Goal: Task Accomplishment & Management: Manage account settings

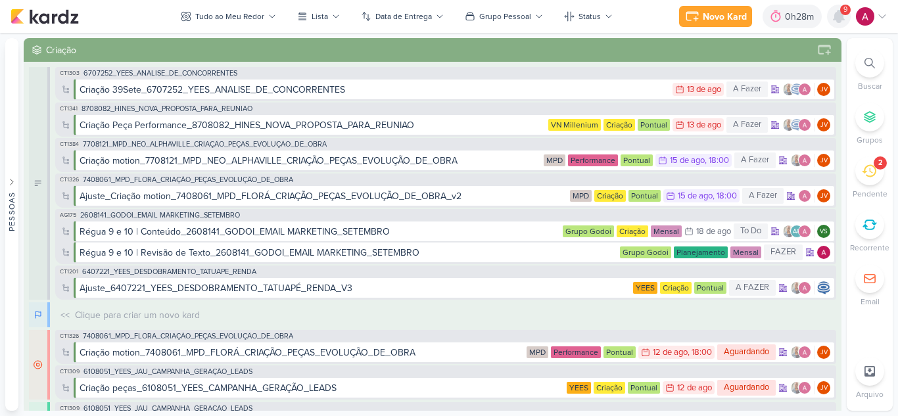
click at [839, 21] on icon at bounding box center [838, 17] width 11 height 12
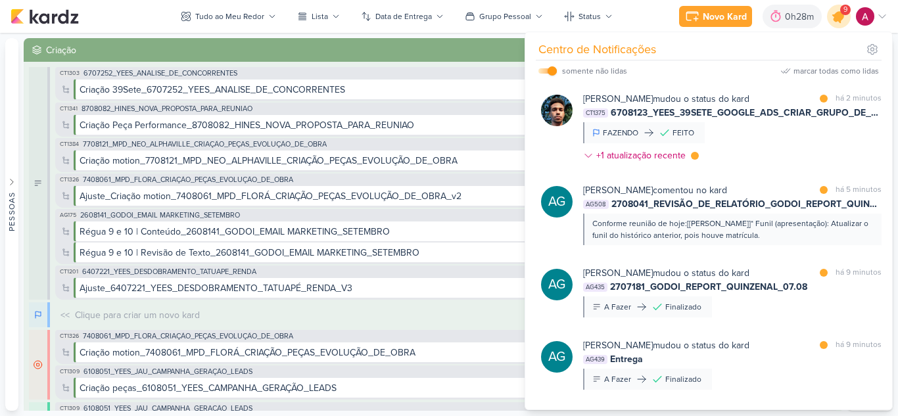
click at [839, 22] on icon at bounding box center [839, 17] width 16 height 16
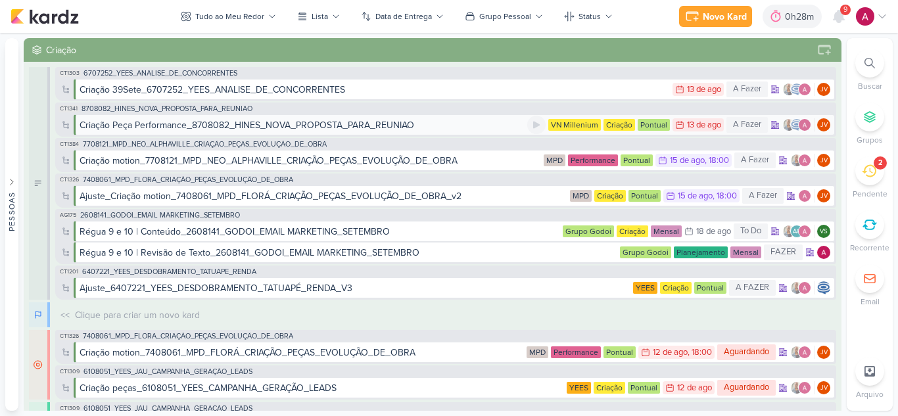
click at [395, 125] on div "Criação Peça Performance_8708082_HINES_NOVA_PROPOSTA_PARA_REUNIAO" at bounding box center [247, 125] width 335 height 14
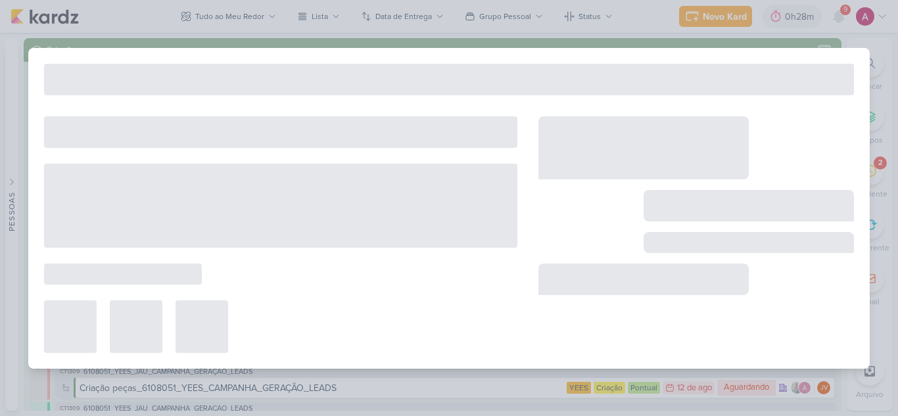
type input "Criação Peça Performance_8708082_HINES_NOVA_PROPOSTA_PARA_REUNIAO"
type input "[DATE] 23:59"
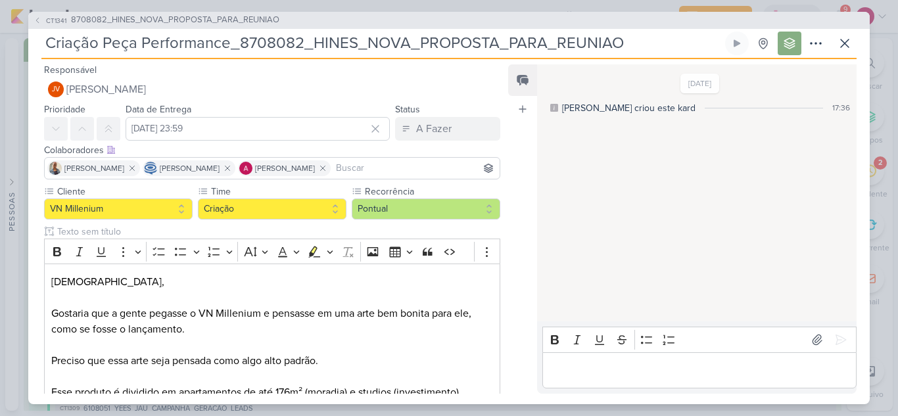
click at [621, 6] on div "CT1341 8708082_HINES_NOVA_PROPOSTA_PARA_REUNIAO Criação Peça Performance_870808…" at bounding box center [449, 208] width 898 height 416
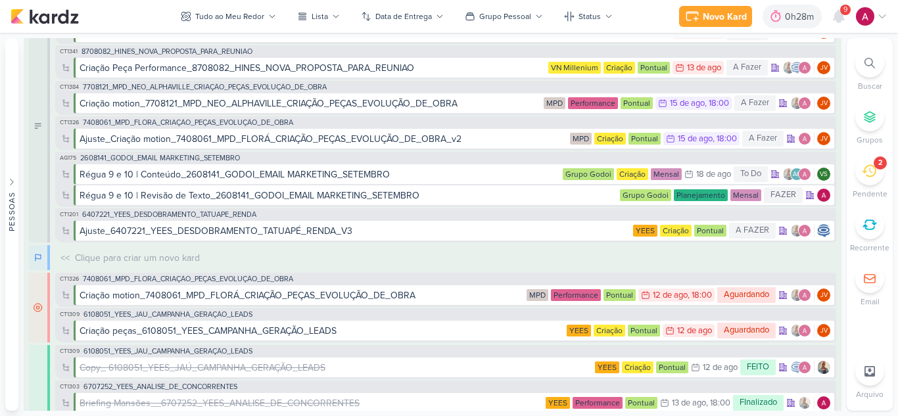
scroll to position [131, 0]
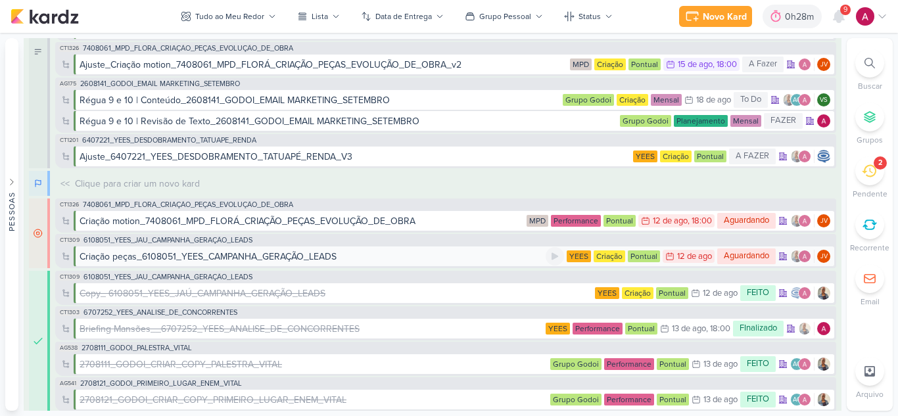
click at [341, 254] on div "Criação peças_6108051_YEES_CAMPANHA_GERAÇÃO_LEADS" at bounding box center [313, 257] width 466 height 14
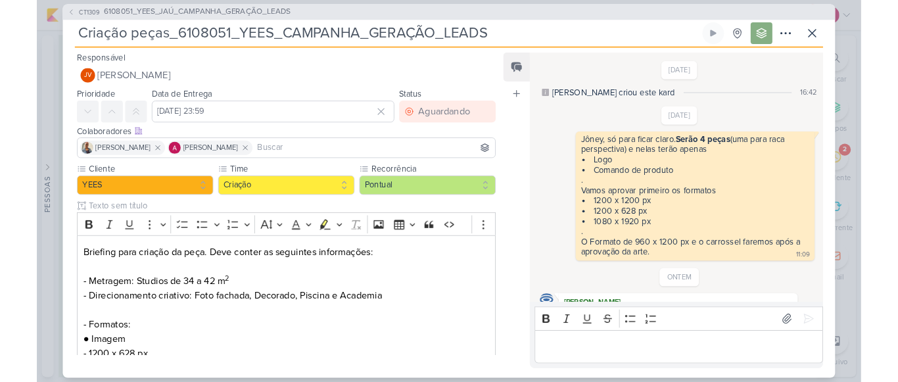
scroll to position [200, 0]
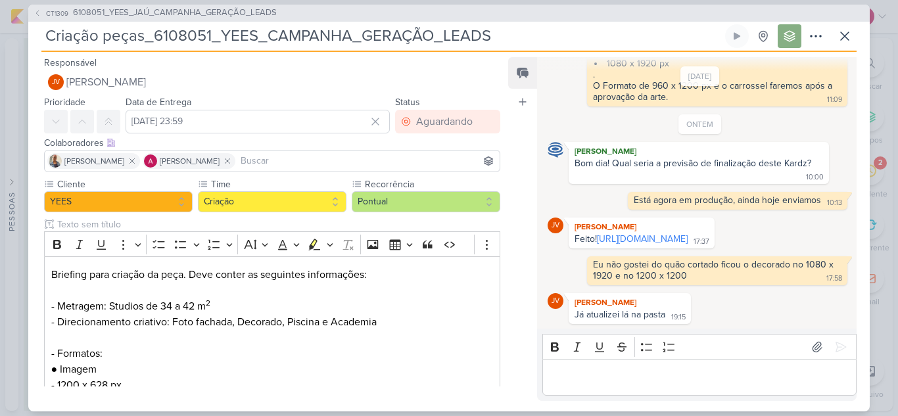
drag, startPoint x: 605, startPoint y: 239, endPoint x: 498, endPoint y: 82, distance: 190.0
click at [605, 239] on link "[URL][DOMAIN_NAME]" at bounding box center [642, 238] width 91 height 11
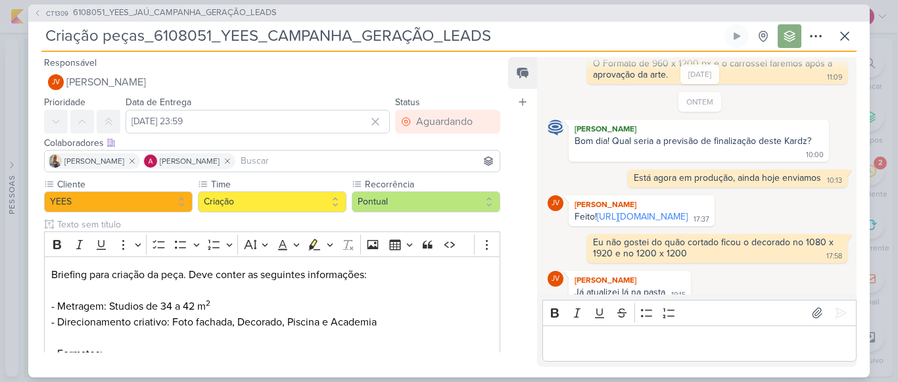
scroll to position [234, 0]
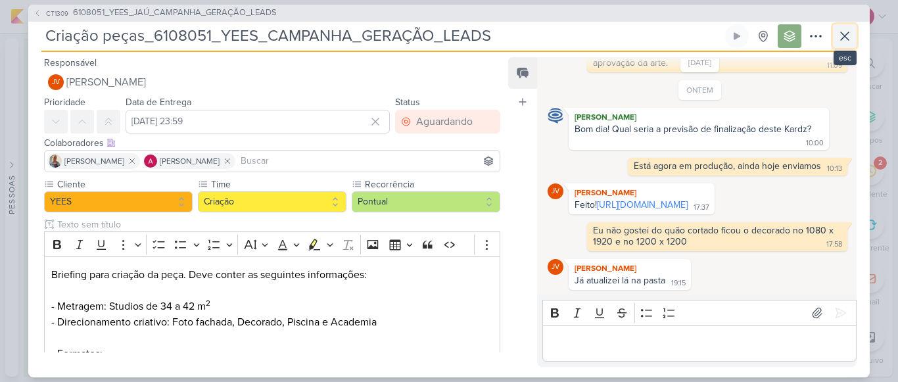
click at [839, 35] on icon at bounding box center [845, 36] width 16 height 16
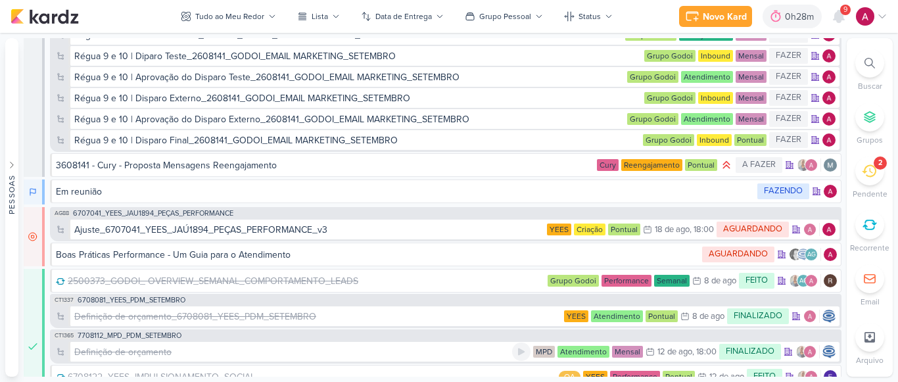
scroll to position [5843, 0]
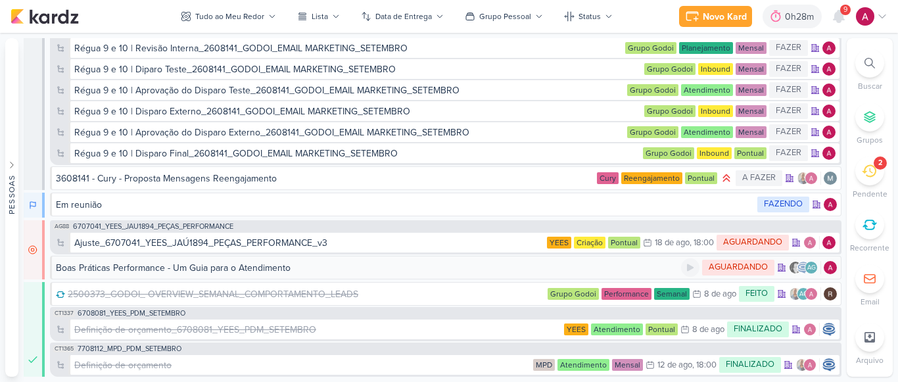
click at [197, 266] on div "Boas Práticas Performance - Um Guia para o Atendimento" at bounding box center [173, 268] width 235 height 14
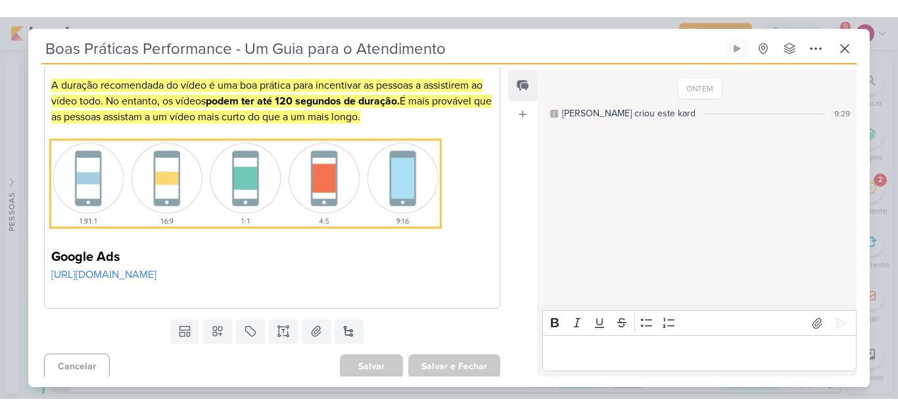
scroll to position [454, 0]
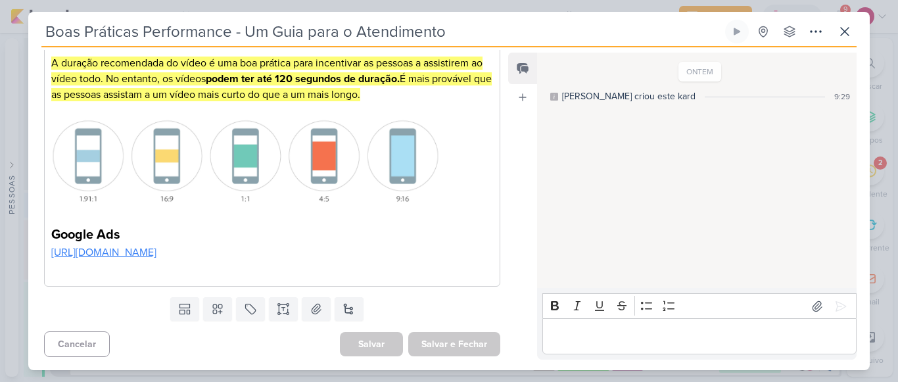
click at [156, 246] on link "[URL][DOMAIN_NAME]" at bounding box center [103, 252] width 105 height 13
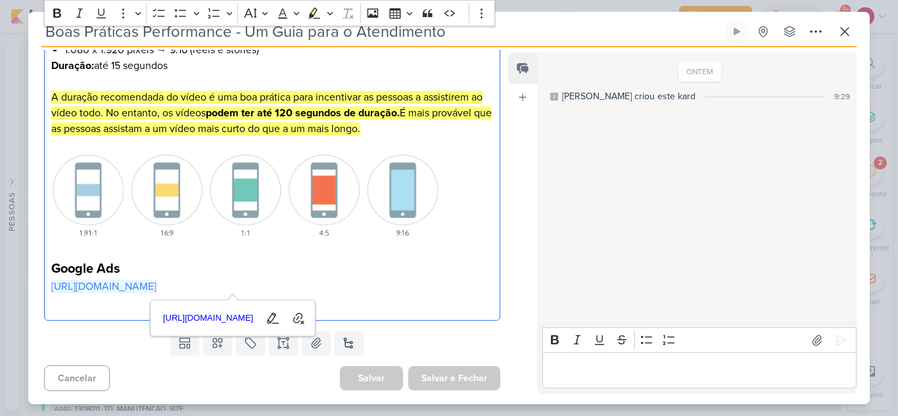
scroll to position [419, 0]
click at [584, 162] on div "ONTEM [PERSON_NAME] criou este kard 9:29" at bounding box center [696, 188] width 318 height 268
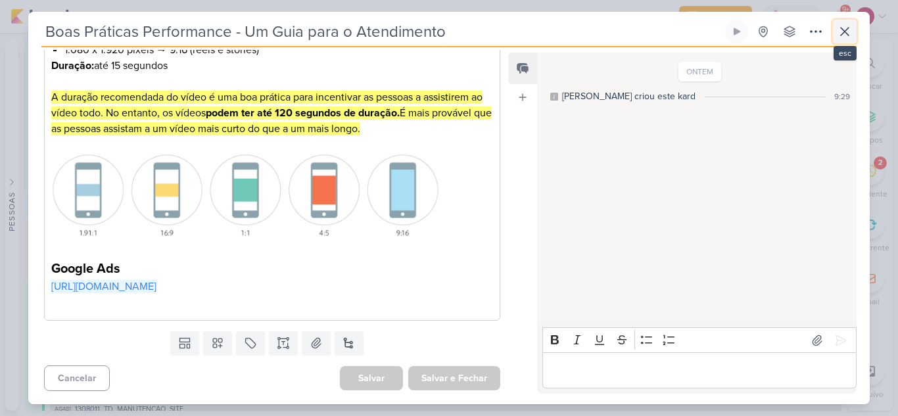
click at [845, 25] on icon at bounding box center [845, 32] width 16 height 16
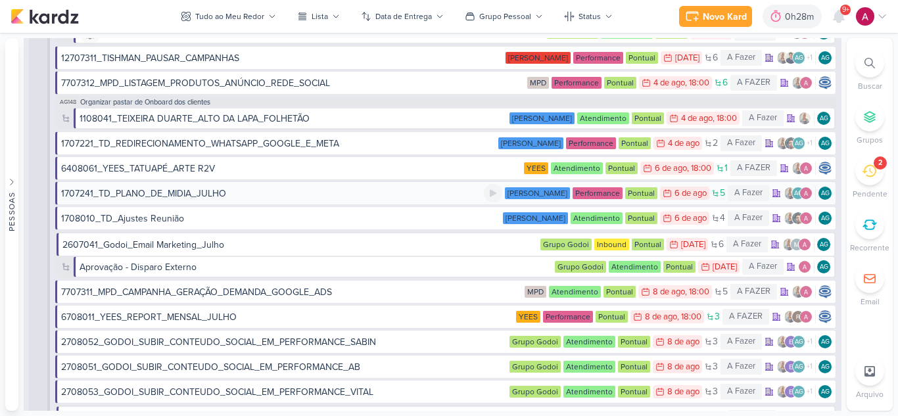
scroll to position [3345, 0]
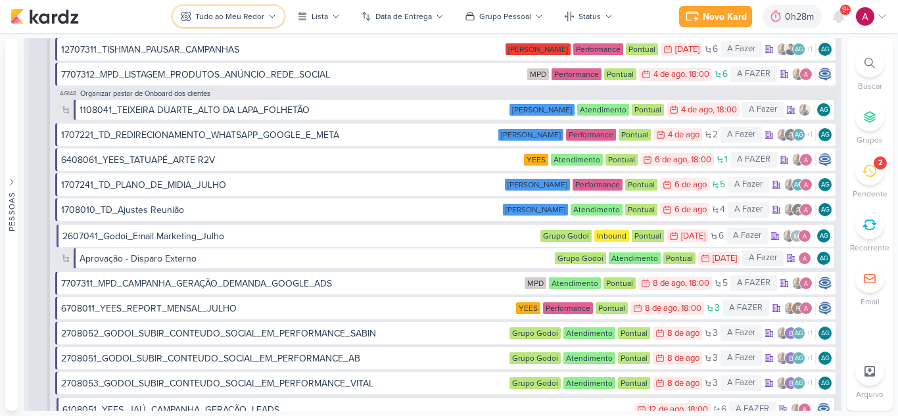
click at [224, 22] on div "Tudo ao Meu Redor" at bounding box center [229, 17] width 69 height 12
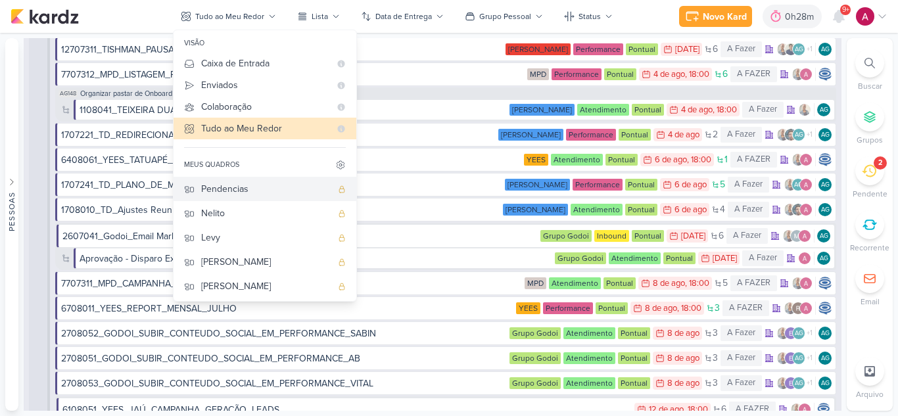
click at [237, 185] on div "Pendencias" at bounding box center [266, 189] width 130 height 14
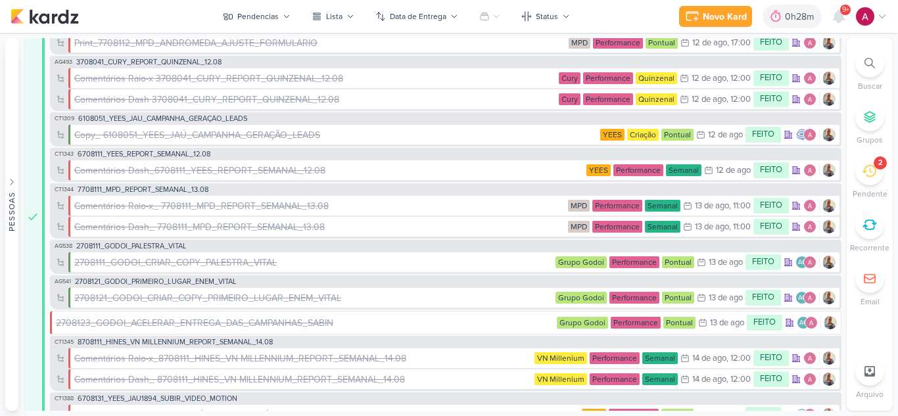
scroll to position [404, 0]
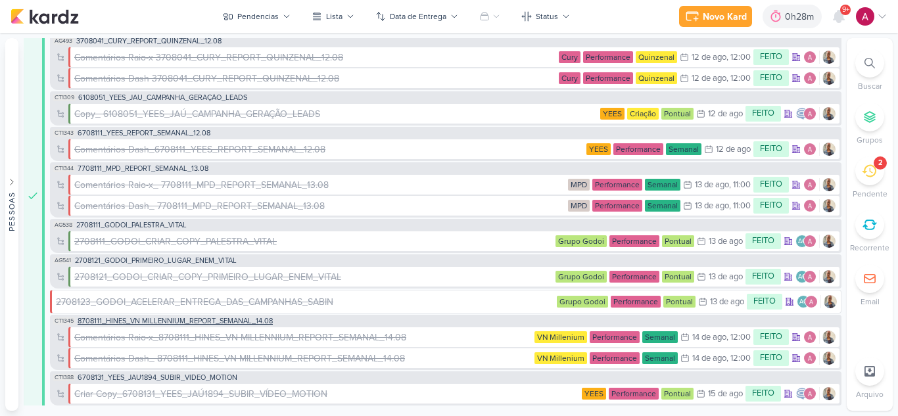
click at [235, 318] on span "8708111_HINES_VN MILLENNIUM_REPORT_SEMANAL_14.08" at bounding box center [175, 320] width 195 height 7
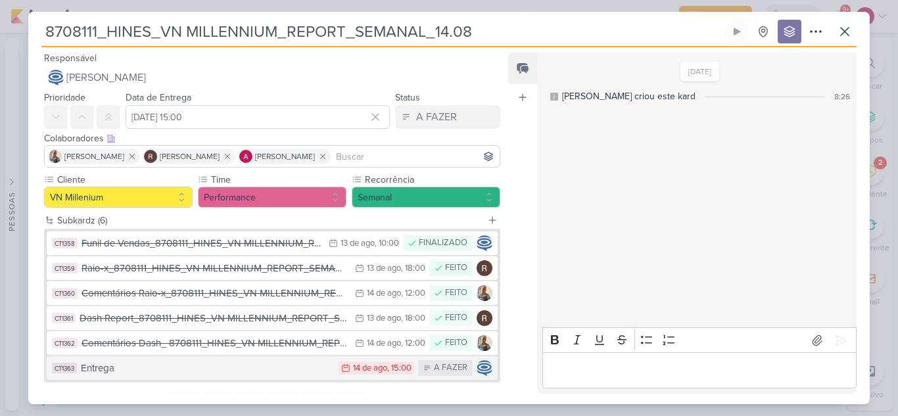
click at [245, 373] on div "Entrega" at bounding box center [206, 368] width 251 height 15
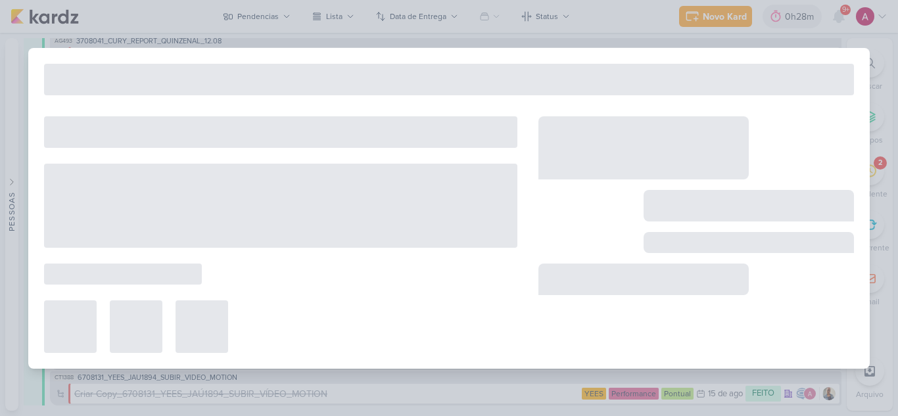
type input "Entrega"
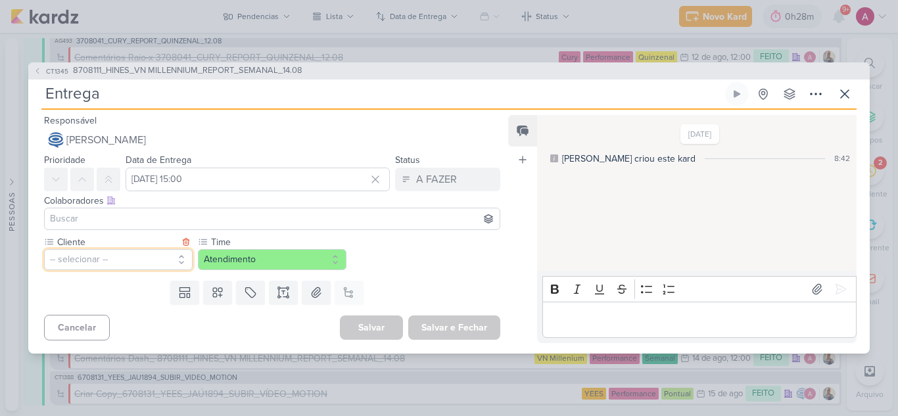
click at [149, 266] on button "-- selecionar --" at bounding box center [118, 259] width 149 height 21
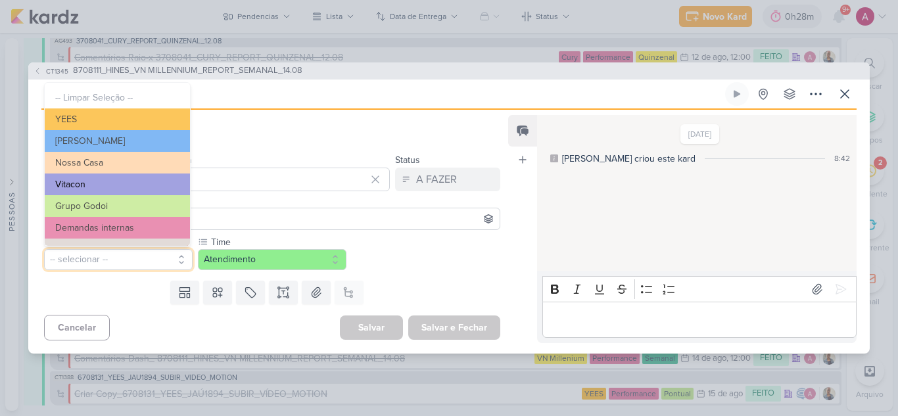
scroll to position [66, 0]
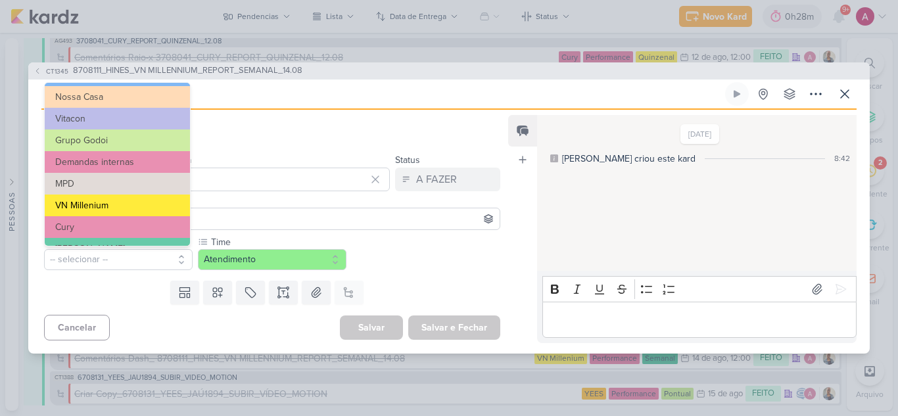
click at [106, 207] on button "VN Millenium" at bounding box center [117, 206] width 145 height 22
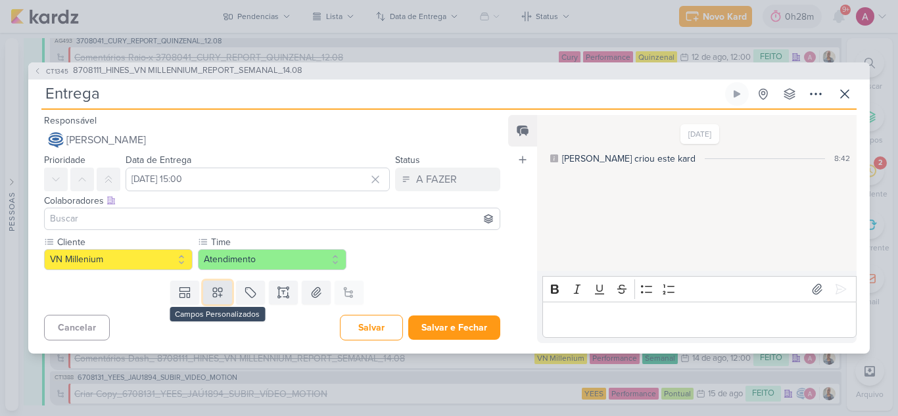
click at [221, 295] on icon at bounding box center [217, 292] width 13 height 13
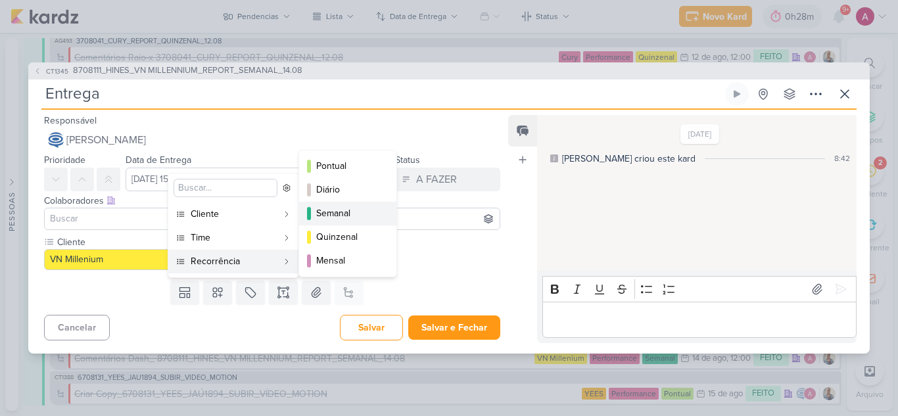
click at [340, 216] on div "Semanal" at bounding box center [348, 213] width 64 height 14
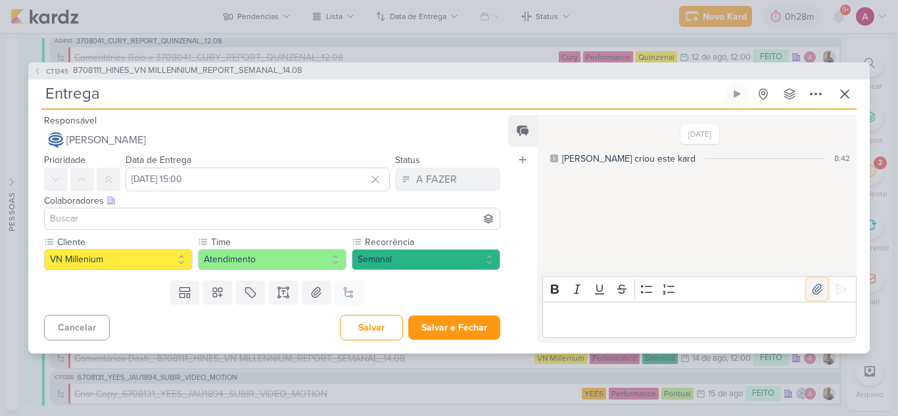
click at [812, 289] on icon at bounding box center [816, 290] width 9 height 10
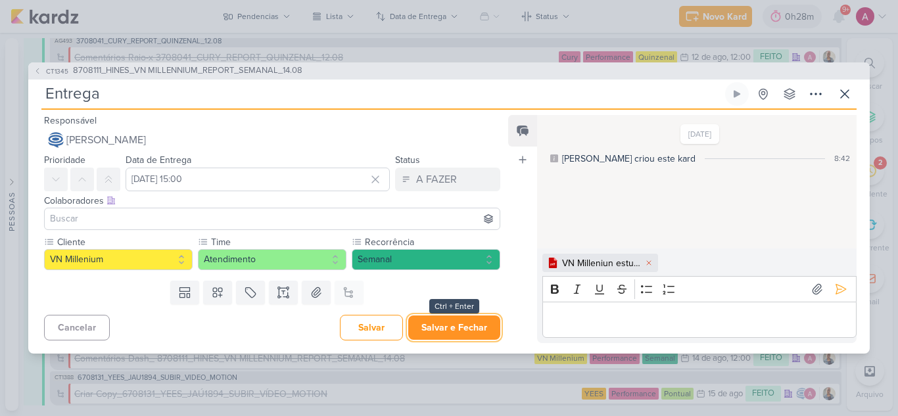
click at [465, 330] on button "Salvar e Fechar" at bounding box center [454, 328] width 92 height 24
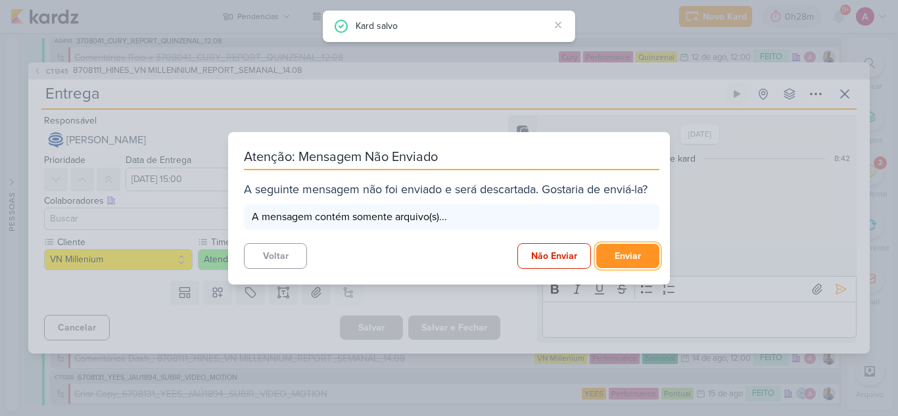
click at [639, 254] on button "Enviar" at bounding box center [627, 256] width 63 height 24
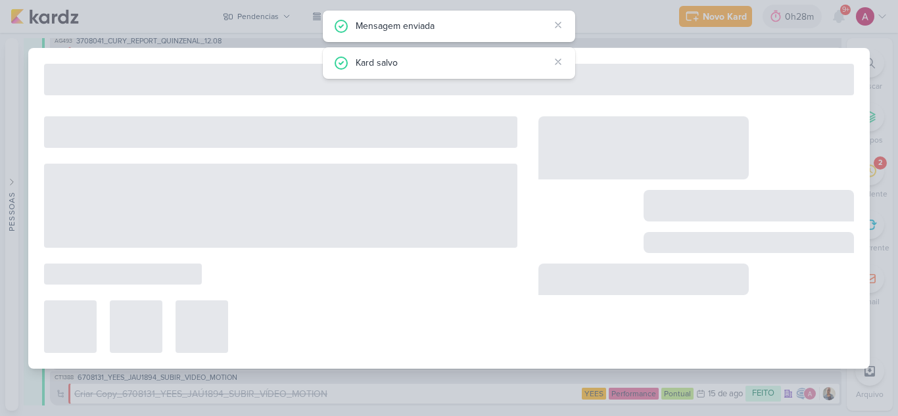
type input "8708111_HINES_VN MILLENNIUM_REPORT_SEMANAL_14.08"
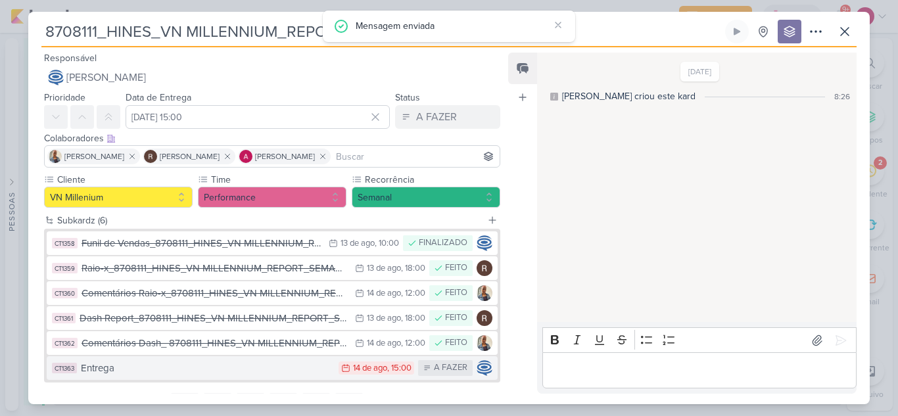
click at [300, 363] on div "Entrega" at bounding box center [206, 368] width 251 height 15
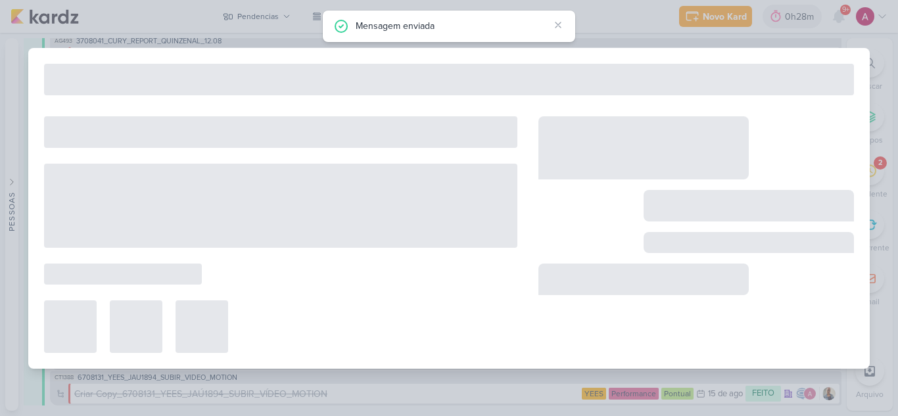
type input "Entrega"
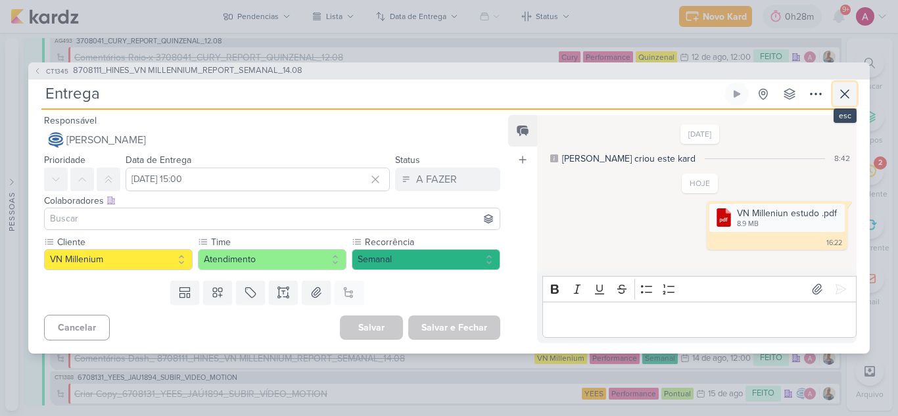
click at [845, 93] on icon at bounding box center [845, 94] width 8 height 8
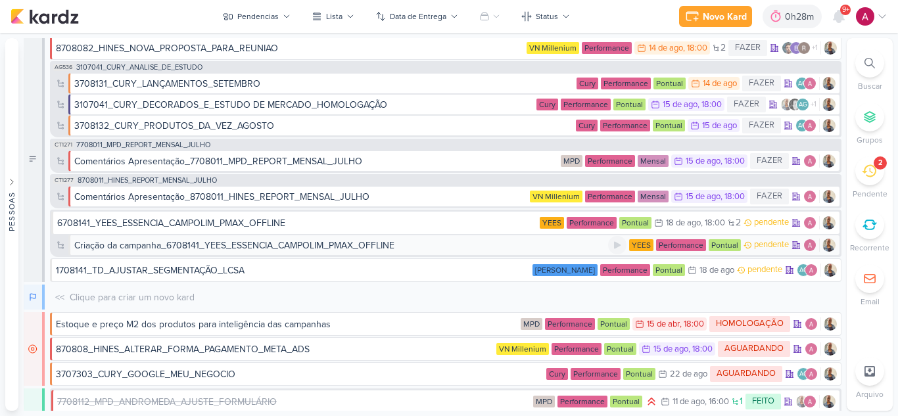
scroll to position [0, 0]
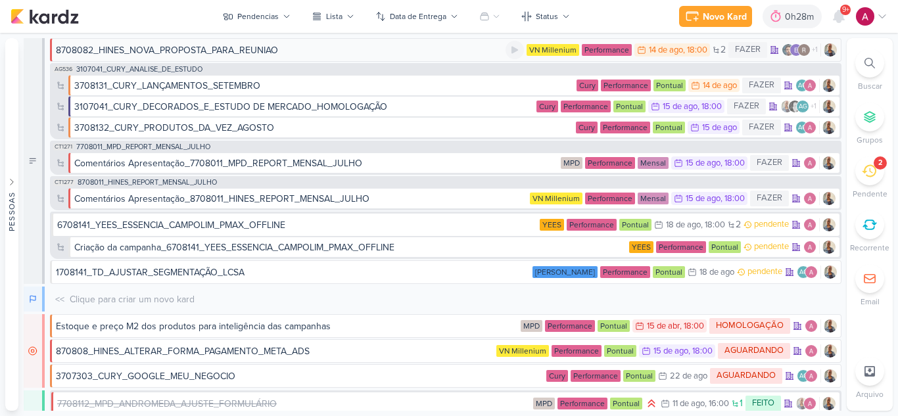
click at [339, 55] on div "8708082_HINES_NOVA_PROPOSTA_PARA_REUNIAO" at bounding box center [281, 50] width 450 height 14
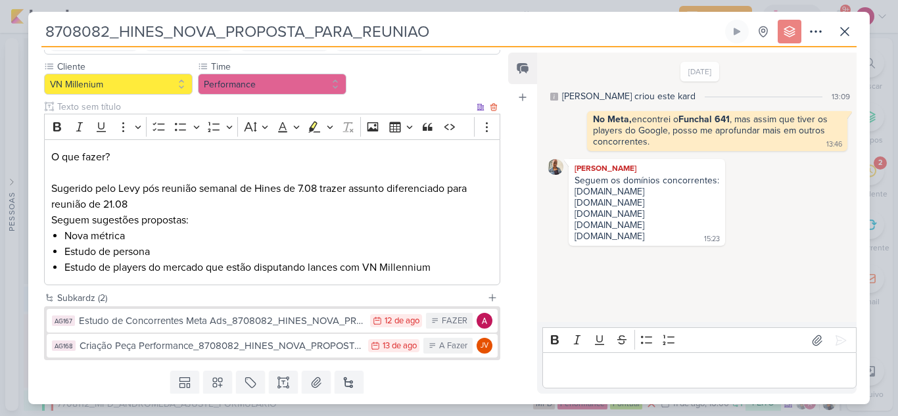
scroll to position [131, 0]
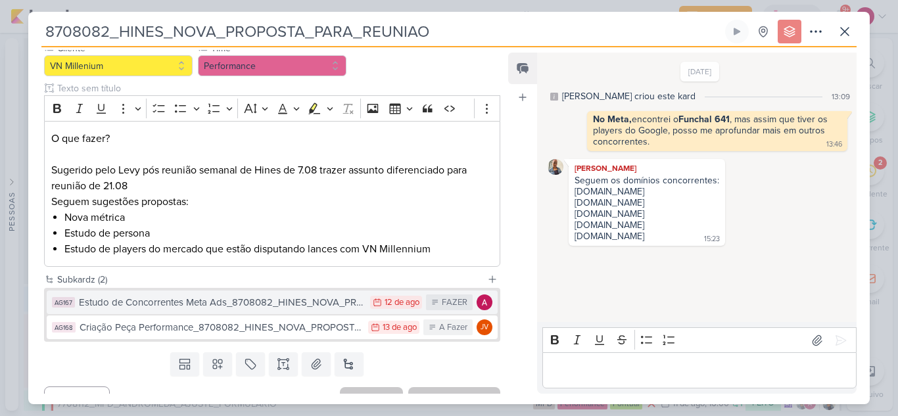
click at [330, 302] on div "Estudo de Concorrentes Meta Ads_8708082_HINES_NOVA_PROPOSTA_PARA_REUNIAO" at bounding box center [221, 302] width 285 height 15
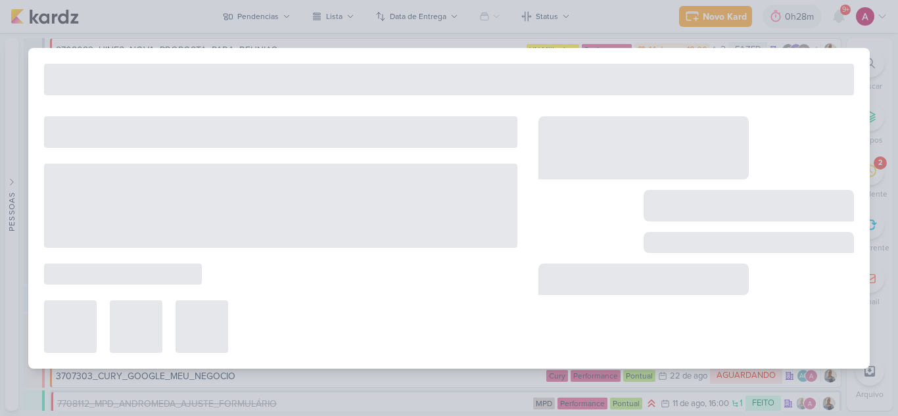
type input "Estudo de Concorrentes Meta Ads_8708082_HINES_NOVA_PROPOSTA_PARA_REUNIAO"
type input "[DATE] 23:59"
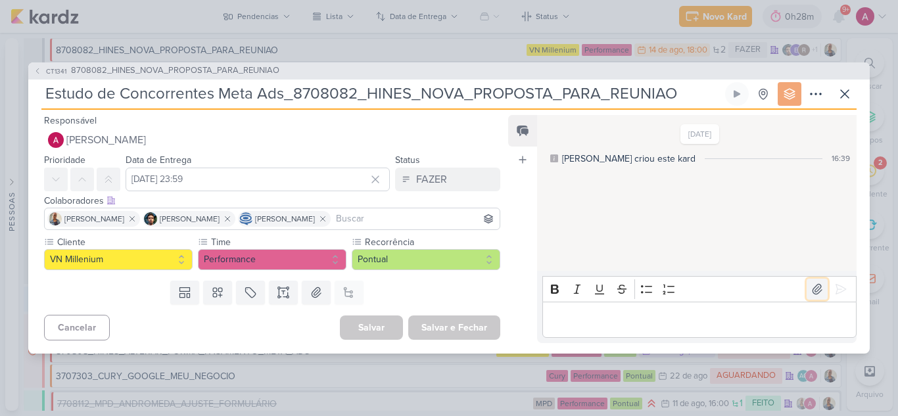
click at [810, 289] on icon at bounding box center [816, 289] width 13 height 13
click at [651, 265] on icon at bounding box center [649, 263] width 8 height 8
click at [452, 185] on button "FAZER" at bounding box center [447, 180] width 105 height 24
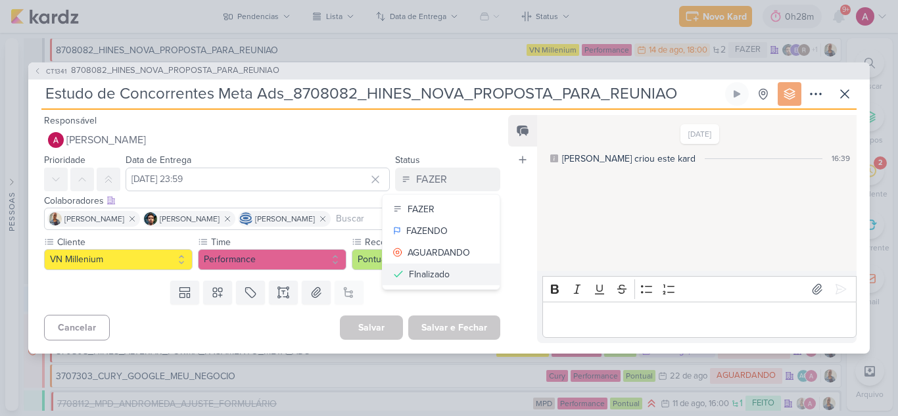
click at [448, 268] on button "FInalizado" at bounding box center [441, 275] width 117 height 22
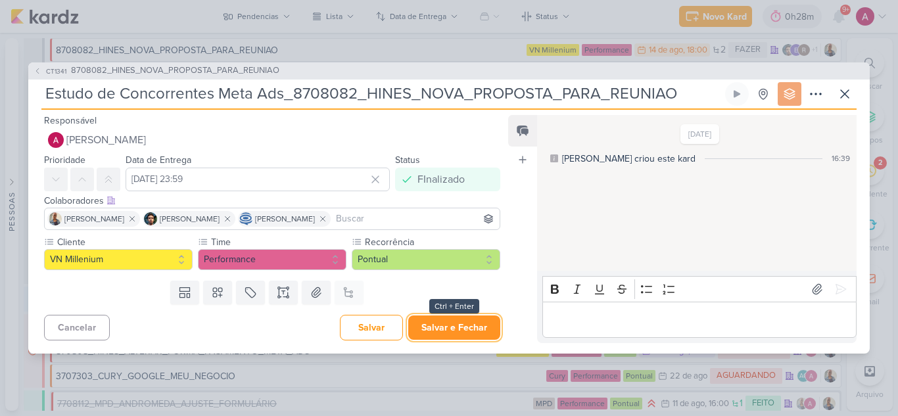
click at [452, 330] on button "Salvar e Fechar" at bounding box center [454, 328] width 92 height 24
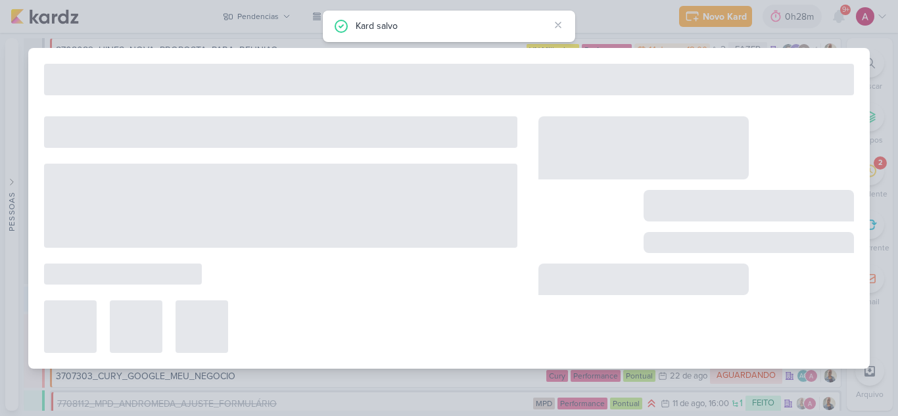
type input "8708082_HINES_NOVA_PROPOSTA_PARA_REUNIAO"
type input "[DATE] 18:00"
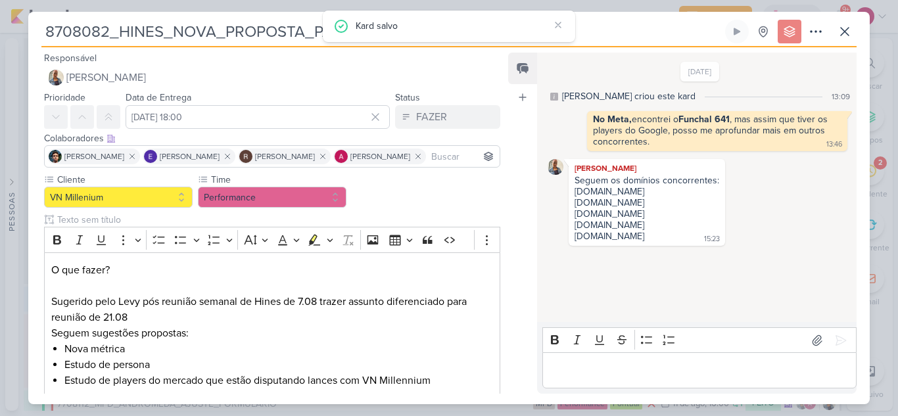
click at [597, 375] on p "Editor editing area: main" at bounding box center [699, 371] width 300 height 16
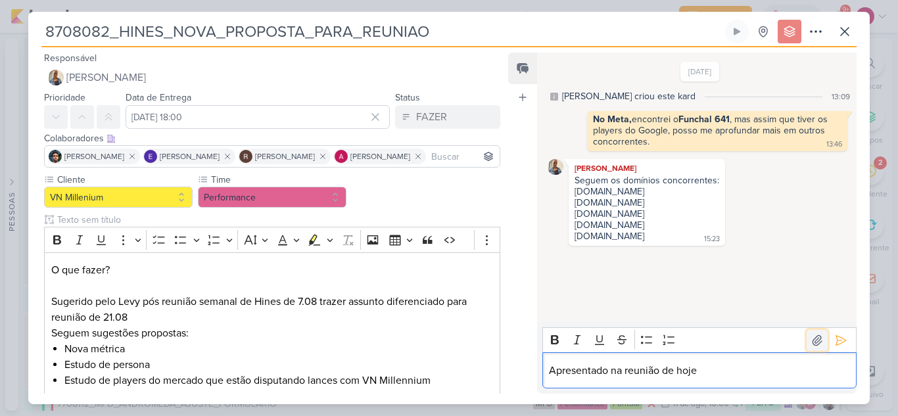
click at [810, 337] on icon at bounding box center [816, 340] width 13 height 13
click at [733, 375] on p "Apresentado na reunião de hoje" at bounding box center [699, 371] width 300 height 16
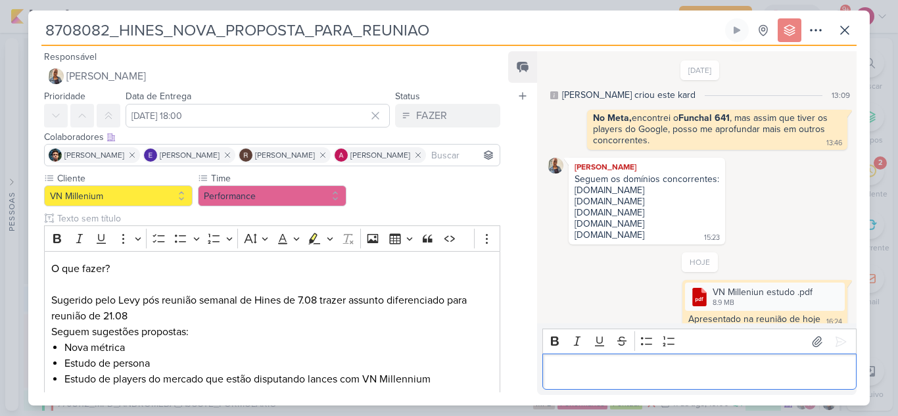
scroll to position [11, 0]
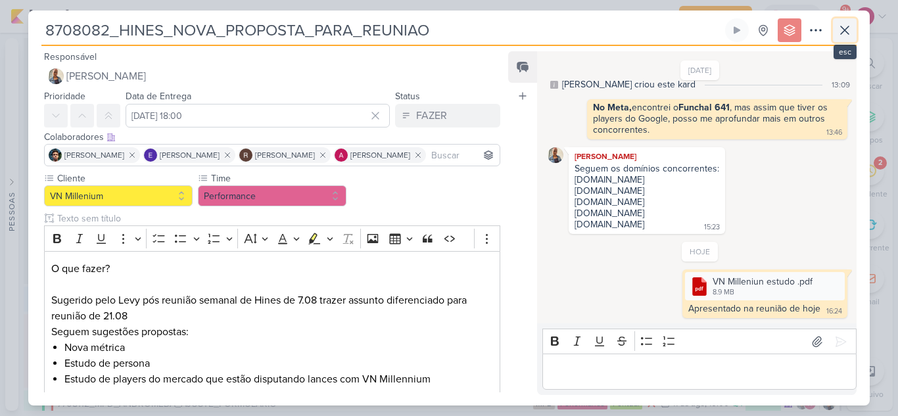
click at [851, 29] on icon at bounding box center [845, 30] width 16 height 16
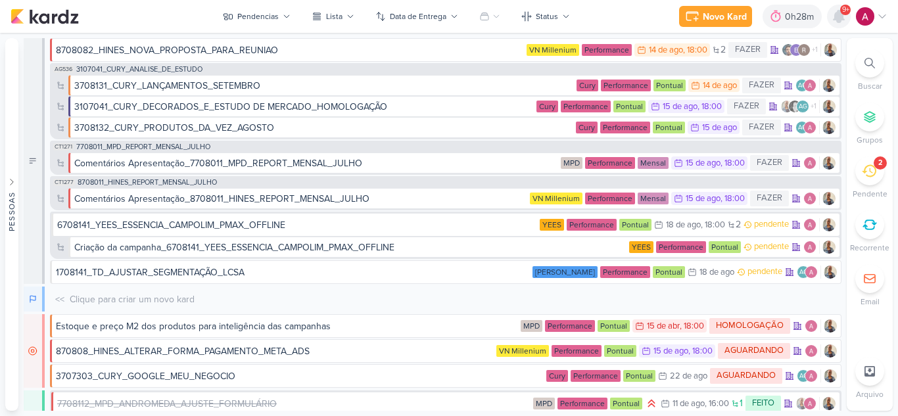
click at [846, 20] on icon at bounding box center [839, 17] width 16 height 16
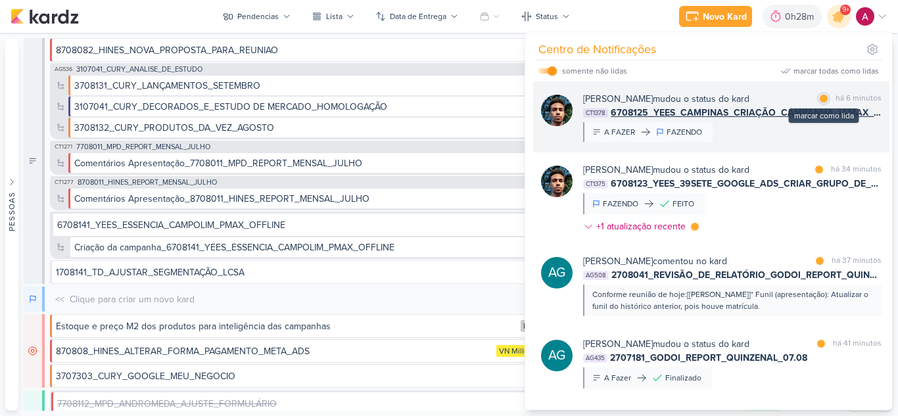
click at [821, 98] on div at bounding box center [824, 99] width 8 height 8
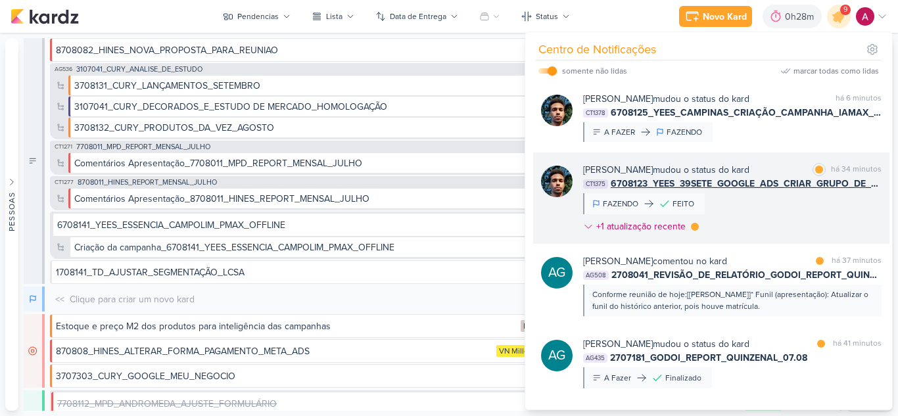
click at [808, 216] on div "[PERSON_NAME] mudou o status do kard marcar como lida há 34 minutos CT1375 6708…" at bounding box center [732, 201] width 298 height 76
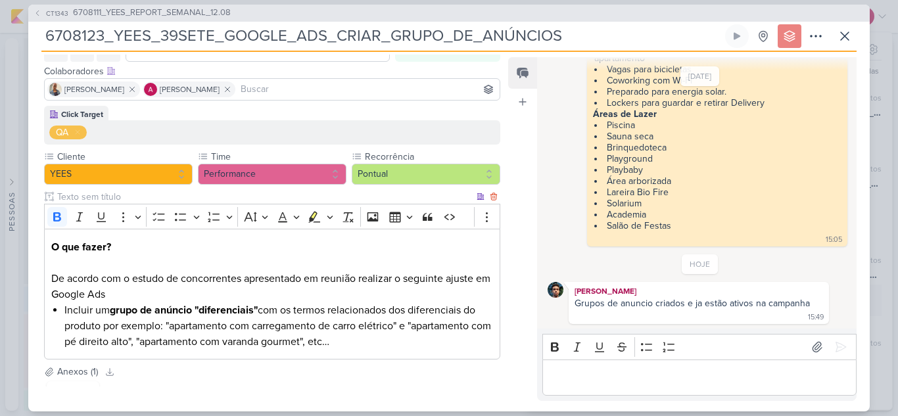
scroll to position [0, 0]
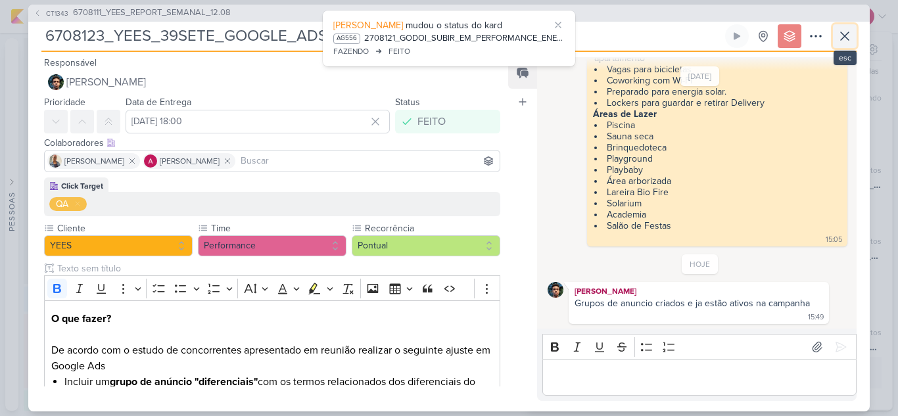
click at [846, 36] on icon at bounding box center [845, 36] width 16 height 16
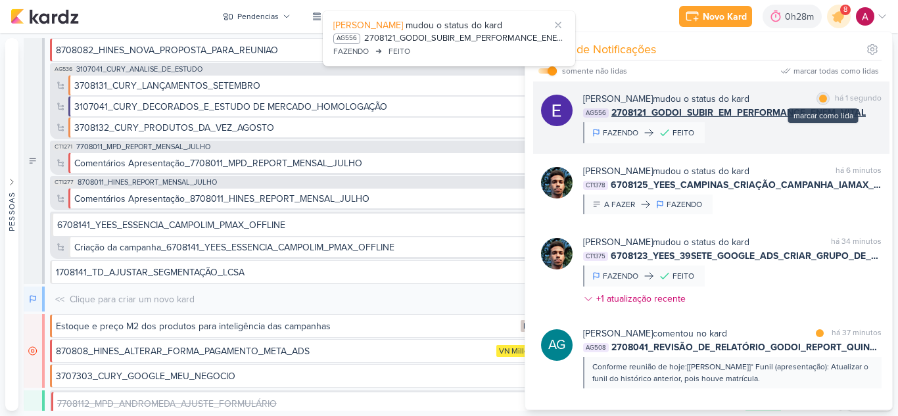
click at [819, 100] on div at bounding box center [823, 99] width 8 height 8
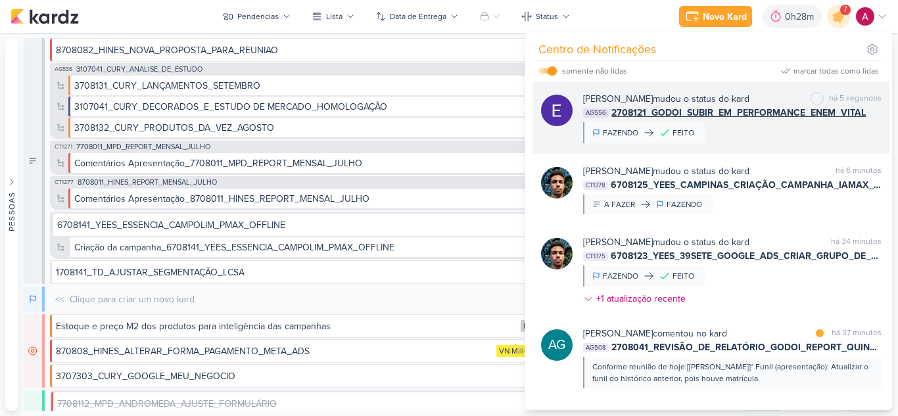
click at [770, 132] on div "[PERSON_NAME] mudou o status do kard marcar como não lida há 5 segundos AG556 2…" at bounding box center [732, 117] width 298 height 51
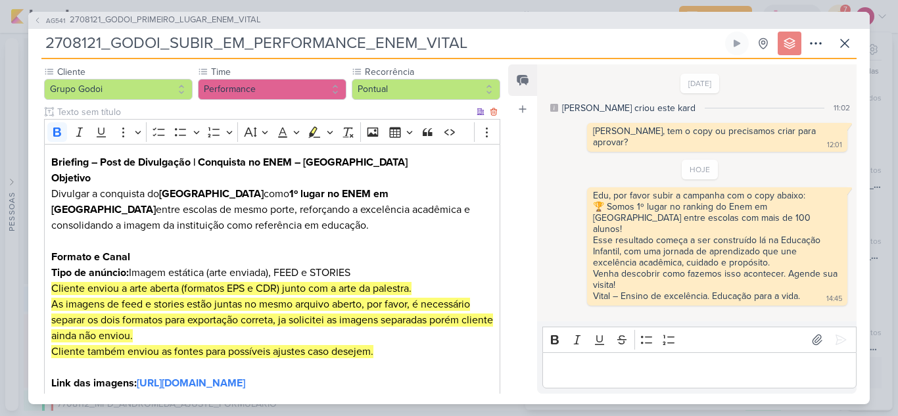
scroll to position [294, 0]
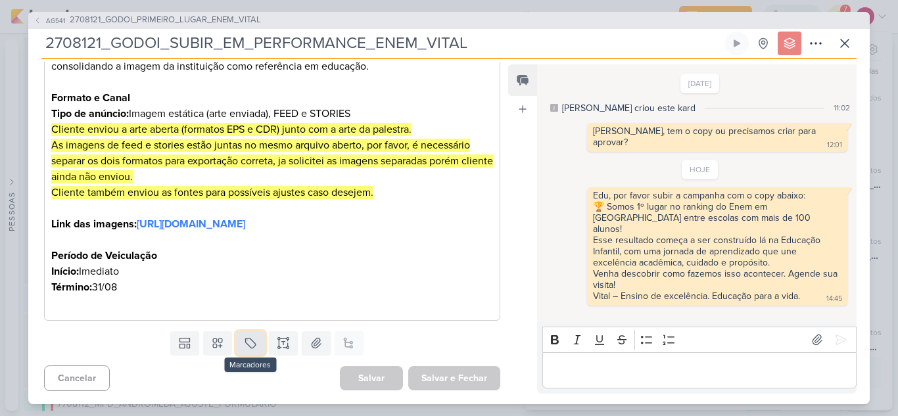
click at [249, 333] on button at bounding box center [250, 343] width 29 height 24
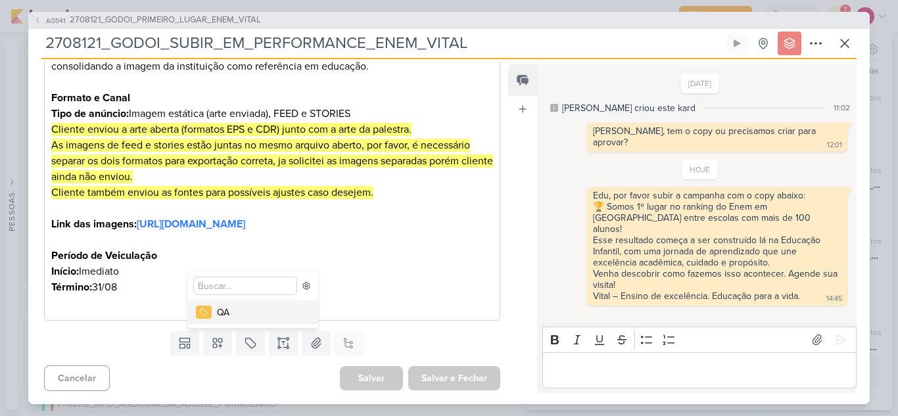
click at [216, 314] on button "QA" at bounding box center [253, 312] width 130 height 24
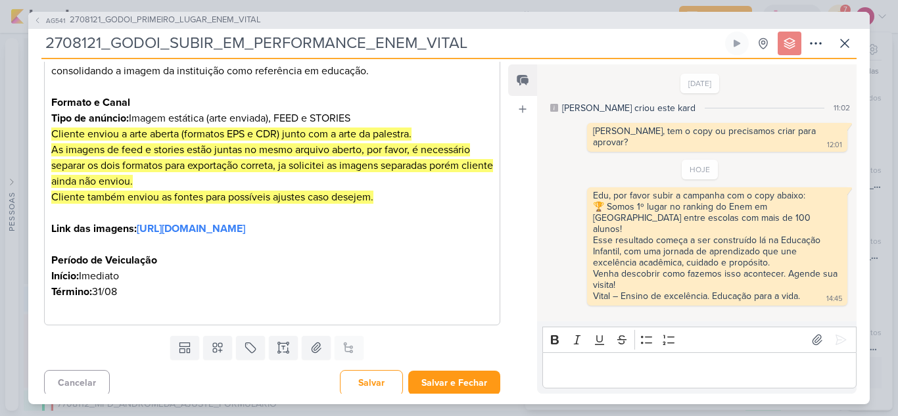
scroll to position [339, 0]
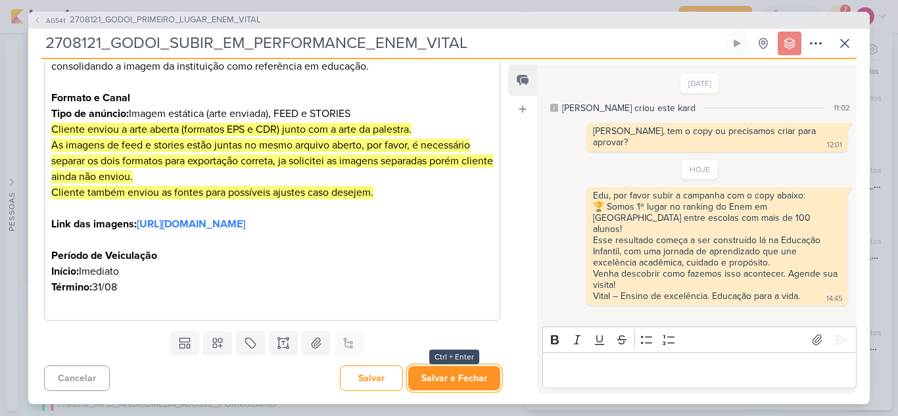
click at [455, 373] on button "Salvar e Fechar" at bounding box center [454, 378] width 92 height 24
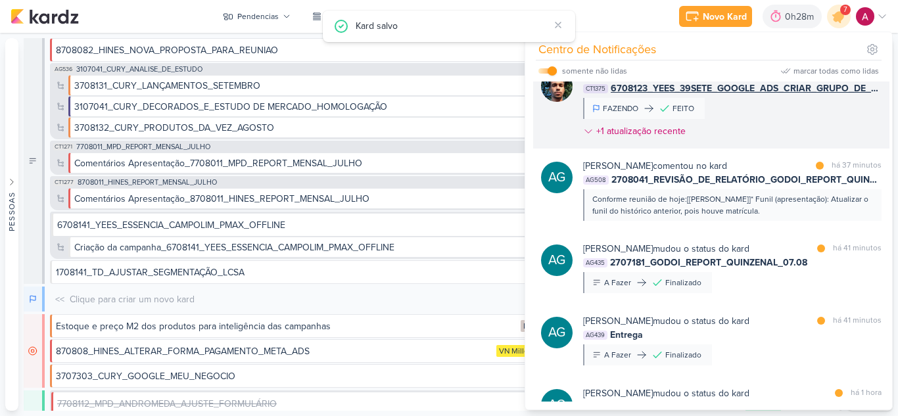
scroll to position [197, 0]
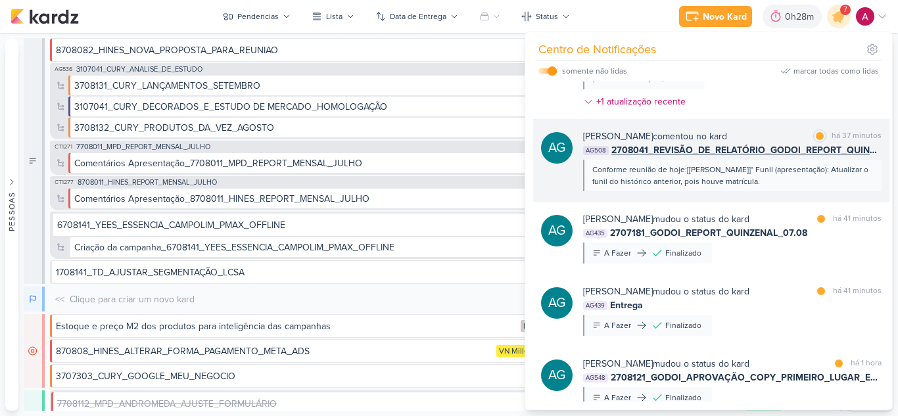
click at [806, 187] on div "Conforme reunião de hoje:[[PERSON_NAME]]* Funil (apresentação): Atualizar o fun…" at bounding box center [732, 176] width 298 height 32
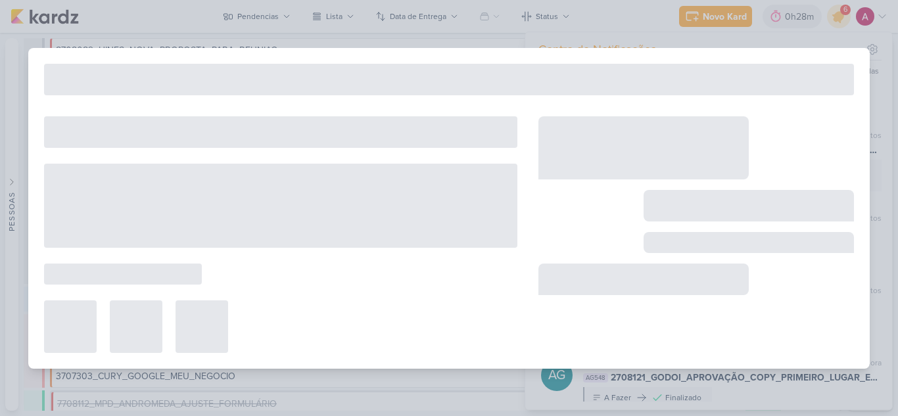
type input "2708041_REVISÃO_DE_RELATÓRIO_GODOI_REPORT_QUINZENAL_14.08"
type input "[DATE] 23:59"
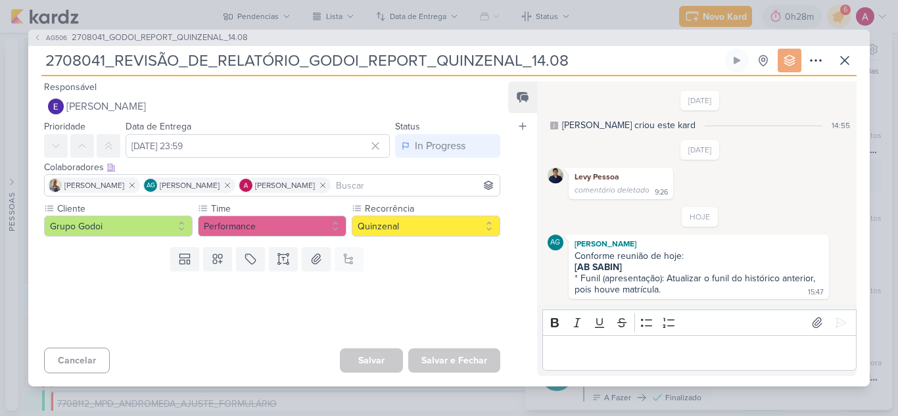
scroll to position [0, 0]
click at [845, 58] on icon at bounding box center [845, 61] width 16 height 16
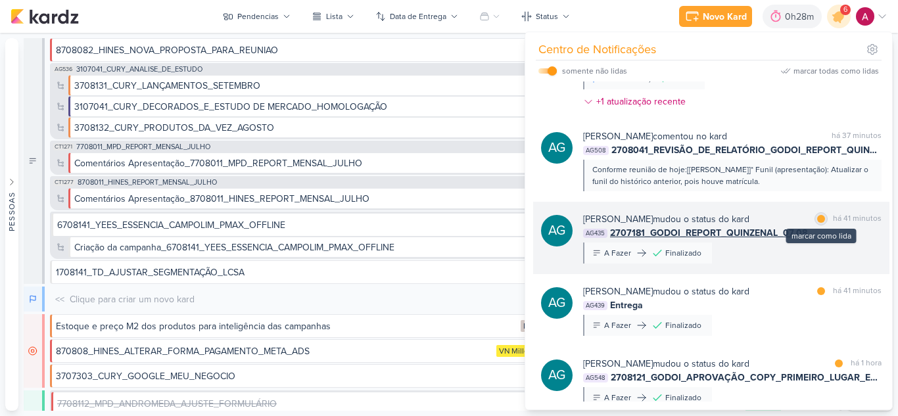
click at [817, 220] on div at bounding box center [821, 219] width 8 height 8
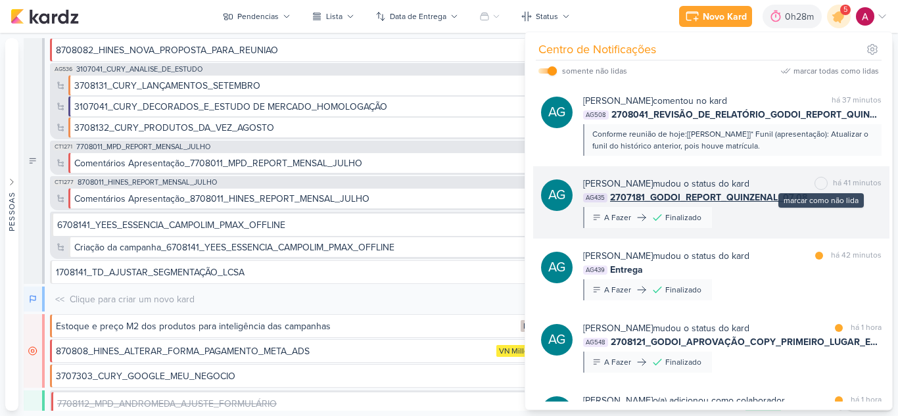
scroll to position [263, 0]
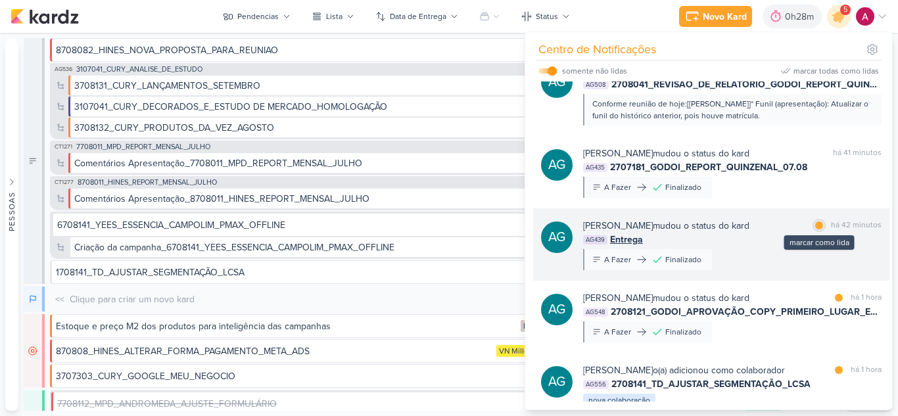
click at [819, 228] on div "marcar como lida" at bounding box center [818, 225] width 13 height 13
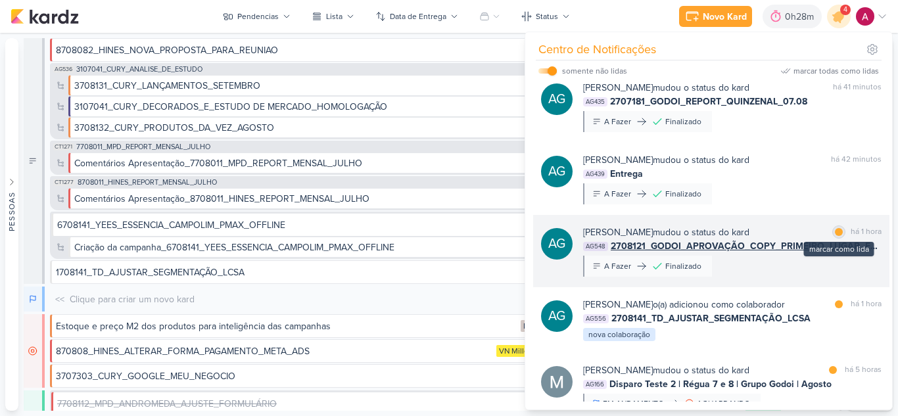
click at [835, 233] on div at bounding box center [839, 232] width 8 height 8
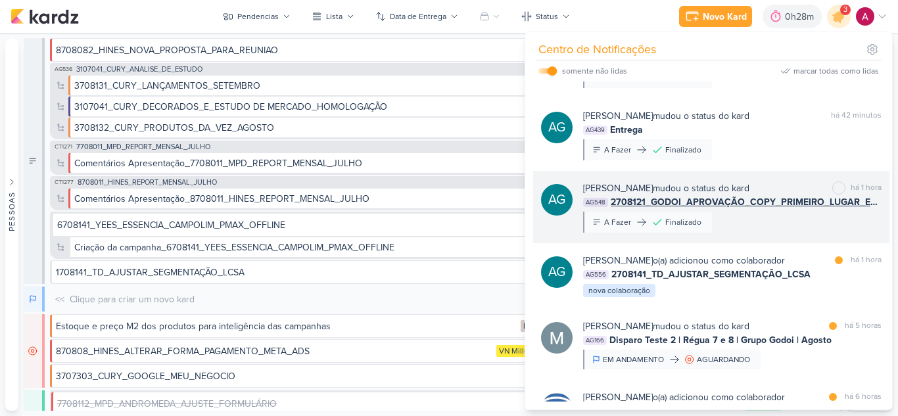
scroll to position [394, 0]
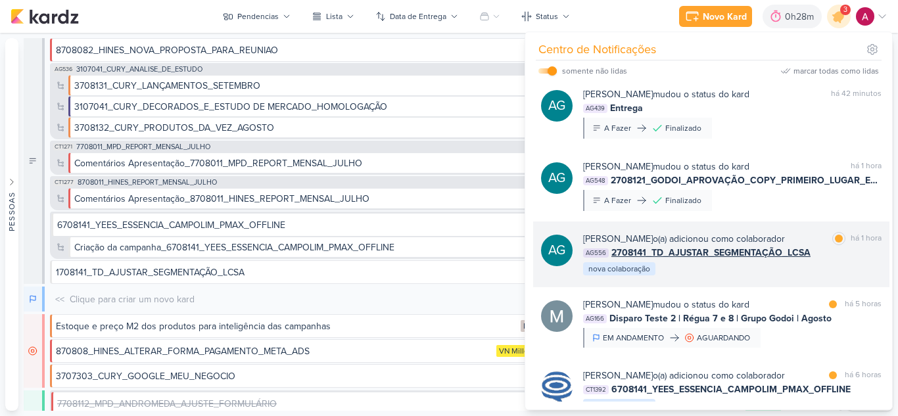
click at [757, 279] on div "AG [PERSON_NAME] o(a) adicionou como colaborador marcar como lida há 1 hora AG5…" at bounding box center [711, 255] width 356 height 66
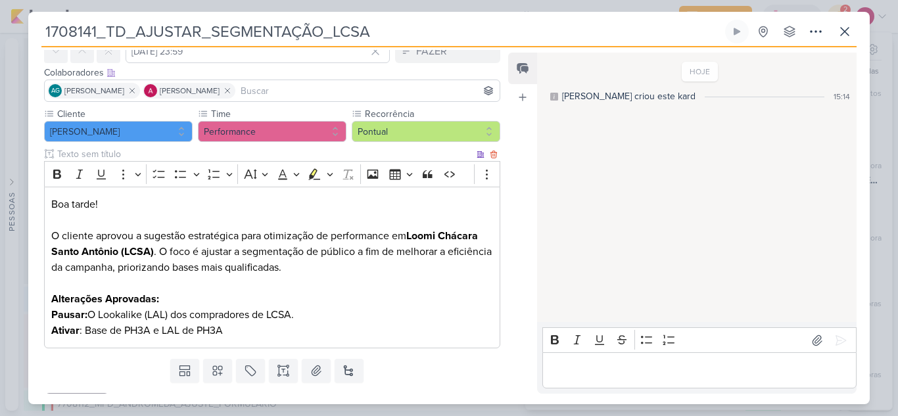
scroll to position [0, 0]
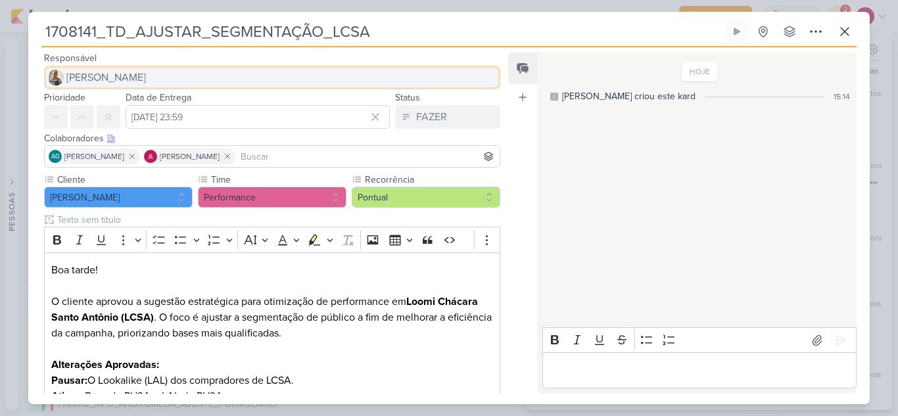
click at [174, 72] on button "[PERSON_NAME]" at bounding box center [272, 78] width 456 height 24
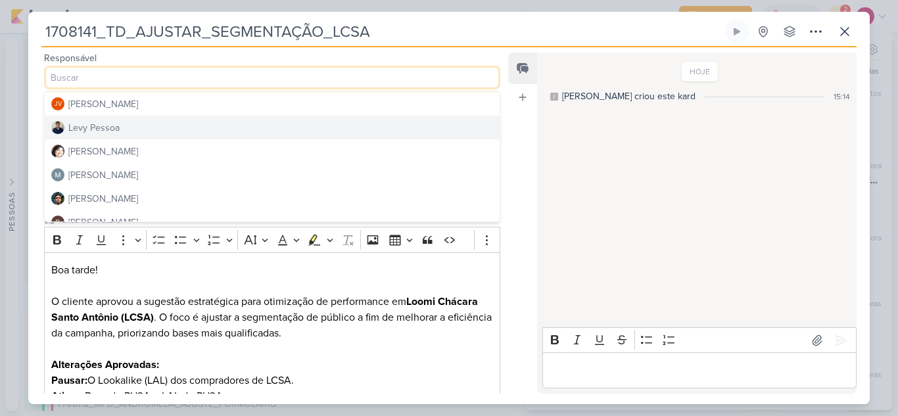
scroll to position [197, 0]
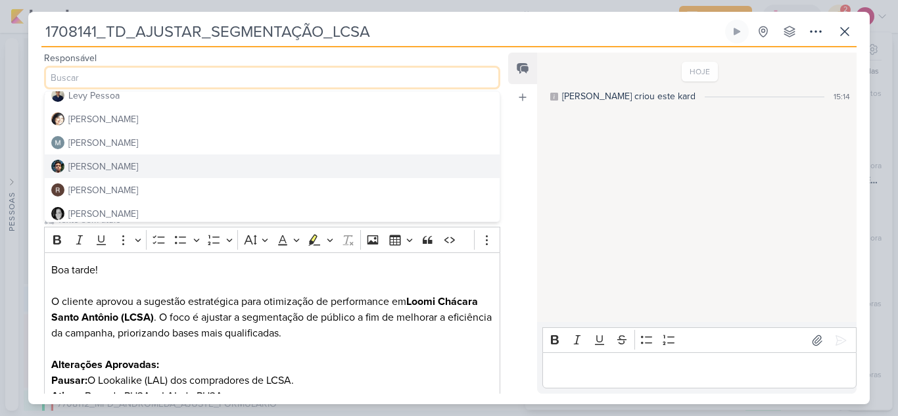
click at [135, 166] on button "[PERSON_NAME]" at bounding box center [272, 166] width 455 height 24
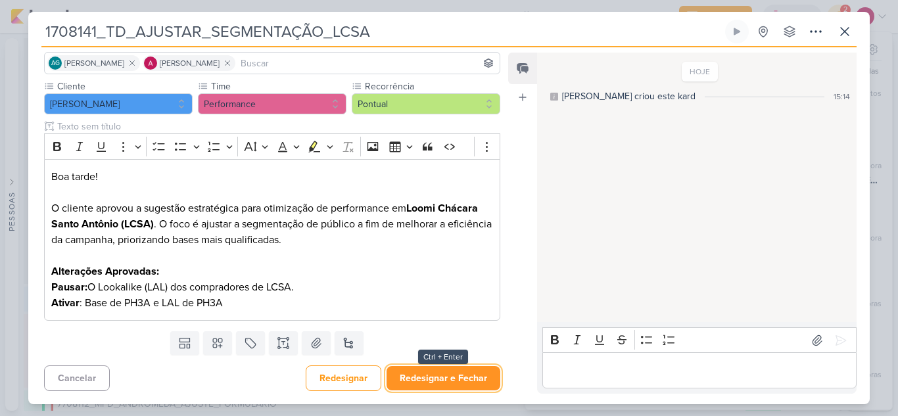
click at [455, 376] on button "Redesignar e Fechar" at bounding box center [443, 378] width 114 height 24
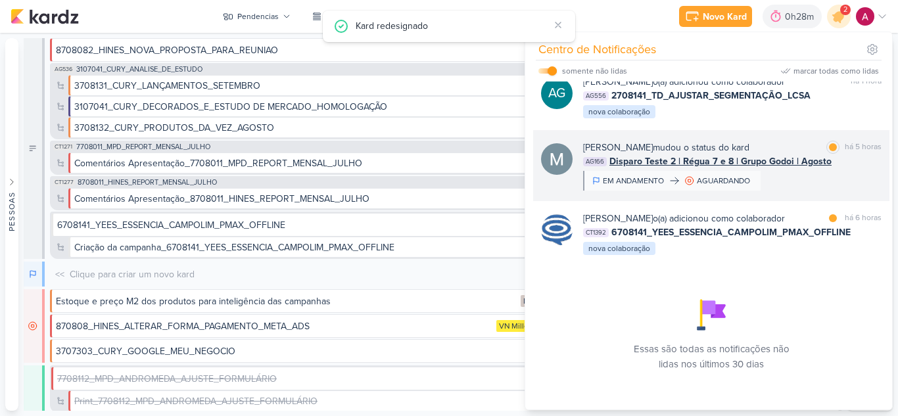
scroll to position [572, 0]
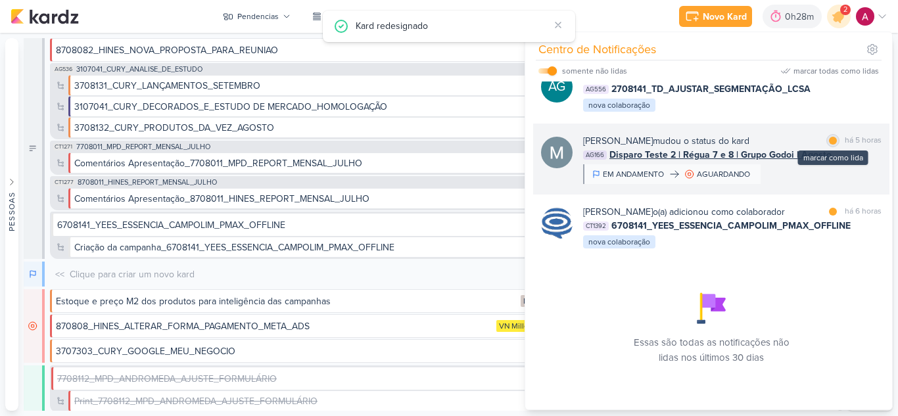
click at [829, 137] on div at bounding box center [833, 141] width 8 height 8
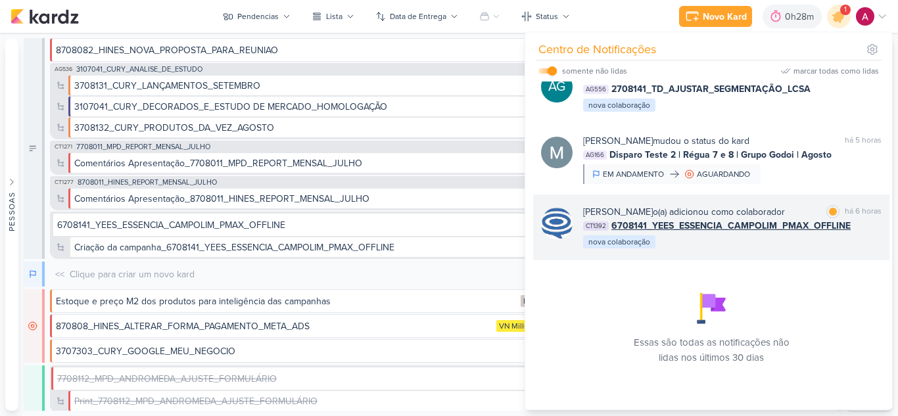
click at [741, 251] on div "[PERSON_NAME] o(a) adicionou como colaborador marcar como lida há 6 horas CT139…" at bounding box center [711, 228] width 356 height 66
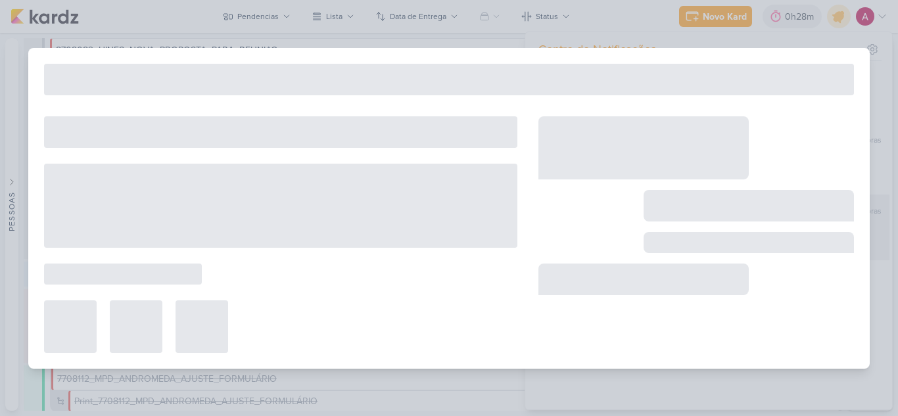
type input "6708141_YEES_ESSENCIA_CAMPOLIM_PMAX_OFFLINE"
type input "[DATE] 18:00"
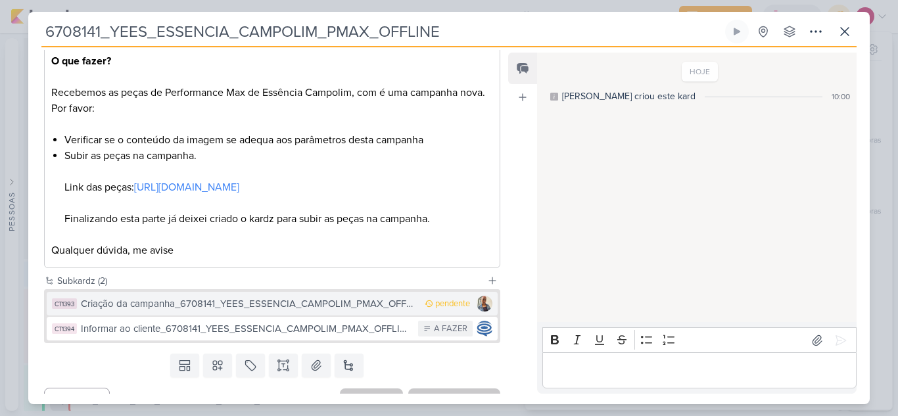
scroll to position [247, 0]
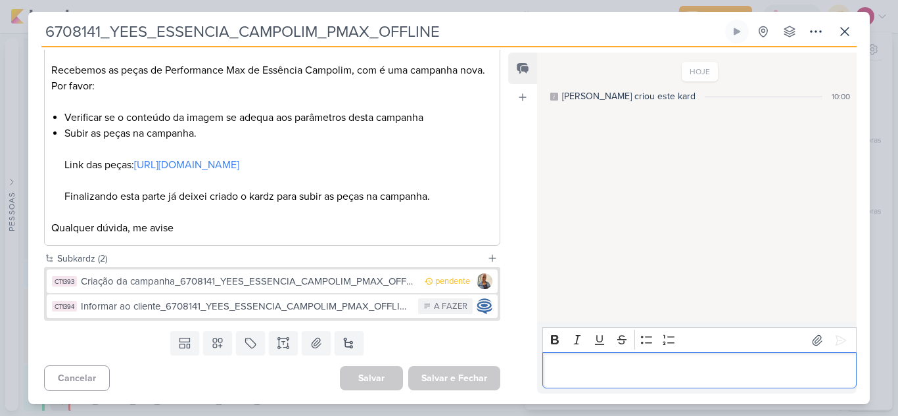
click at [565, 367] on p "Editor editing area: main" at bounding box center [699, 371] width 300 height 16
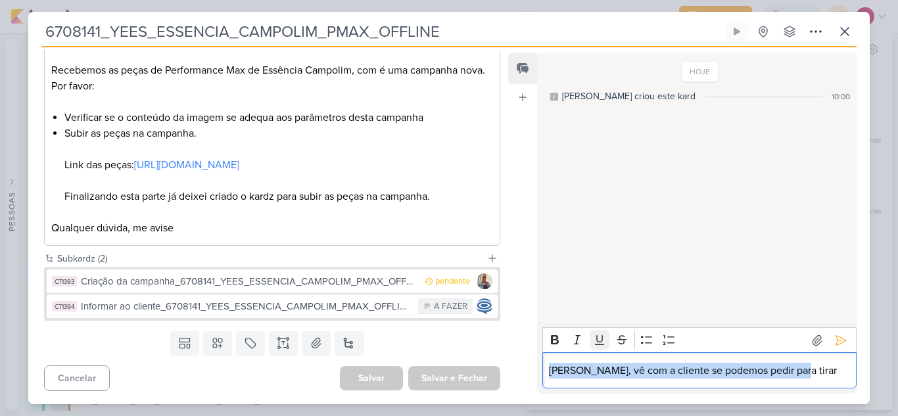
drag, startPoint x: 787, startPoint y: 376, endPoint x: 593, endPoint y: 339, distance: 197.5
click at [532, 395] on div "Responsável [PERSON_NAME] [PERSON_NAME] AG [PERSON_NAME] [PERSON_NAME] [PERSON_…" at bounding box center [448, 225] width 841 height 357
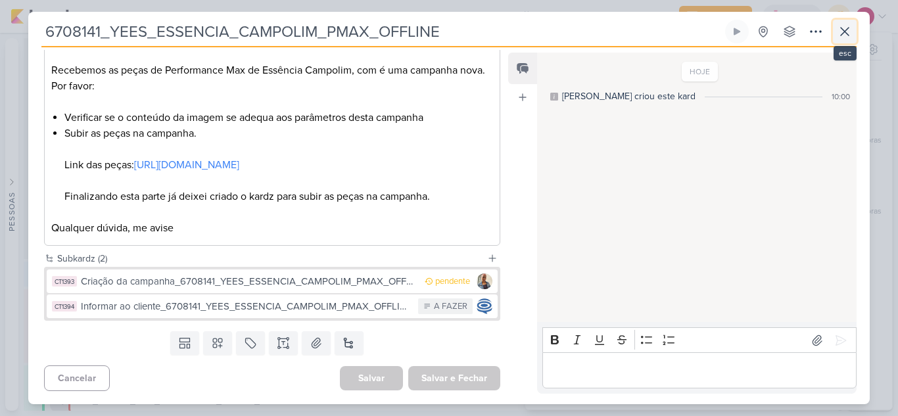
click at [847, 30] on icon at bounding box center [845, 32] width 8 height 8
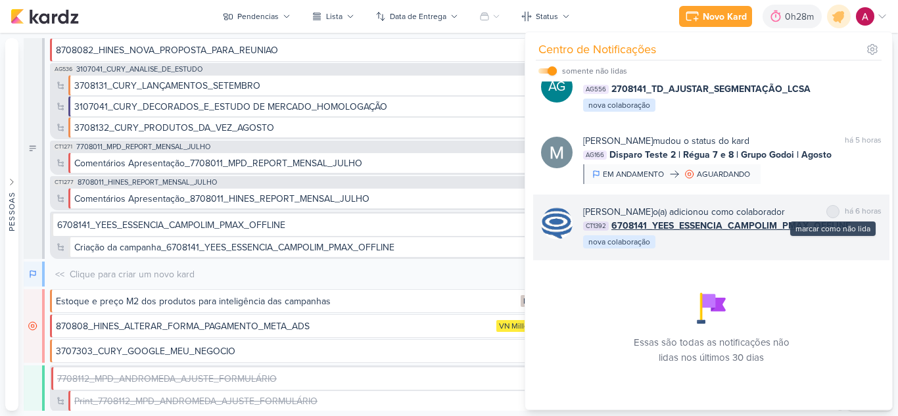
click at [827, 205] on div "marcar como não lida" at bounding box center [832, 211] width 13 height 13
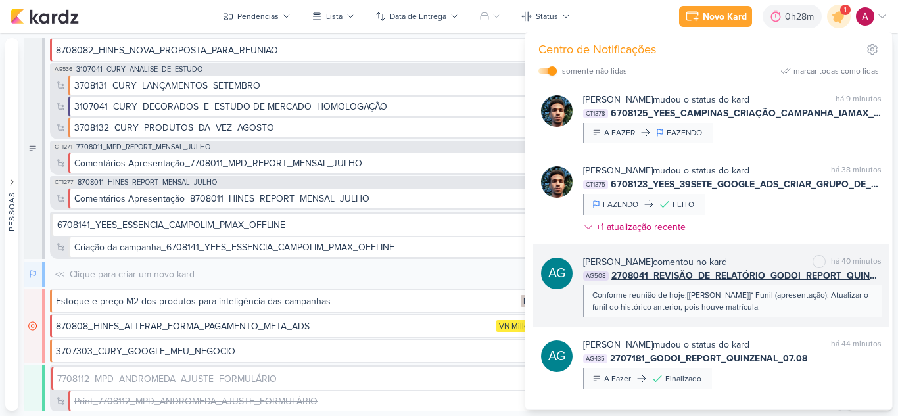
scroll to position [0, 0]
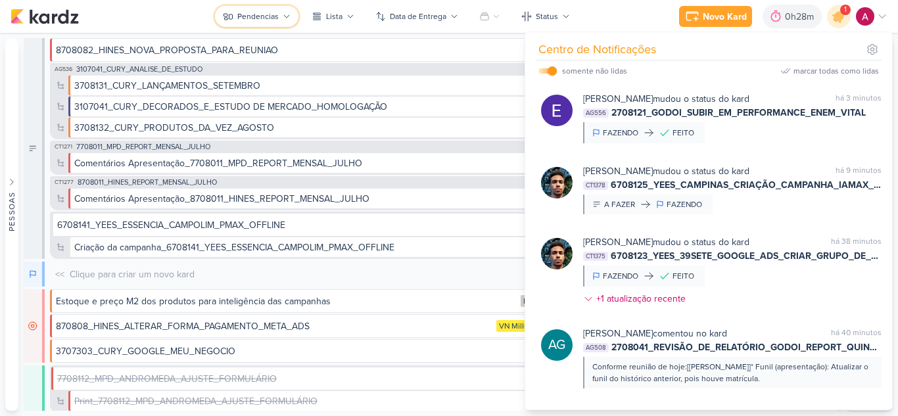
click at [261, 18] on div "Pendencias" at bounding box center [257, 17] width 41 height 12
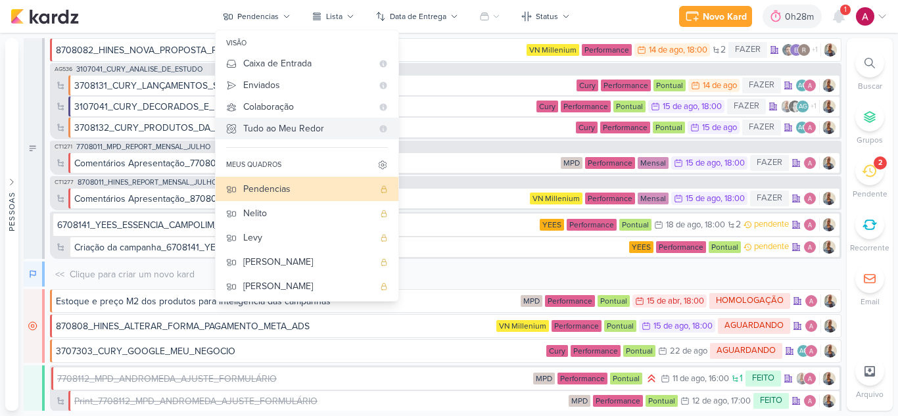
click at [293, 129] on div "Tudo ao Meu Redor" at bounding box center [307, 129] width 129 height 14
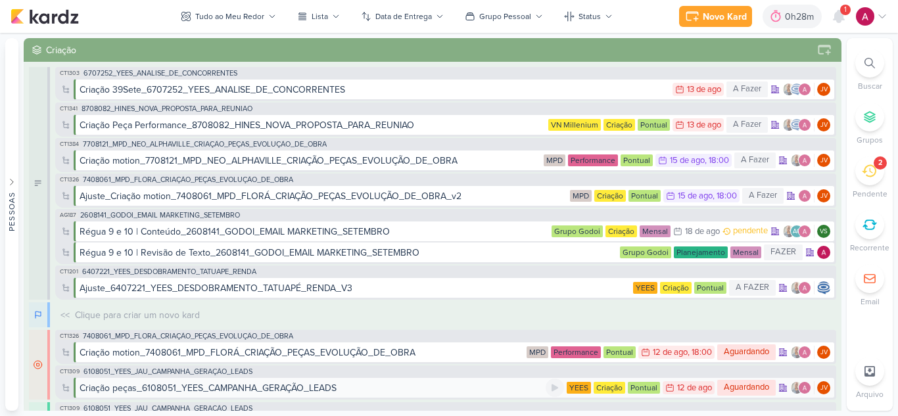
click at [331, 389] on div "Criação peças_6108051_YEES_CAMPANHA_GERAÇÃO_LEADS" at bounding box center [208, 388] width 257 height 14
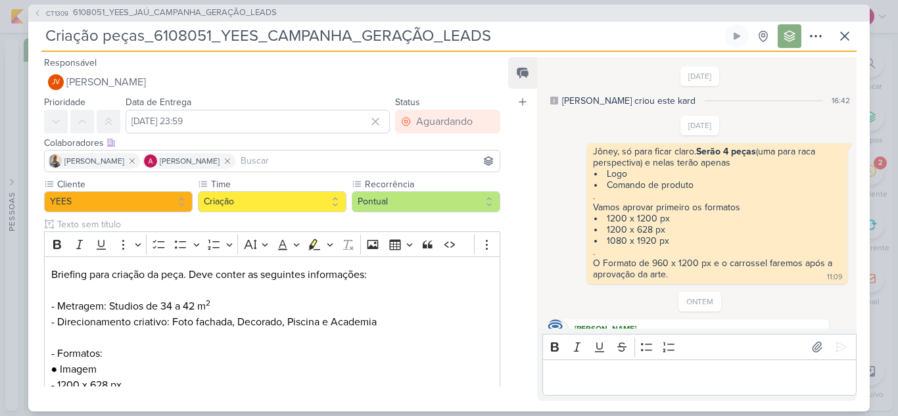
scroll to position [200, 0]
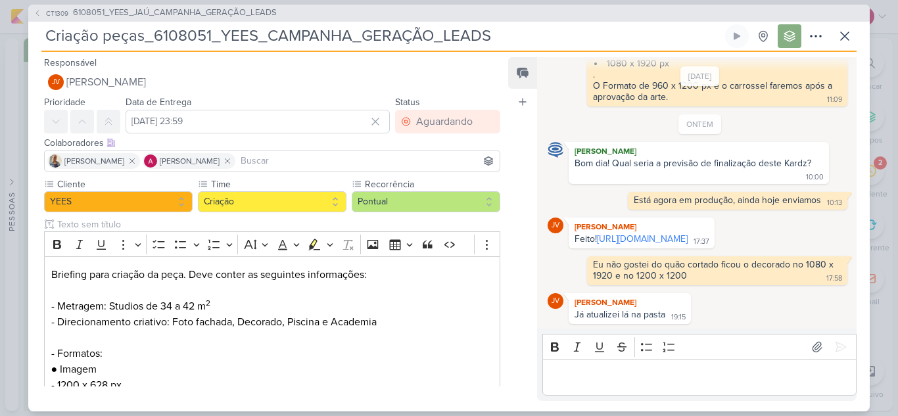
click at [601, 366] on div "Editor editing area: main" at bounding box center [699, 378] width 314 height 36
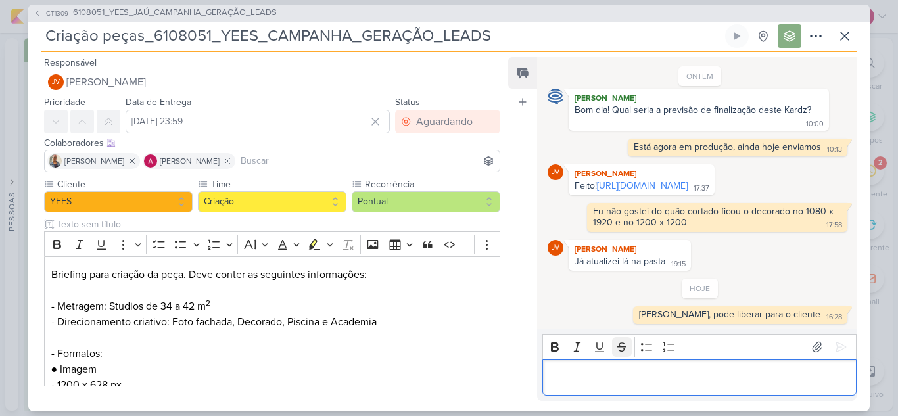
scroll to position [253, 0]
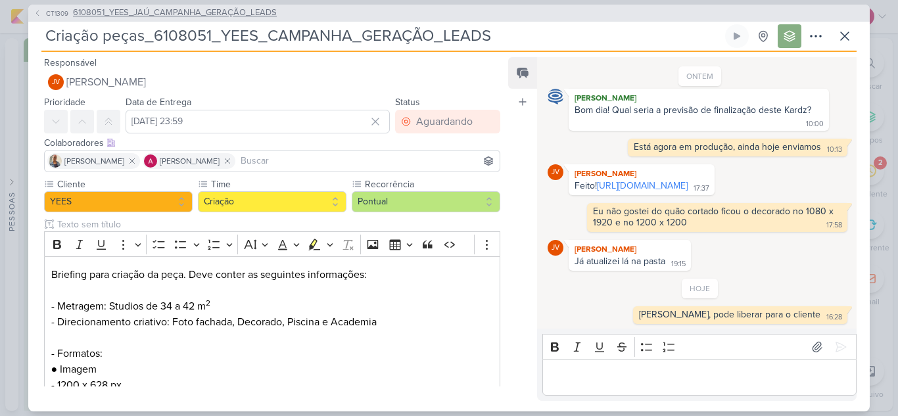
click at [45, 16] on span "CT1309" at bounding box center [57, 14] width 26 height 10
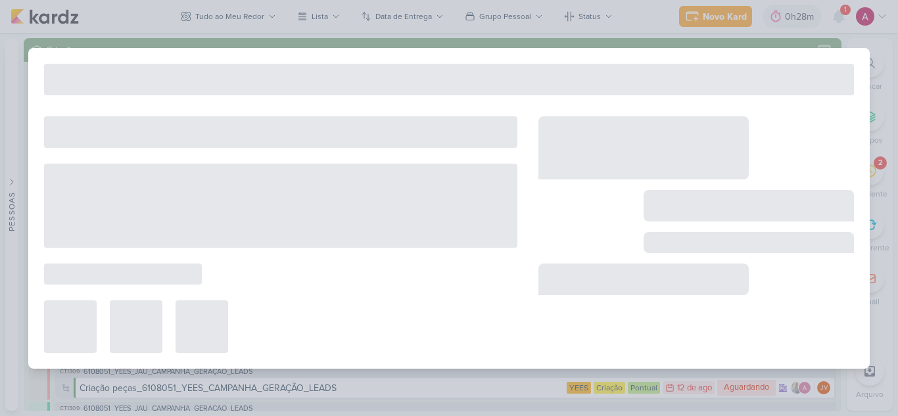
type input "6108051_YEES_JAÚ_CAMPANHA_GERAÇÃO_LEADS"
type input "[DATE] 18:00"
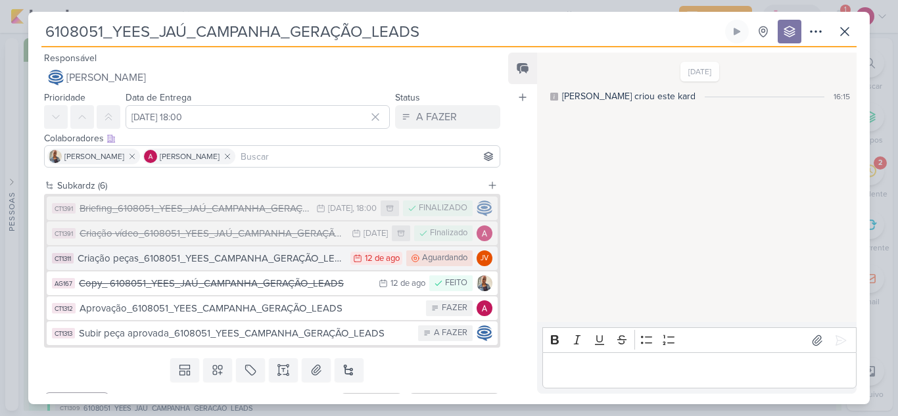
click at [291, 261] on div "Criação peças_6108051_YEES_CAMPANHA_GERAÇÃO_LEADS" at bounding box center [211, 258] width 266 height 15
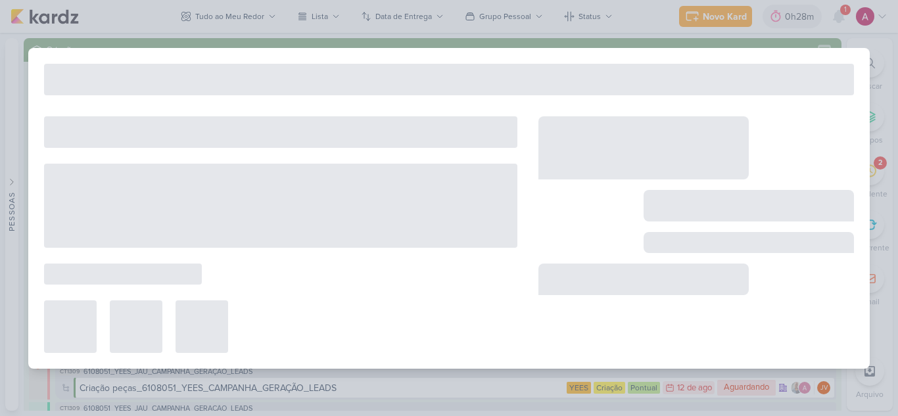
type input "Criação peças_6108051_YEES_CAMPANHA_GERAÇÃO_LEADS"
type input "[DATE] 23:59"
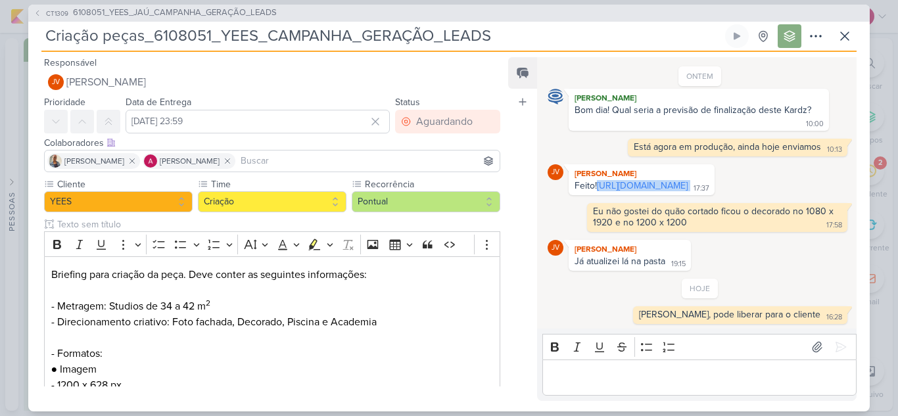
drag, startPoint x: 724, startPoint y: 187, endPoint x: 567, endPoint y: 176, distance: 157.5
click at [567, 176] on div "JV [PERSON_NAME] Feito! [URL][DOMAIN_NAME] 17:37 17:37" at bounding box center [700, 179] width 305 height 31
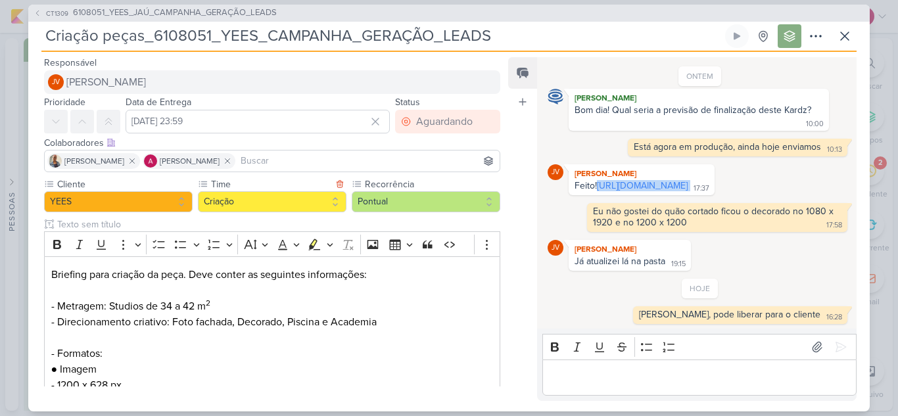
copy div "[URL][DOMAIN_NAME]"
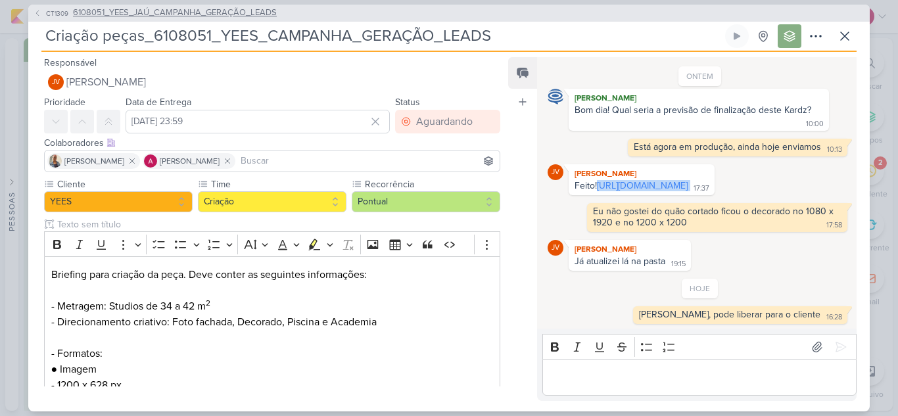
click at [51, 12] on span "CT1309" at bounding box center [57, 14] width 26 height 10
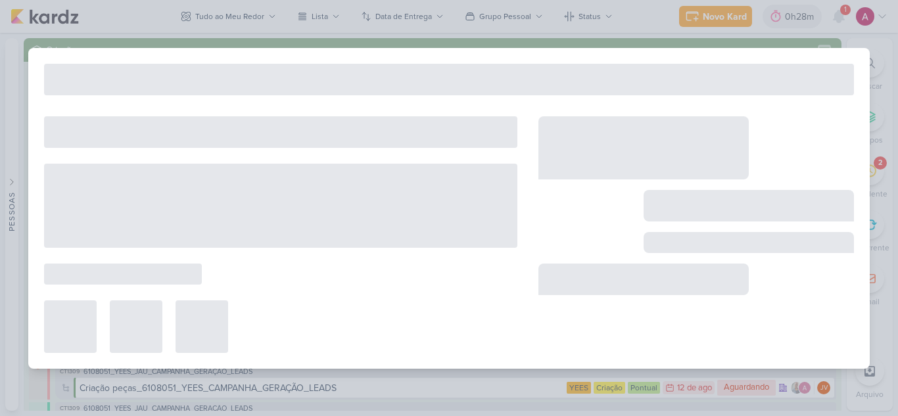
type input "6108051_YEES_JAÚ_CAMPANHA_GERAÇÃO_LEADS"
type input "[DATE] 18:00"
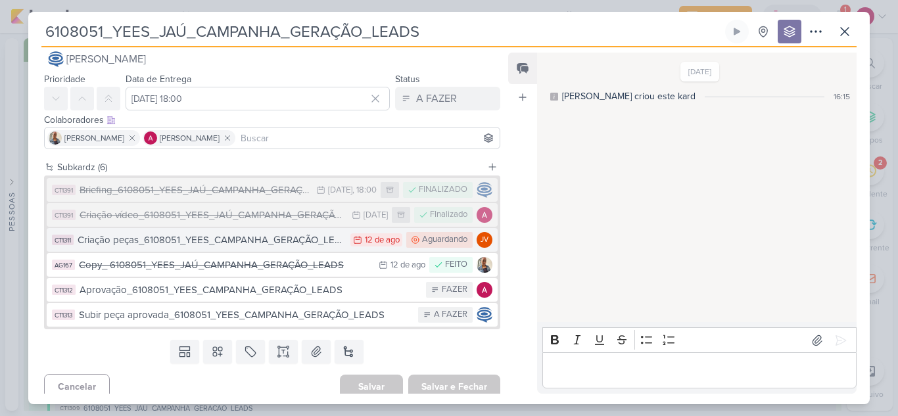
scroll to position [27, 0]
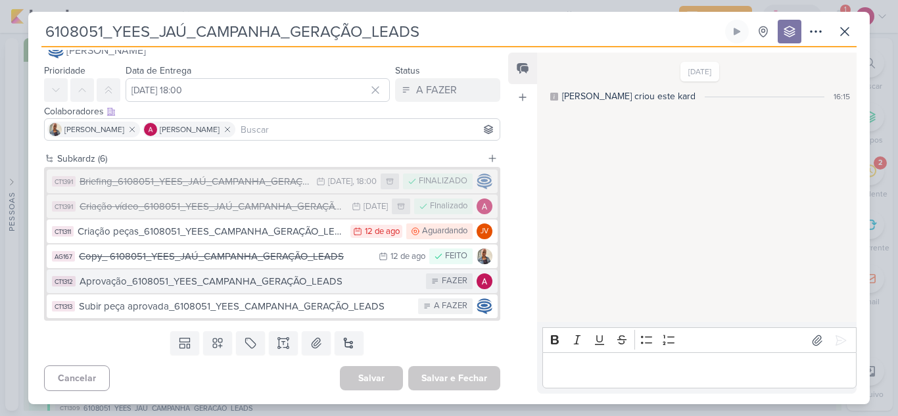
click at [225, 284] on div "Aprovação_6108051_YEES_CAMPANHA_GERAÇÃO_LEADS" at bounding box center [250, 281] width 340 height 15
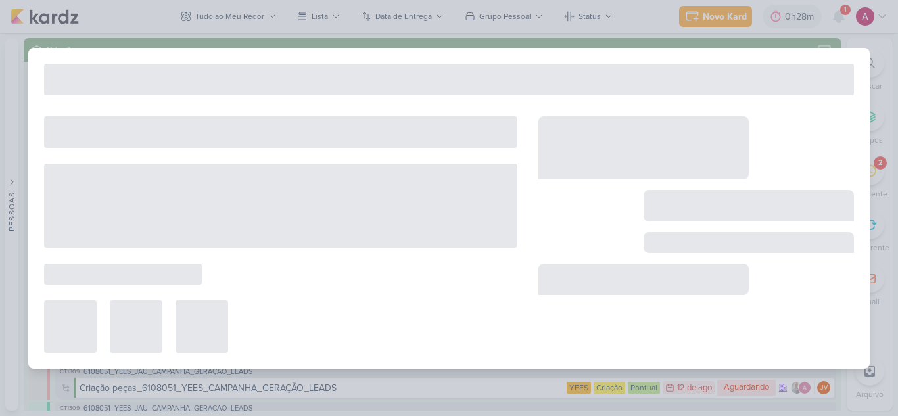
type input "Aprovação_6108051_YEES_CAMPANHA_GERAÇÃO_LEADS"
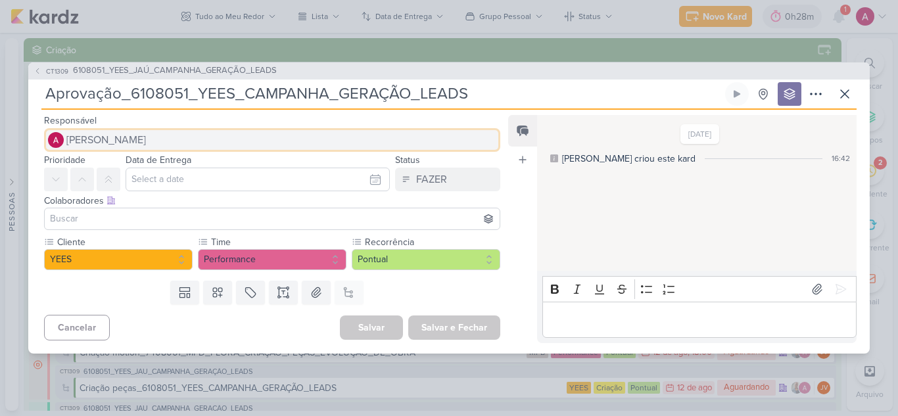
click at [93, 139] on span "[PERSON_NAME]" at bounding box center [106, 140] width 80 height 16
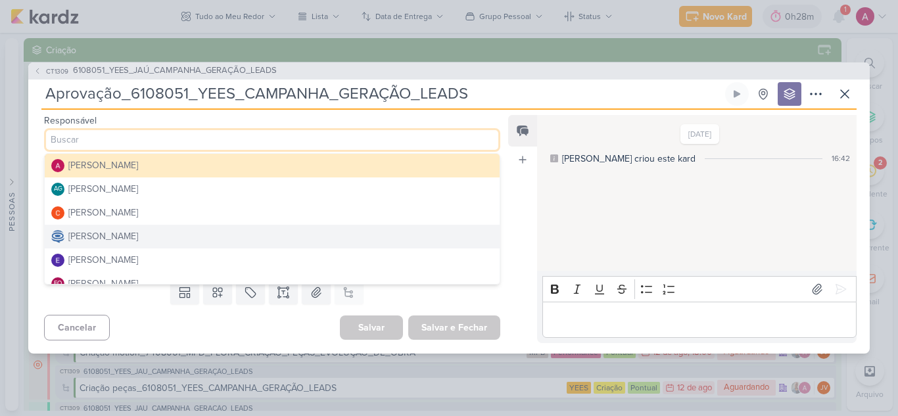
click at [118, 235] on div "[PERSON_NAME]" at bounding box center [103, 236] width 70 height 14
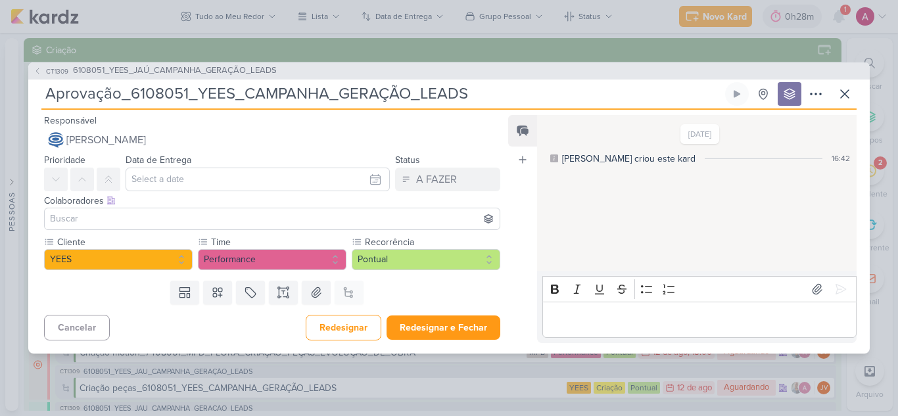
click at [151, 215] on input at bounding box center [272, 219] width 450 height 16
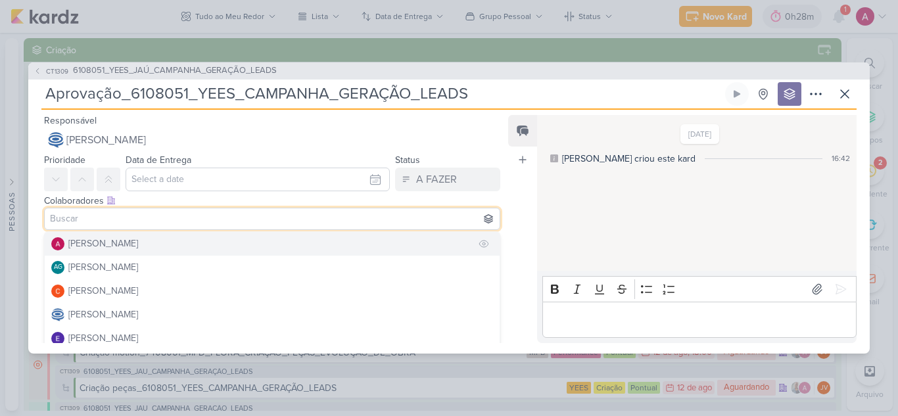
click at [147, 242] on button "[PERSON_NAME]" at bounding box center [272, 244] width 455 height 24
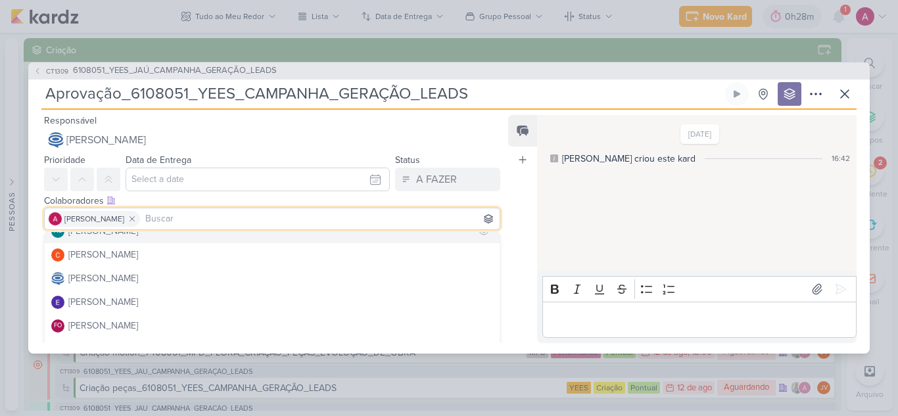
scroll to position [66, 0]
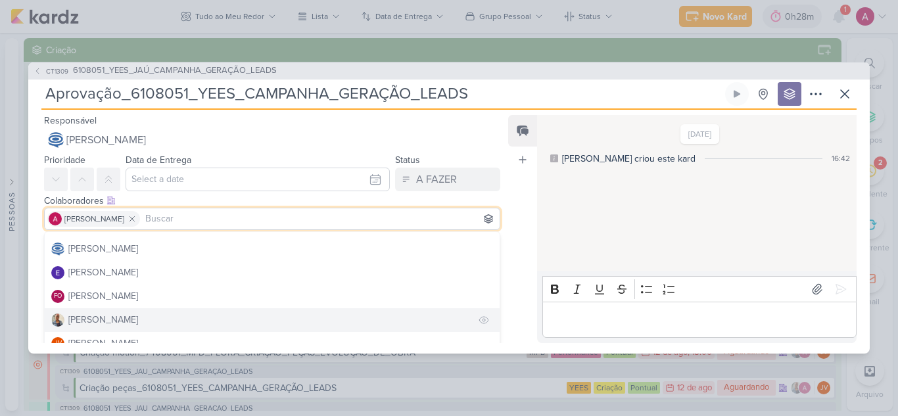
click at [112, 316] on div "[PERSON_NAME]" at bounding box center [103, 320] width 70 height 14
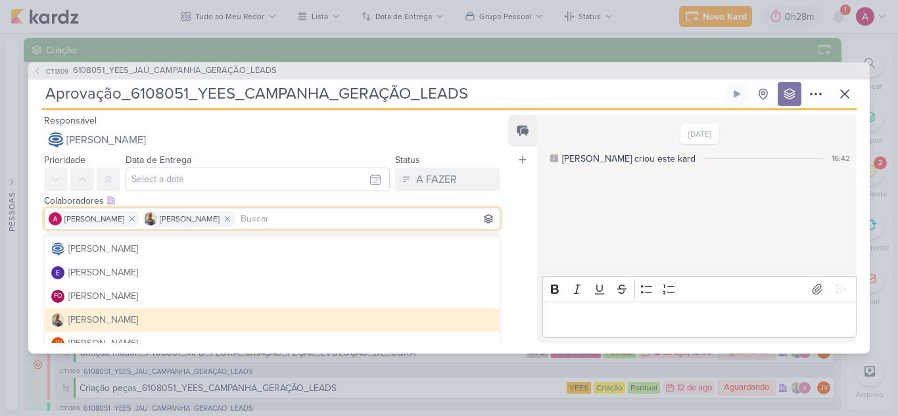
click at [515, 205] on div "Feed Atrelar email Solte o email para atrelar ao kard" at bounding box center [522, 229] width 29 height 228
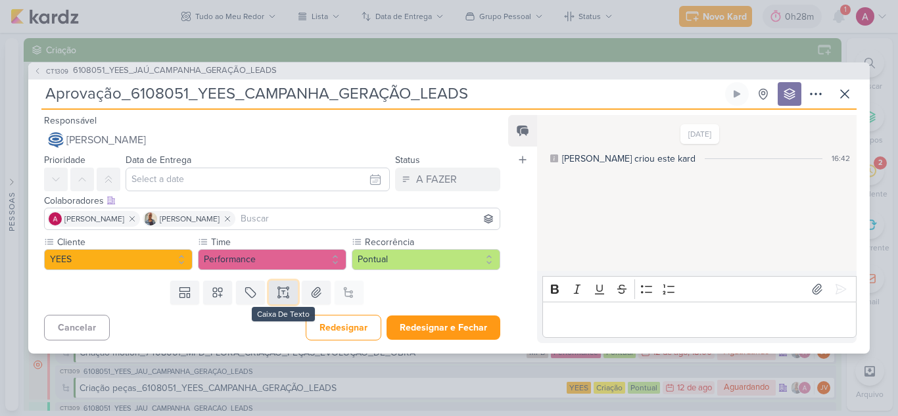
click at [277, 292] on icon at bounding box center [283, 292] width 13 height 13
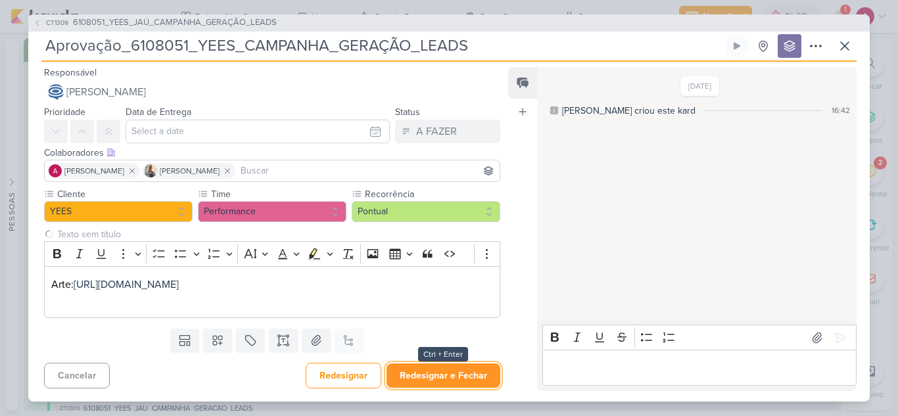
click at [433, 380] on button "Redesignar e Fechar" at bounding box center [443, 375] width 114 height 24
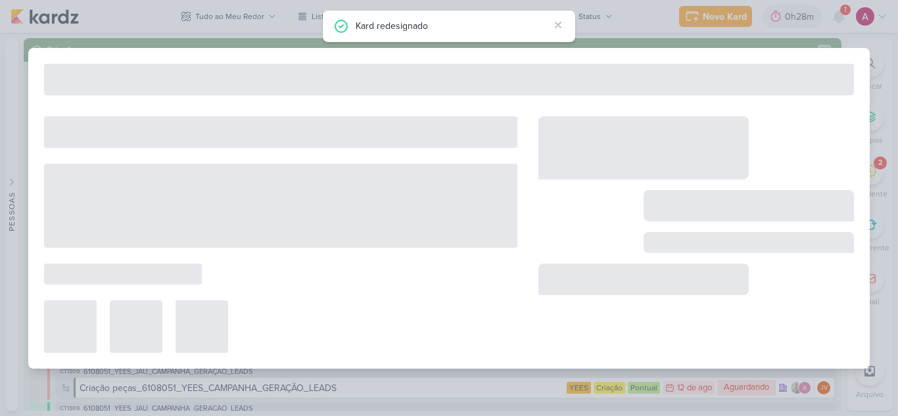
type input "6108051_YEES_JAÚ_CAMPANHA_GERAÇÃO_LEADS"
type input "[DATE] 18:00"
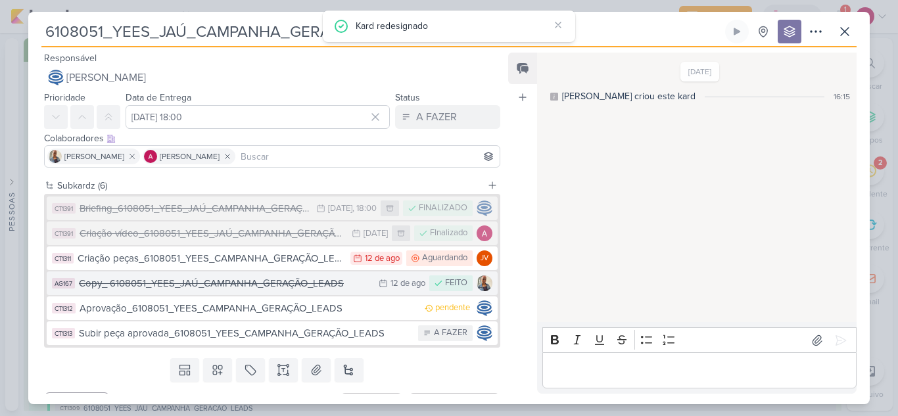
click at [199, 282] on div "Copy_ 6108051_YEES_JAÚ_CAMPANHA_GERAÇÃO_LEADS" at bounding box center [225, 283] width 293 height 15
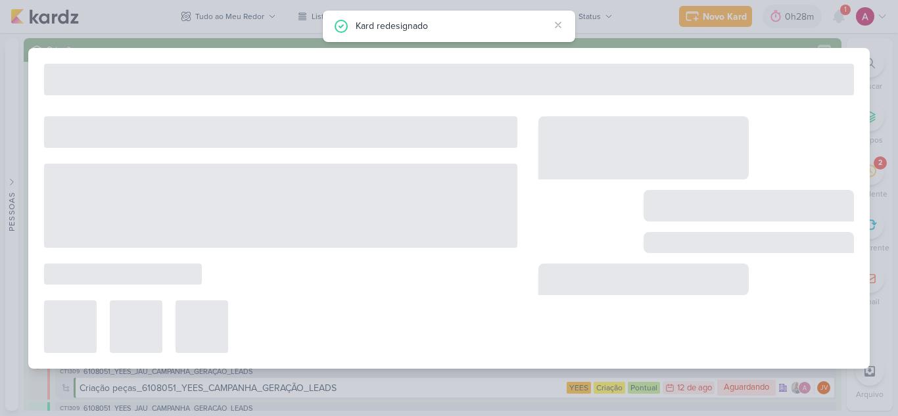
type input "Copy_ 6108051_YEES_JAÚ_CAMPANHA_GERAÇÃO_LEADS"
type input "[DATE] 23:59"
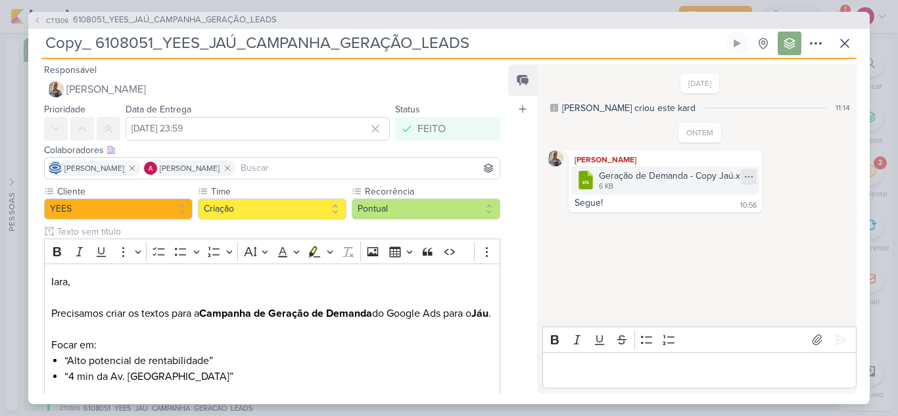
click at [747, 176] on icon at bounding box center [748, 177] width 11 height 11
click at [695, 224] on div "Baixar" at bounding box center [684, 221] width 25 height 14
click at [53, 25] on span "CT1309" at bounding box center [57, 21] width 26 height 10
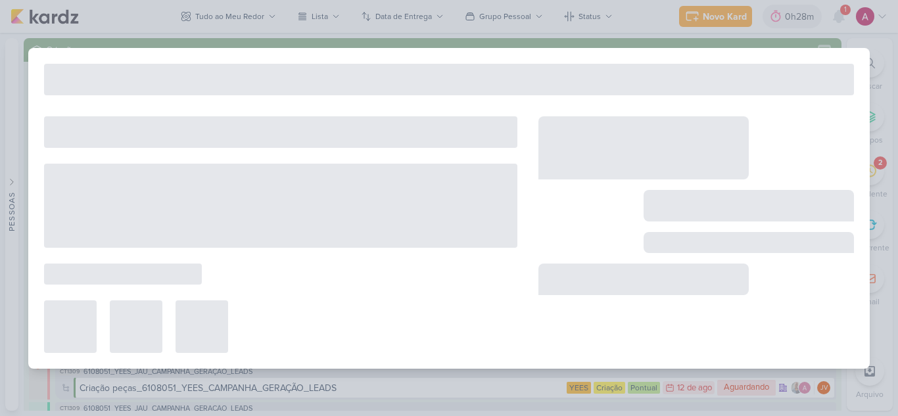
type input "6108051_YEES_JAÚ_CAMPANHA_GERAÇÃO_LEADS"
type input "[DATE] 18:00"
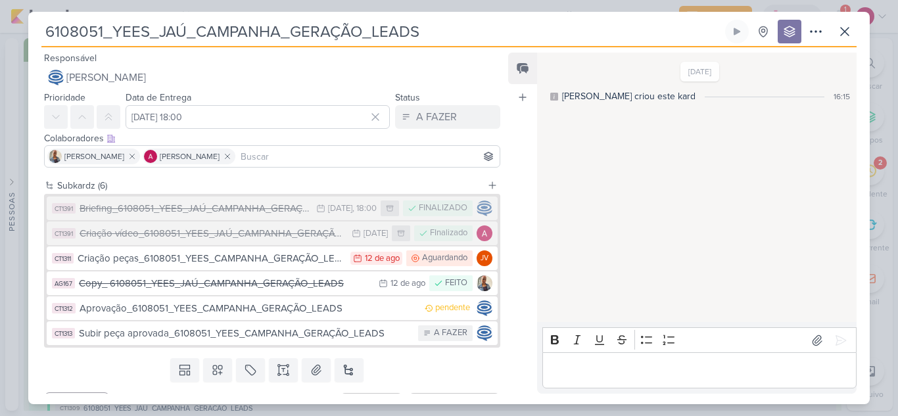
click at [156, 308] on div "Aprovação_6108051_YEES_CAMPANHA_GERAÇÃO_LEADS" at bounding box center [249, 308] width 339 height 15
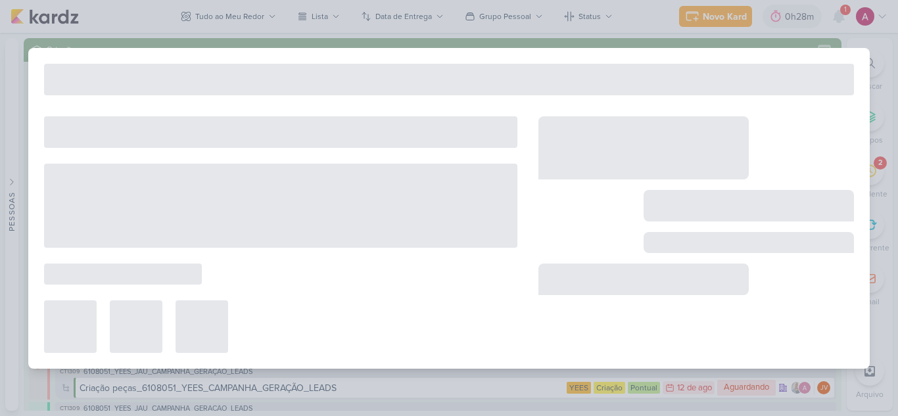
type input "Aprovação_6108051_YEES_CAMPANHA_GERAÇÃO_LEADS"
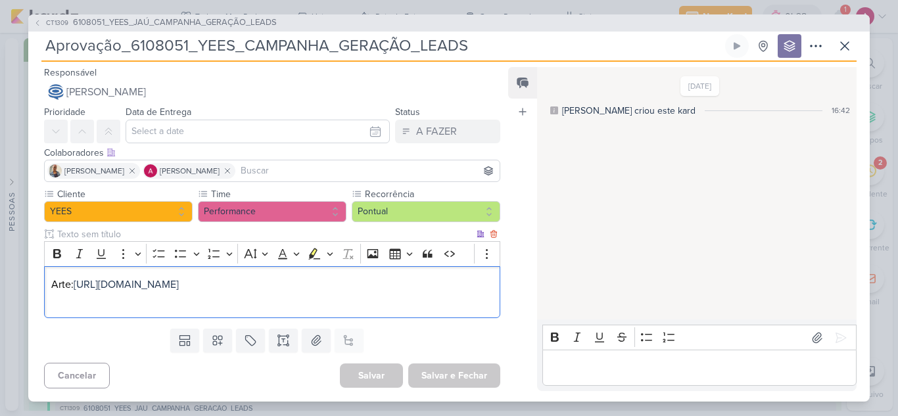
drag, startPoint x: 155, startPoint y: 310, endPoint x: 172, endPoint y: 317, distance: 18.0
click at [156, 308] on p "Editor editing area: main" at bounding box center [272, 301] width 442 height 16
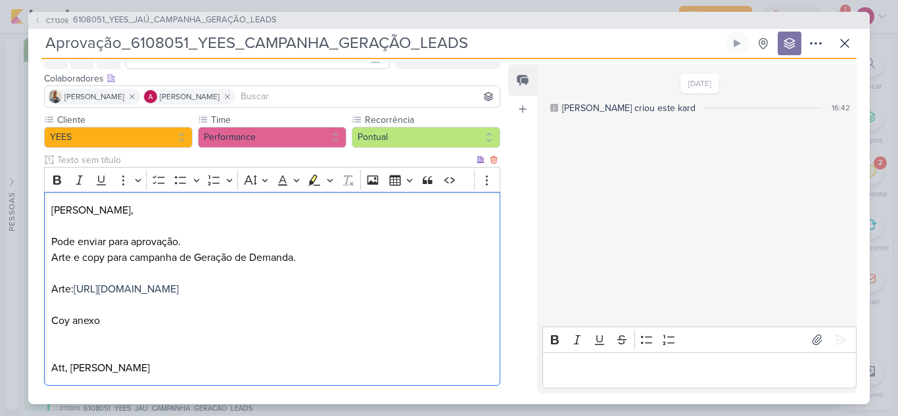
scroll to position [131, 0]
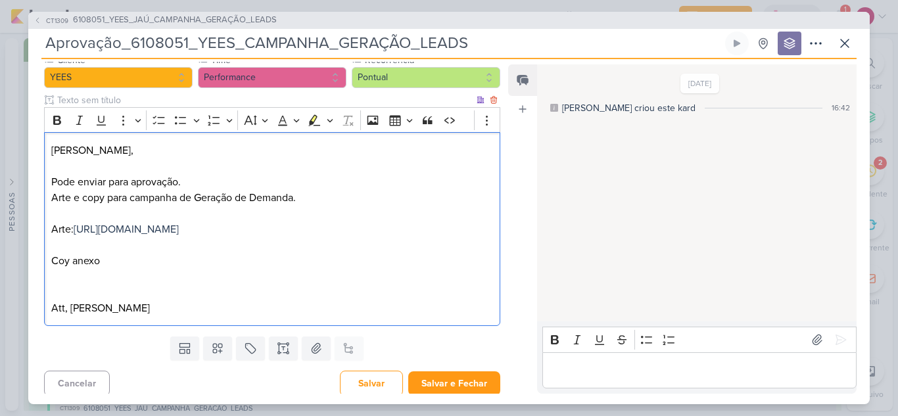
click at [62, 269] on p "Coy anexo" at bounding box center [272, 261] width 442 height 16
click at [310, 355] on icon at bounding box center [316, 348] width 13 height 13
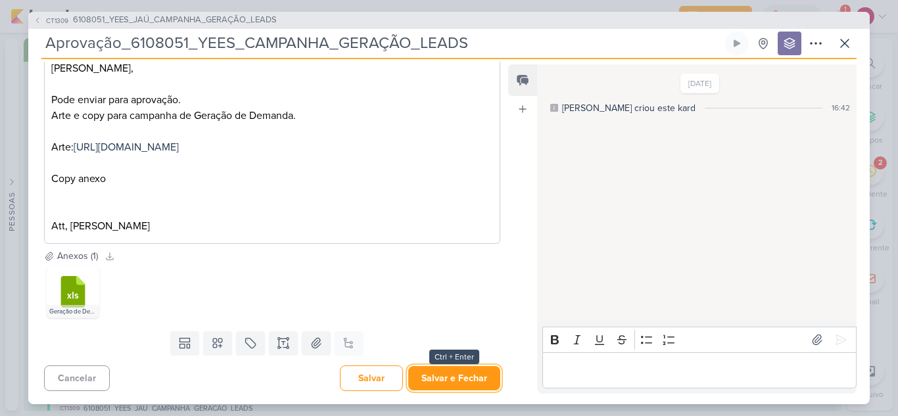
click at [436, 377] on button "Salvar e Fechar" at bounding box center [454, 378] width 92 height 24
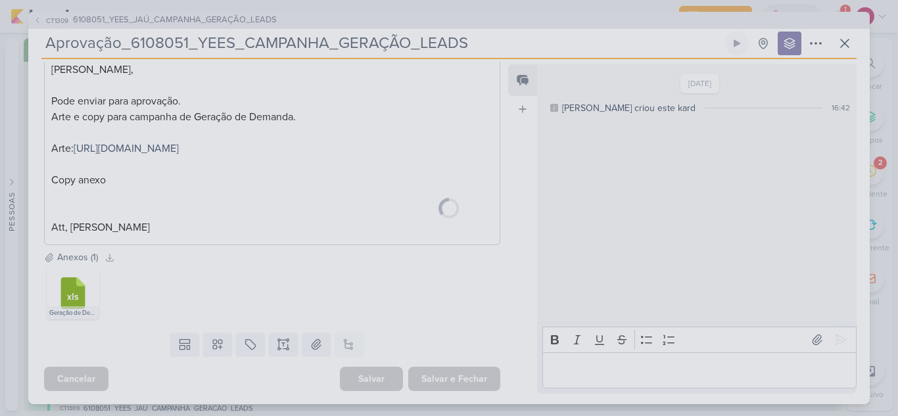
scroll to position [228, 0]
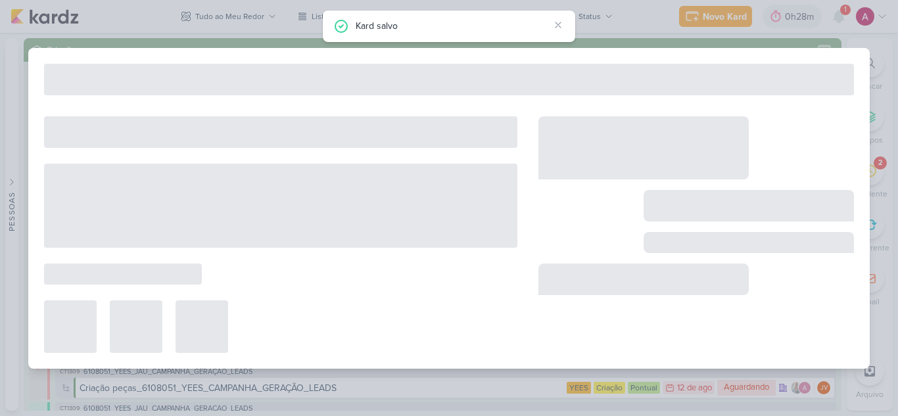
type input "6108051_YEES_JAÚ_CAMPANHA_GERAÇÃO_LEADS"
type input "[DATE] 18:00"
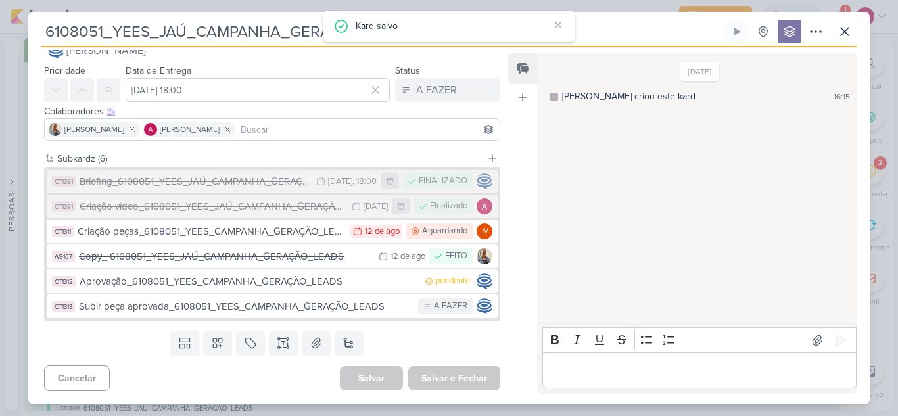
scroll to position [0, 0]
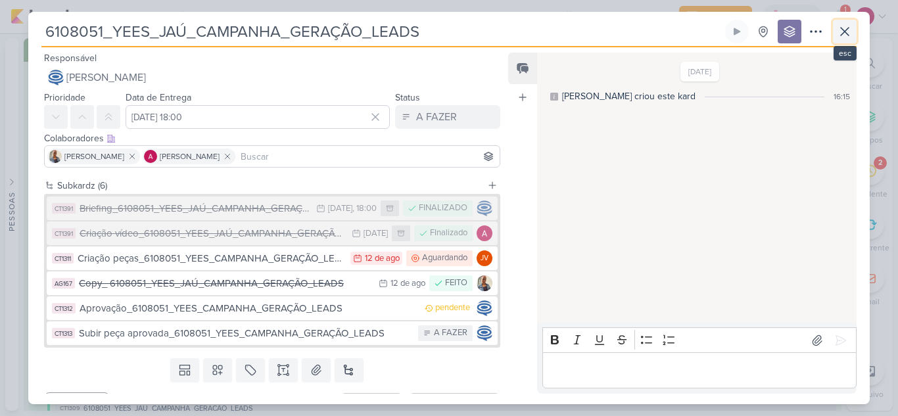
click at [851, 29] on icon at bounding box center [845, 32] width 16 height 16
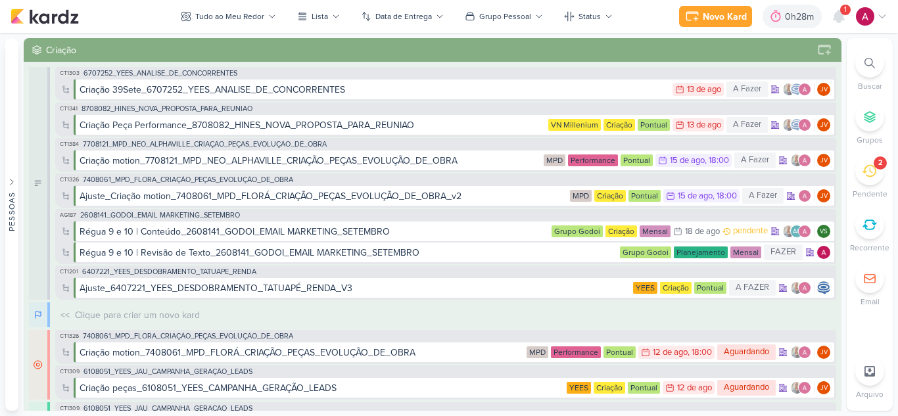
click at [865, 60] on icon at bounding box center [869, 63] width 11 height 11
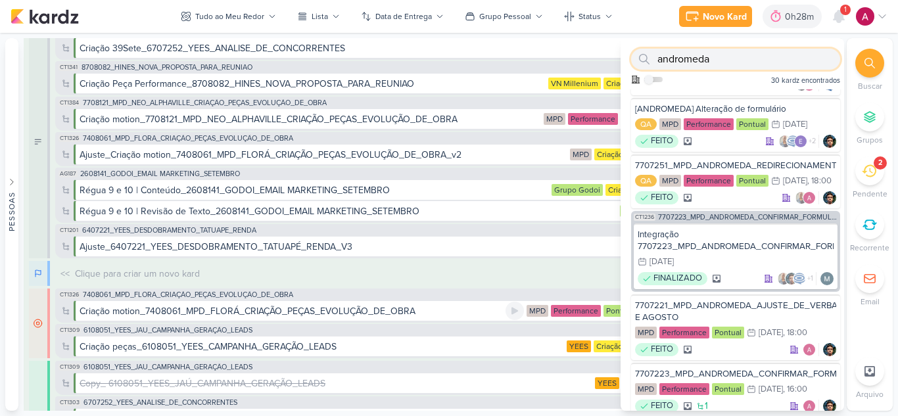
scroll to position [394, 0]
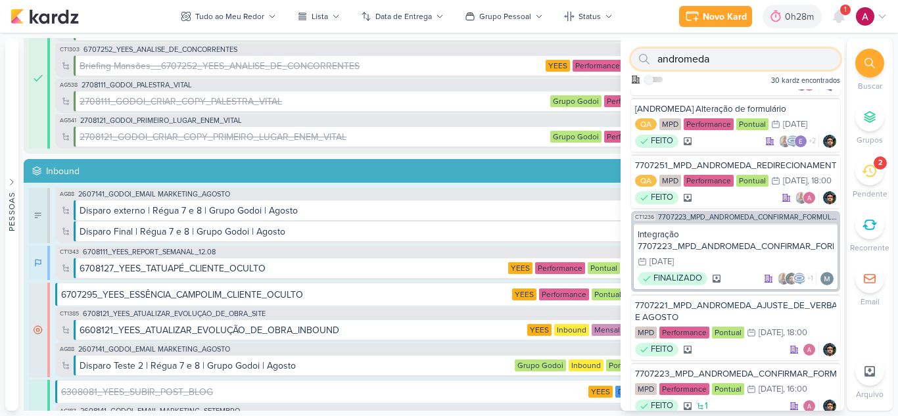
type input "andromeda"
click at [23, 156] on div "Pessoas [GEOGRAPHIC_DATA] AG A l i n e G i m e n e z G r a c i a n o C a r l o …" at bounding box center [449, 224] width 898 height 373
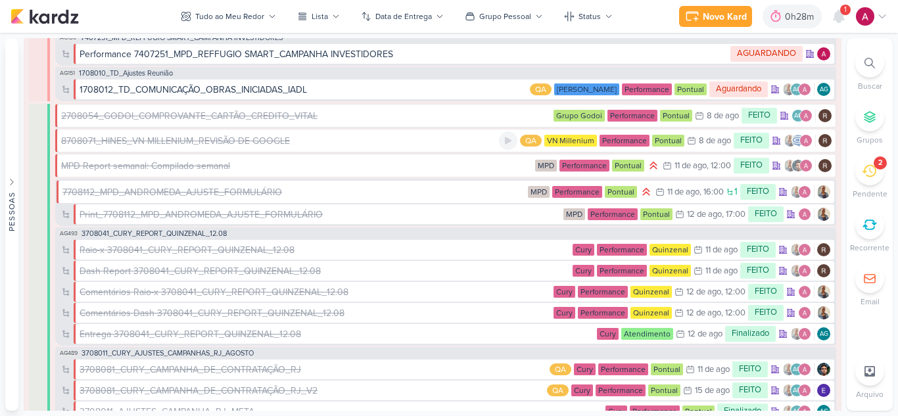
scroll to position [1775, 0]
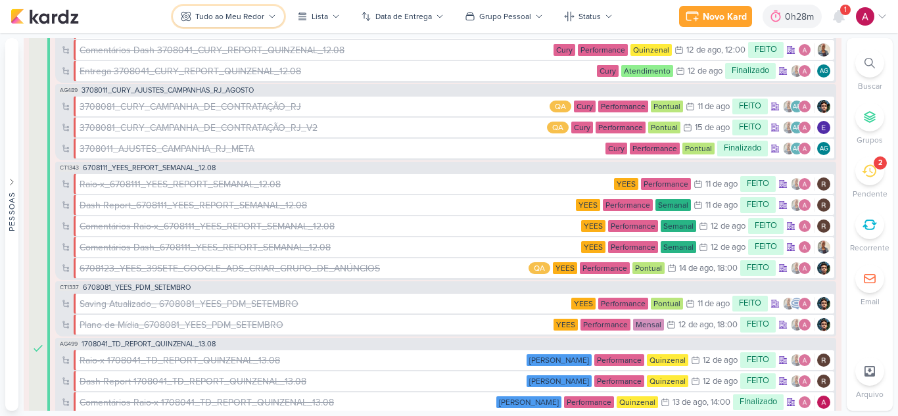
click at [268, 22] on button "Tudo ao Meu Redor" at bounding box center [228, 16] width 111 height 21
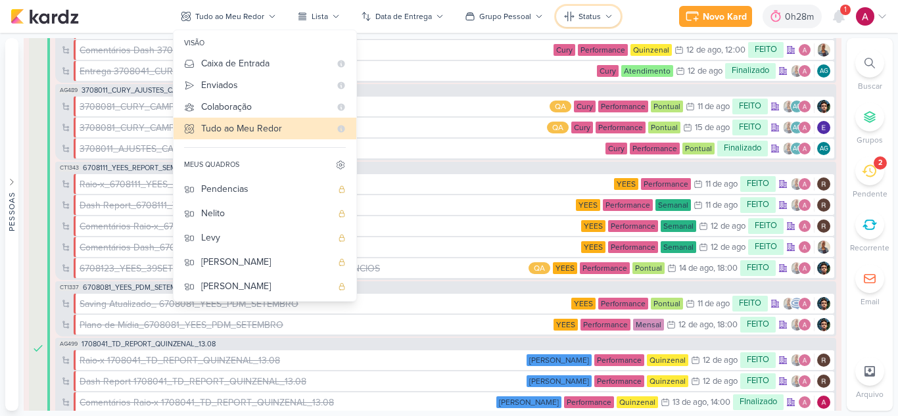
click at [582, 13] on div "Status" at bounding box center [589, 17] width 22 height 12
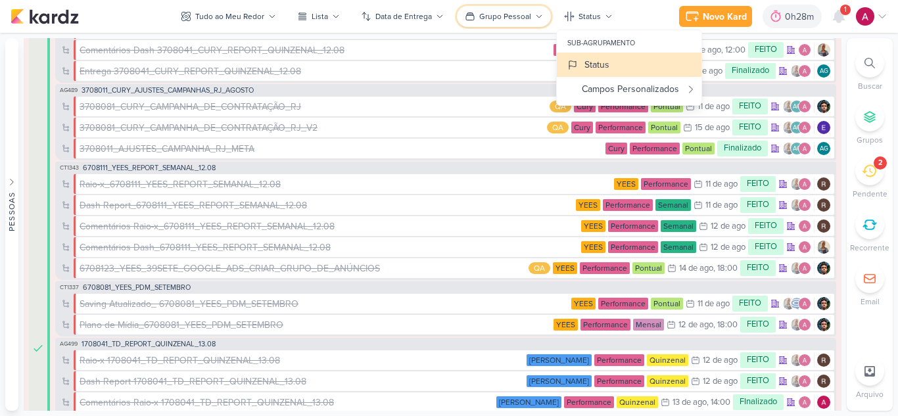
click at [509, 15] on div "Grupo Pessoal" at bounding box center [505, 17] width 52 height 12
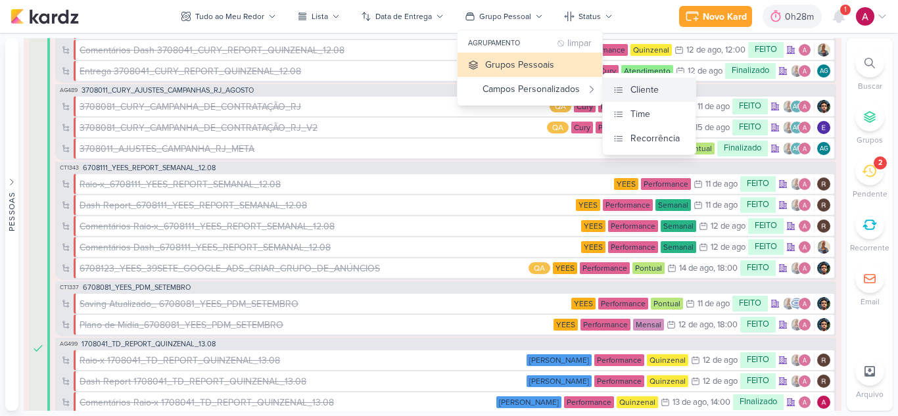
click at [659, 93] on button "Cliente" at bounding box center [649, 90] width 93 height 24
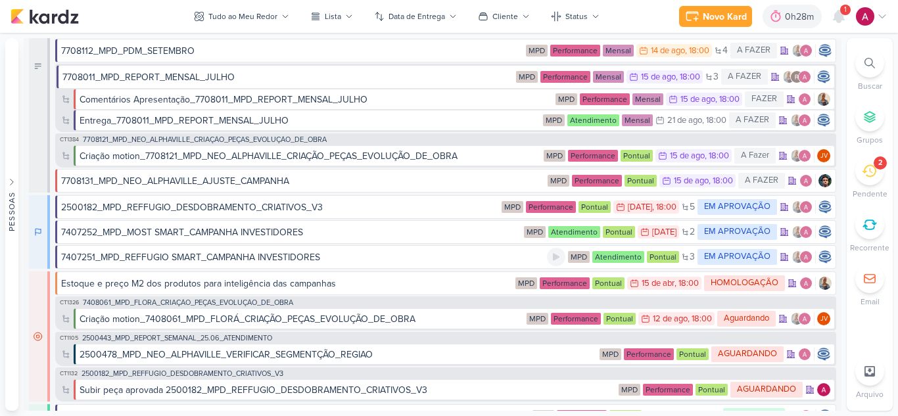
scroll to position [3352, 0]
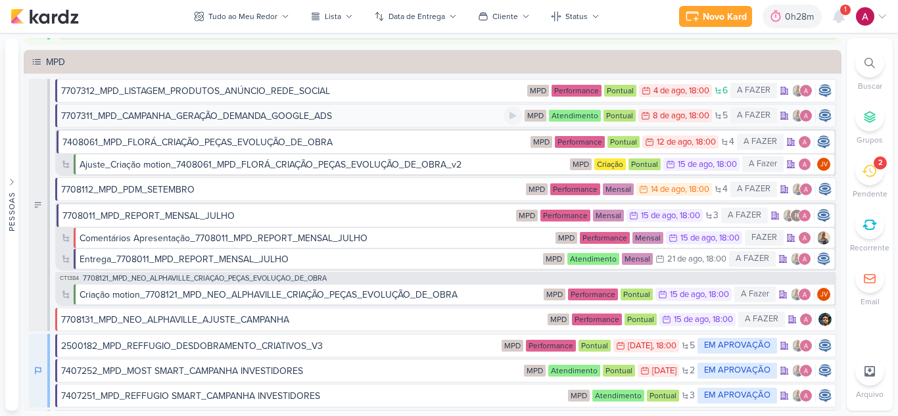
click at [255, 117] on div "7707311_MPD_CAMPANHA_GERAÇÃO_DEMANDA_GOOGLE_ADS" at bounding box center [196, 116] width 271 height 14
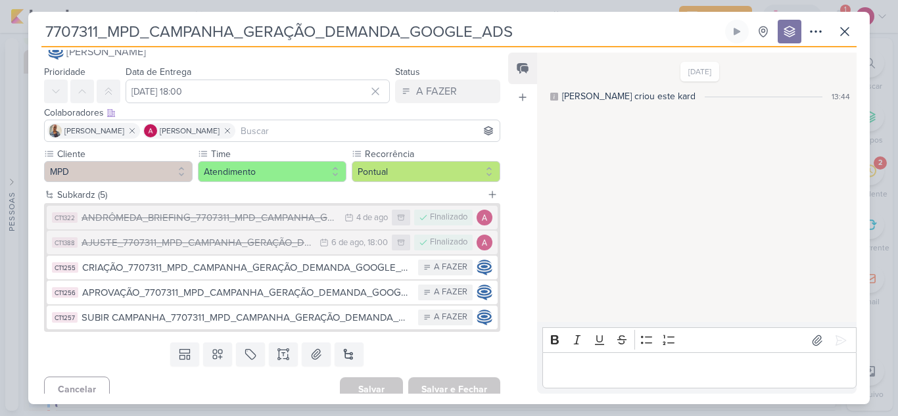
scroll to position [37, 0]
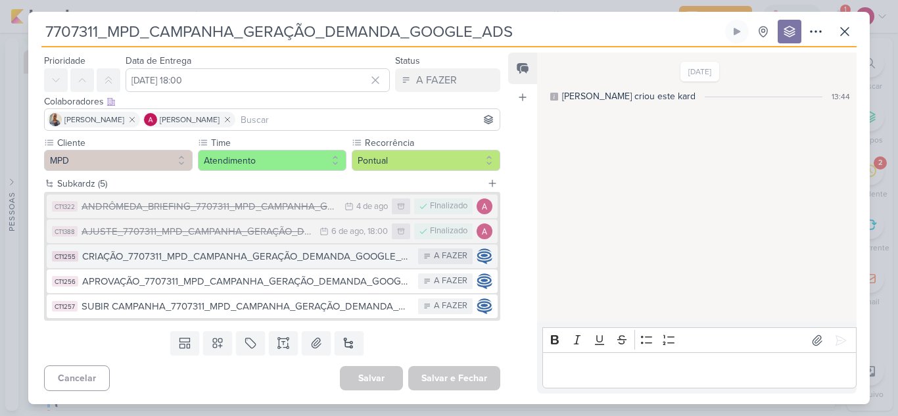
click at [232, 259] on div "CRIAÇÃO_7707311_MPD_CAMPANHA_GERAÇÃO_DEMANDA_GOOGLE_ADS" at bounding box center [246, 256] width 329 height 15
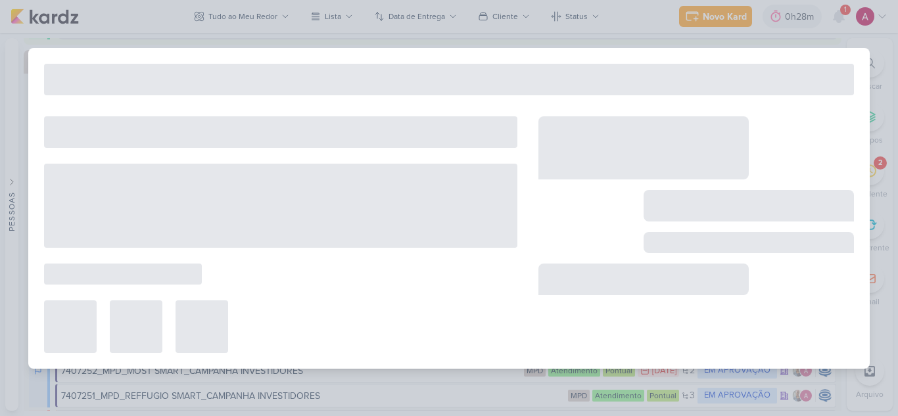
type input "CRIAÇÃO_7707311_MPD_CAMPANHA_GERAÇÃO_DEMANDA_GOOGLE_ADS"
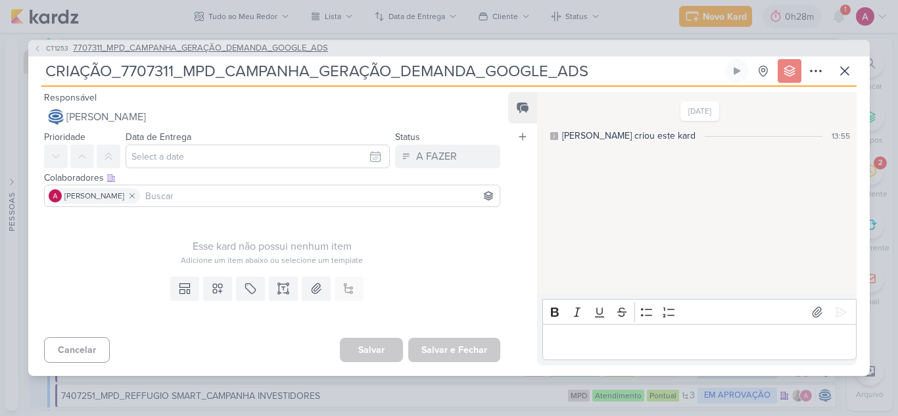
click at [44, 47] on span "CT1253" at bounding box center [57, 48] width 26 height 10
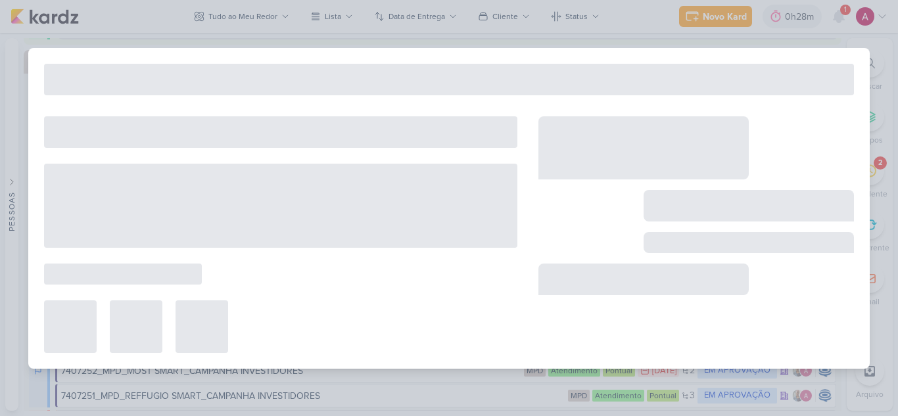
type input "7707311_MPD_CAMPANHA_GERAÇÃO_DEMANDA_GOOGLE_ADS"
type input "[DATE] 18:00"
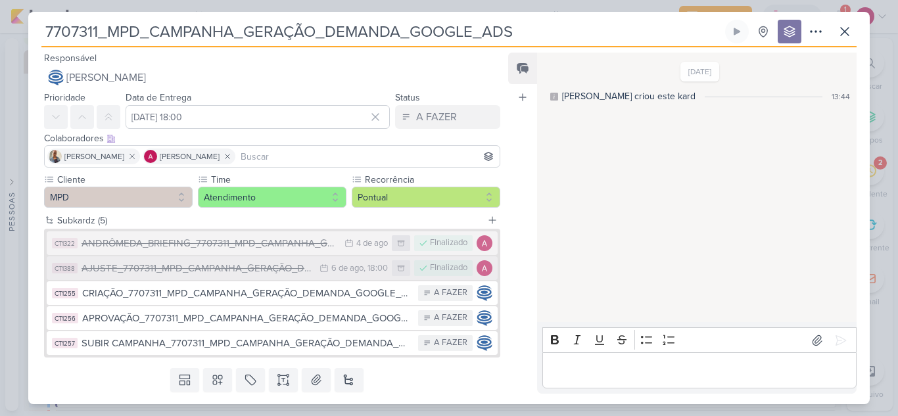
click at [214, 268] on div "AJUSTE_7707311_MPD_CAMPANHA_GERAÇÃO_DEMANDA_GOOGLE_ADS" at bounding box center [197, 268] width 231 height 15
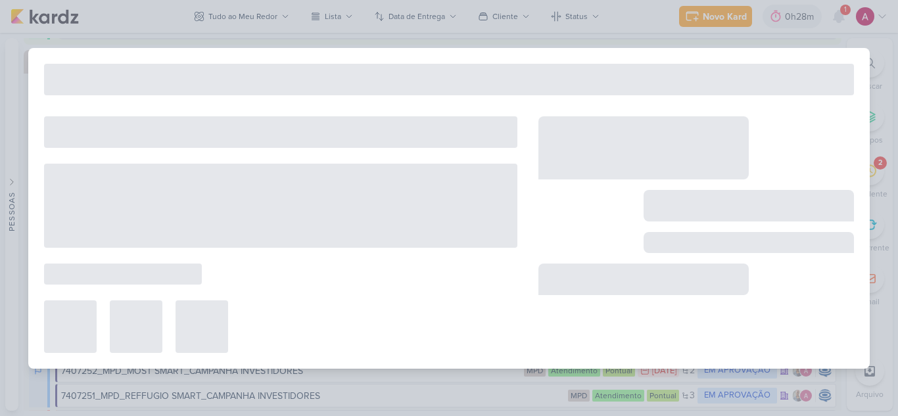
type input "AJUSTE_7707311_MPD_CAMPANHA_GERAÇÃO_DEMANDA_GOOGLE_ADS"
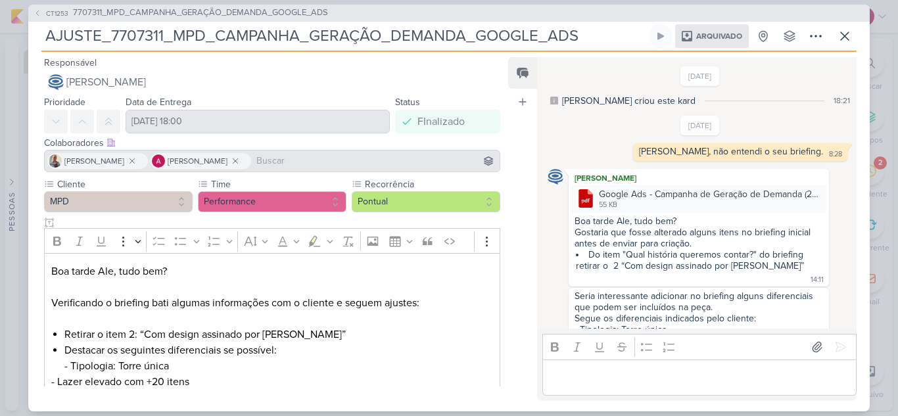
scroll to position [318, 0]
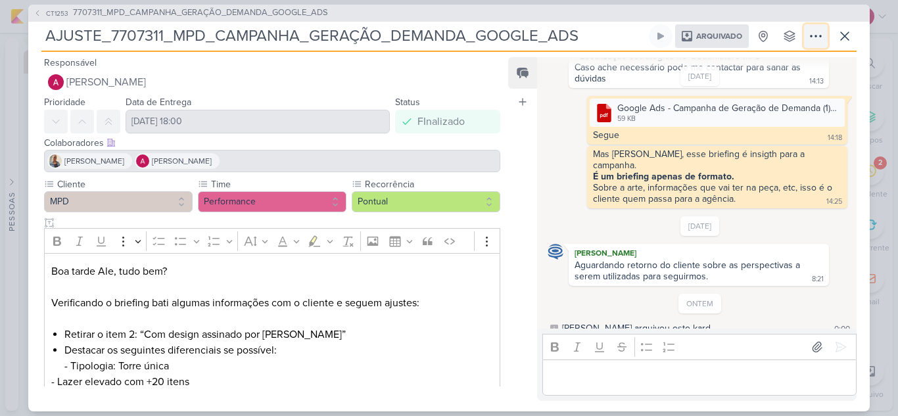
click at [816, 36] on icon at bounding box center [815, 35] width 11 height 1
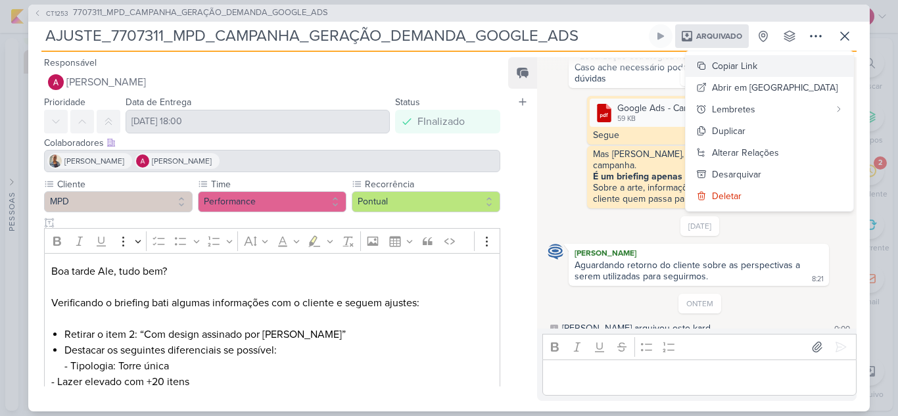
click at [808, 64] on button "Copiar Link" at bounding box center [770, 66] width 168 height 22
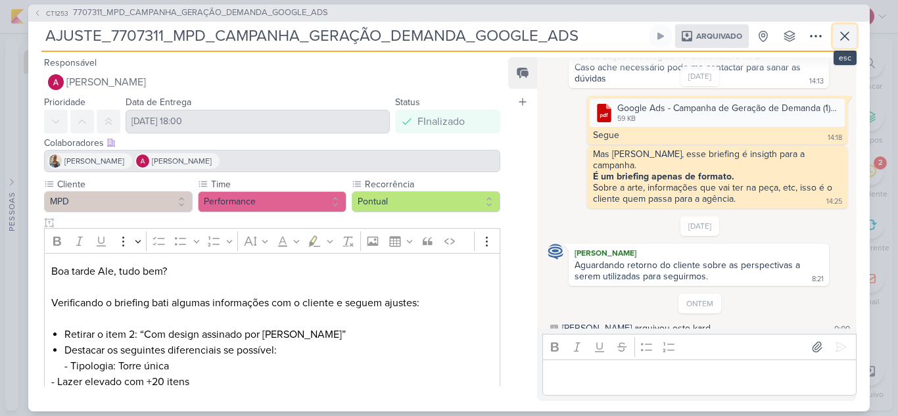
click at [844, 40] on icon at bounding box center [845, 36] width 16 height 16
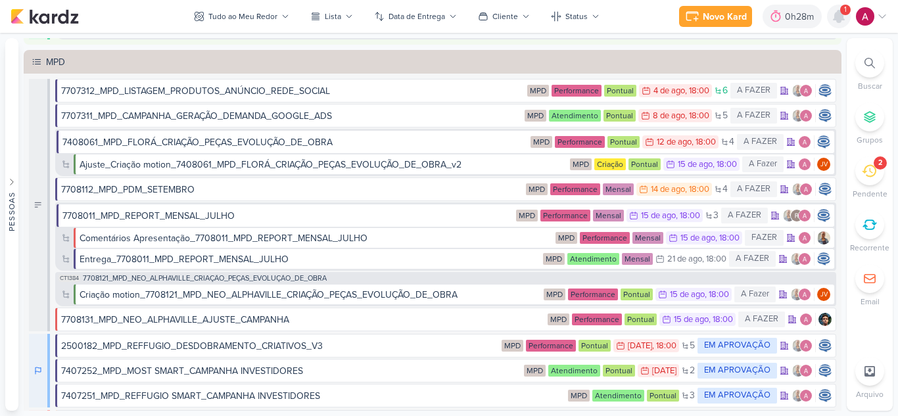
click at [830, 16] on div at bounding box center [839, 17] width 24 height 24
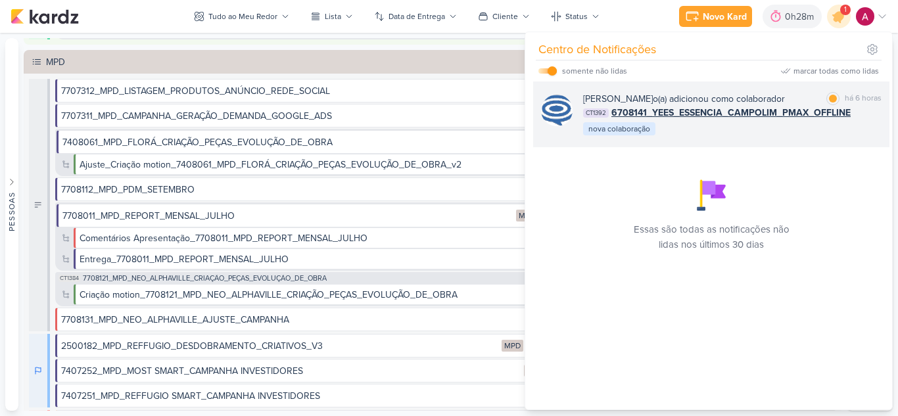
click at [785, 104] on div "[PERSON_NAME] o(a) adicionou como colaborador" at bounding box center [684, 99] width 202 height 14
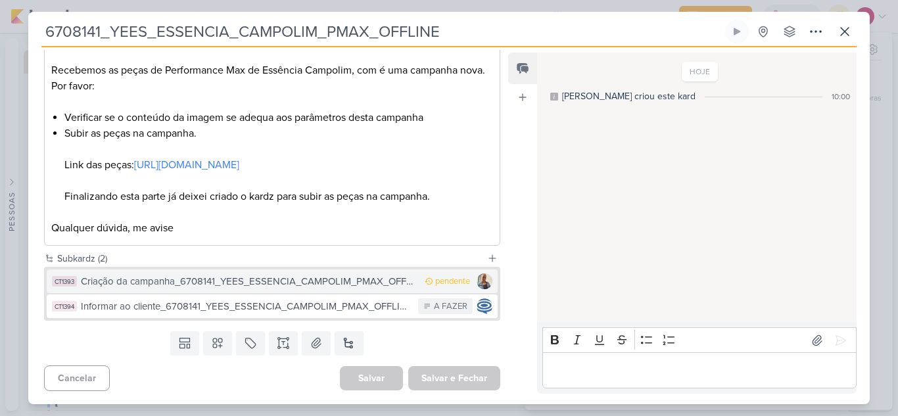
scroll to position [247, 0]
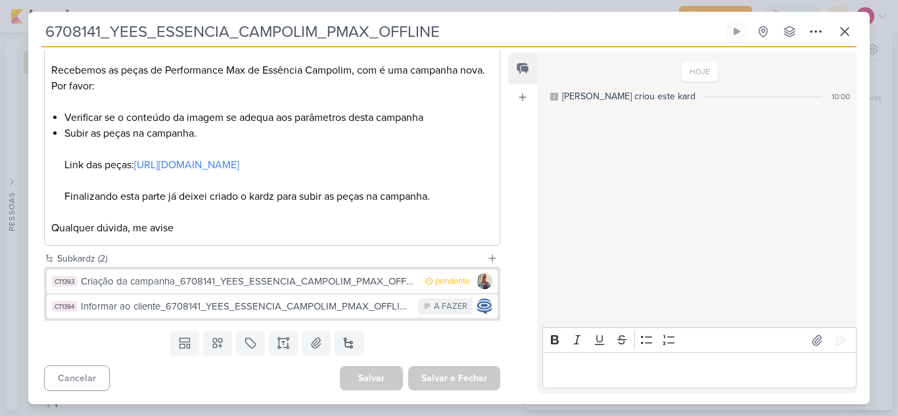
click at [573, 365] on p "Editor editing area: main" at bounding box center [699, 371] width 300 height 16
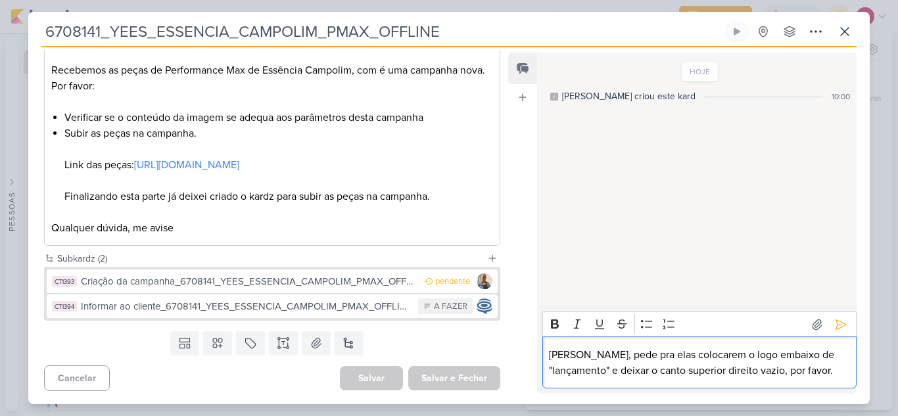
click at [613, 354] on p "[PERSON_NAME], pede pra elas colocarem o logo embaixo de "lançamento" e deixar …" at bounding box center [699, 363] width 300 height 32
click at [613, 356] on p "[PERSON_NAME], pede pra elas colocarem o logo embaixo de "lançamento" e deixar …" at bounding box center [699, 363] width 300 height 32
drag, startPoint x: 630, startPoint y: 356, endPoint x: 648, endPoint y: 358, distance: 18.5
click at [648, 358] on p "[PERSON_NAME], pede para elas colocarem o logo embaixo de "lançamento" e deixar…" at bounding box center [699, 363] width 300 height 32
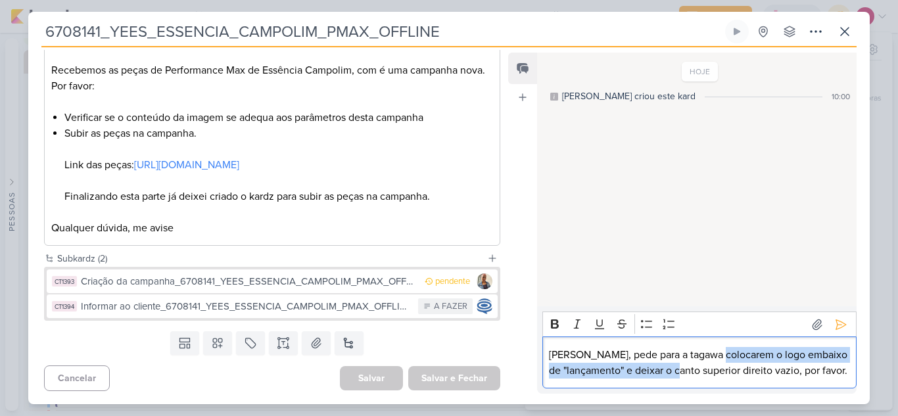
click at [712, 361] on p "[PERSON_NAME], pede para a tagawa colocarem o logo embaixo de "lançamento" e de…" at bounding box center [699, 363] width 300 height 32
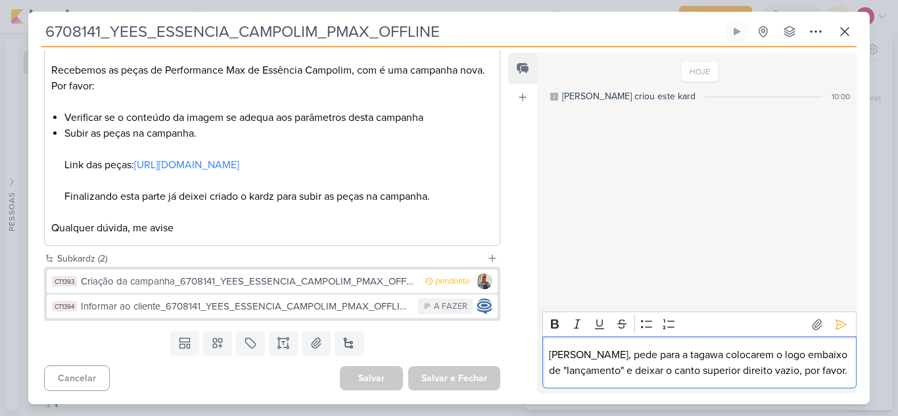
click at [705, 352] on p "[PERSON_NAME], pede para a tagawa colocarem o logo embaixo de "lançamento" e de…" at bounding box center [699, 363] width 300 height 32
drag, startPoint x: 708, startPoint y: 355, endPoint x: 723, endPoint y: 361, distance: 16.2
click at [720, 358] on p "[PERSON_NAME], pede para a tagawa colocarem o logo embaixo de "lançamento" e de…" at bounding box center [699, 363] width 300 height 32
click at [640, 359] on p "[PERSON_NAME], pede para a tagawa colocar o logo embaixo de "lançamento" e deix…" at bounding box center [699, 363] width 300 height 32
click at [836, 320] on icon at bounding box center [841, 324] width 10 height 10
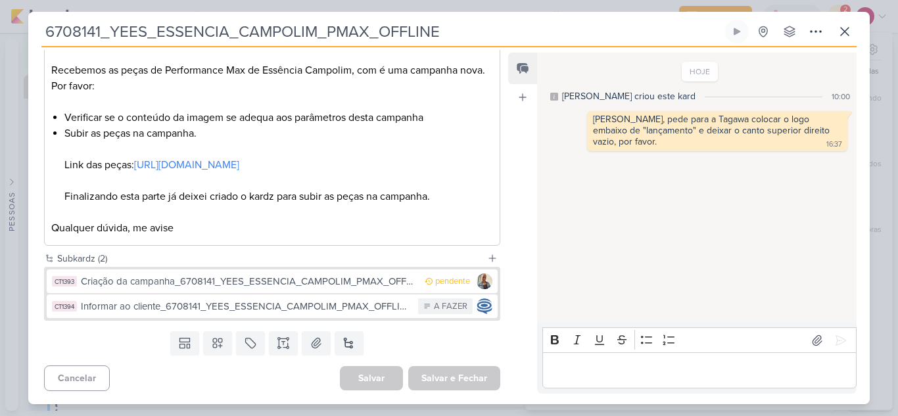
scroll to position [3402, 0]
click at [843, 37] on icon at bounding box center [845, 32] width 16 height 16
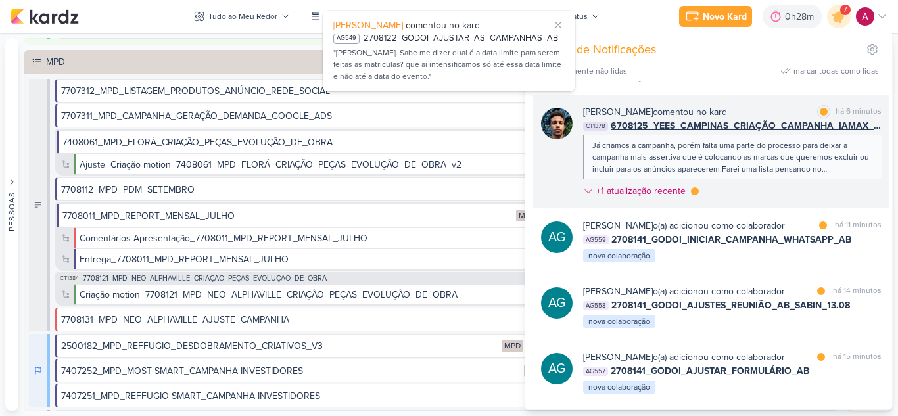
scroll to position [355, 0]
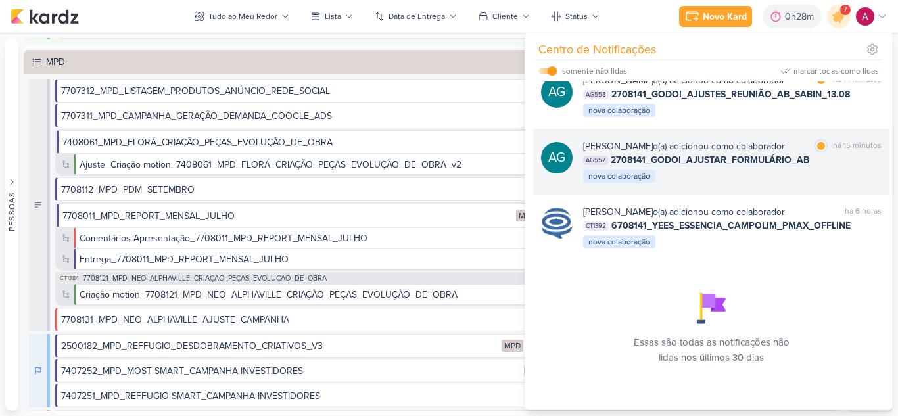
click at [837, 153] on div "AG557 2708141_GODOI_AJUSTAR_FORMULÁRIO_AB" at bounding box center [732, 160] width 298 height 14
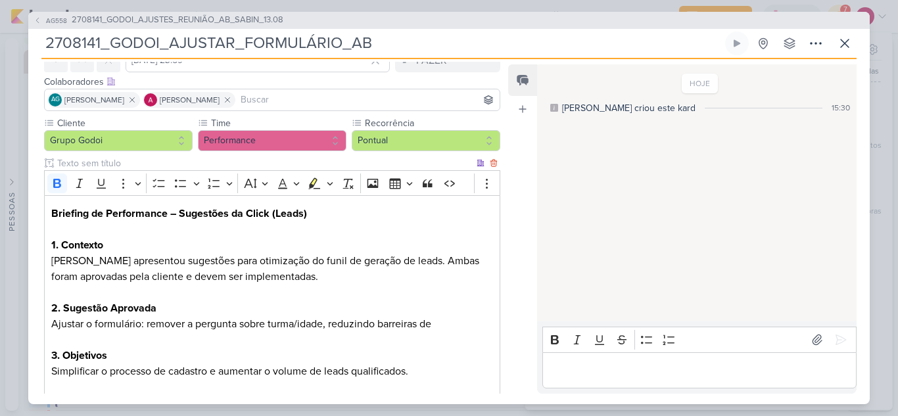
scroll to position [0, 0]
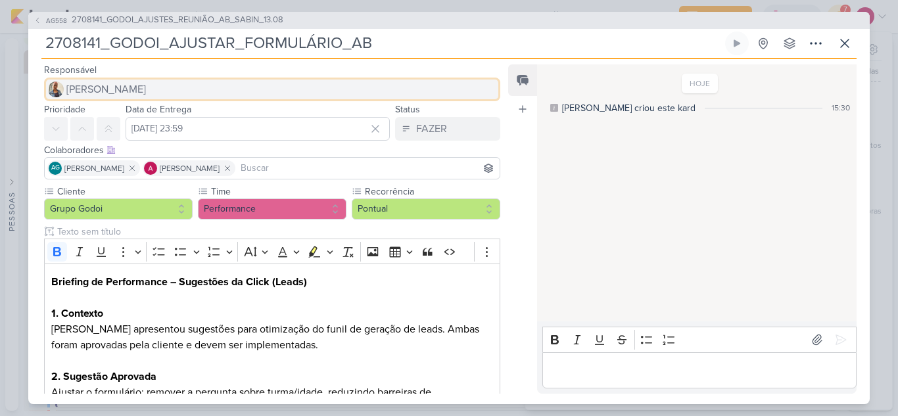
click at [120, 81] on button "[PERSON_NAME]" at bounding box center [272, 90] width 456 height 24
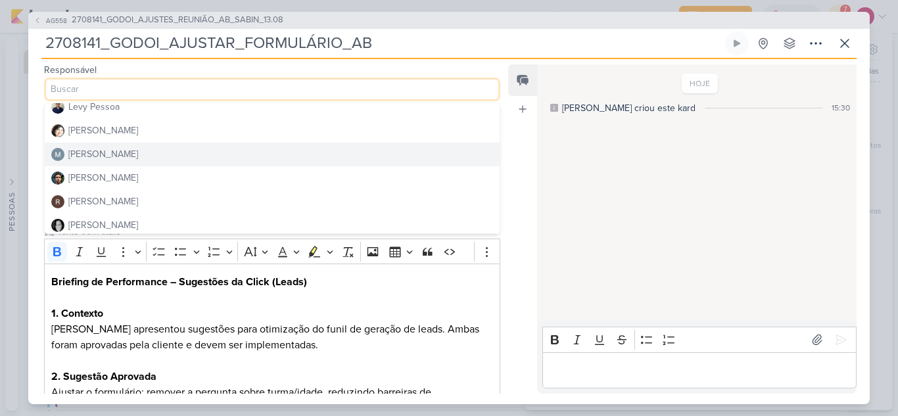
scroll to position [225, 0]
click at [167, 148] on button "[PERSON_NAME]" at bounding box center [272, 151] width 455 height 24
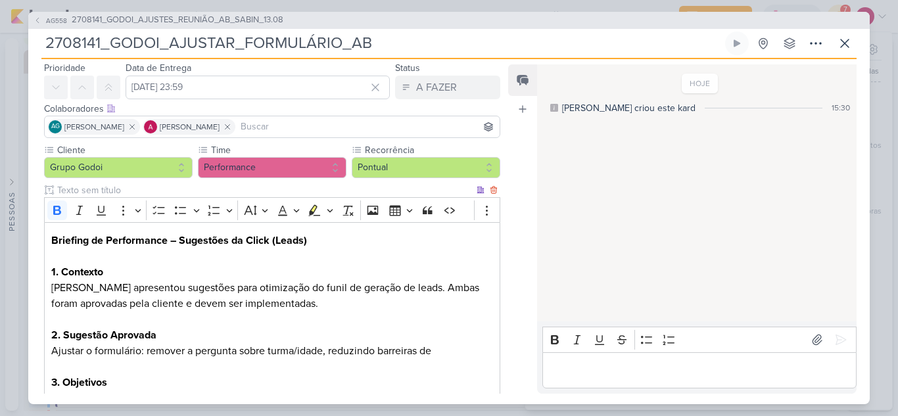
scroll to position [216, 0]
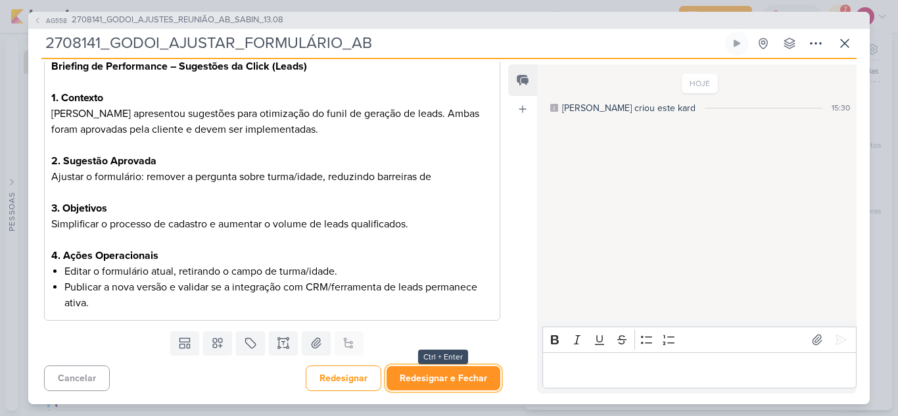
click at [473, 383] on button "Redesignar e Fechar" at bounding box center [443, 378] width 114 height 24
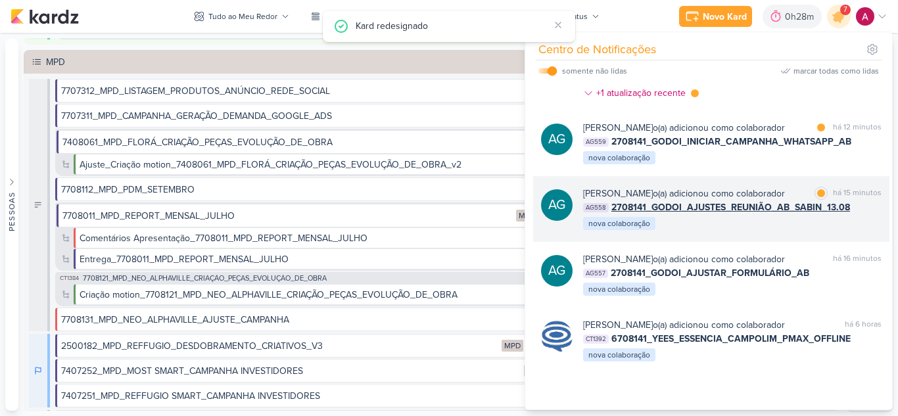
scroll to position [146, 0]
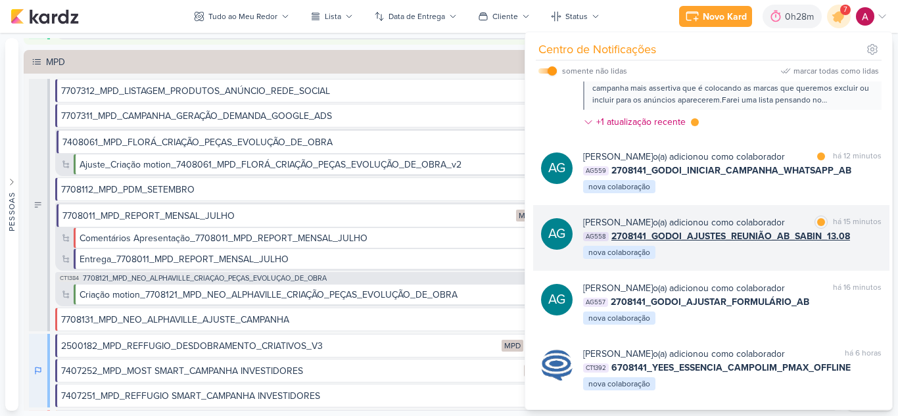
click at [753, 271] on div "AG [PERSON_NAME] o(a) adicionou como colaborador marcar como lida há 15 minutos…" at bounding box center [711, 238] width 356 height 66
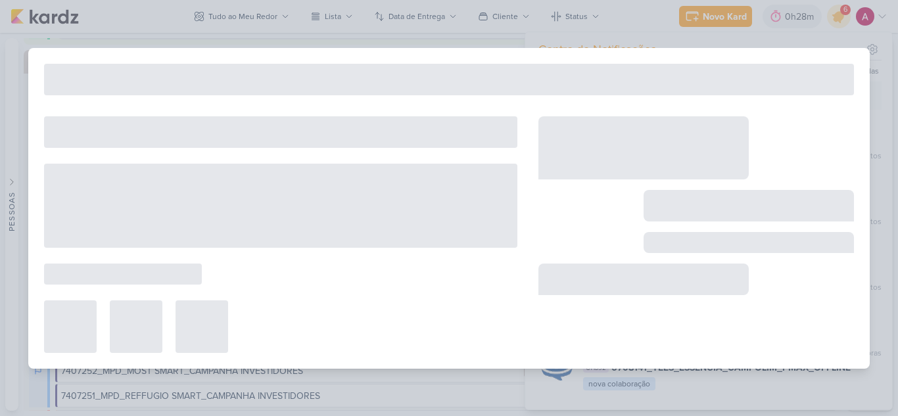
type input "2708141_GODOI_AJUSTES_REUNIÃO_AB_SABIN_13.08"
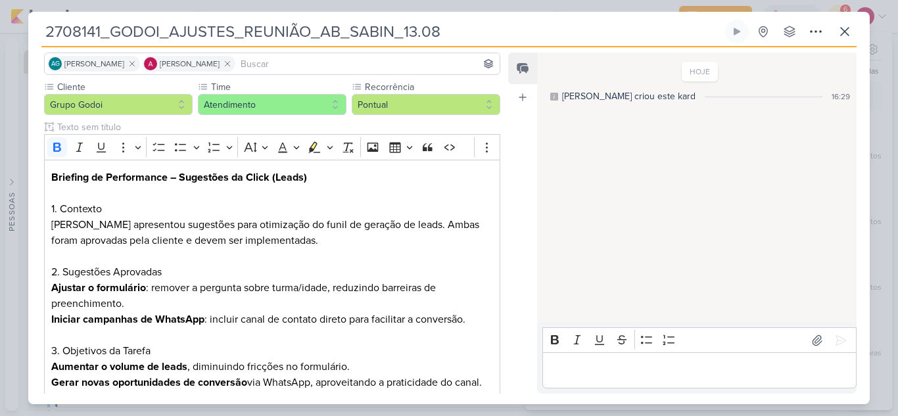
scroll to position [74, 0]
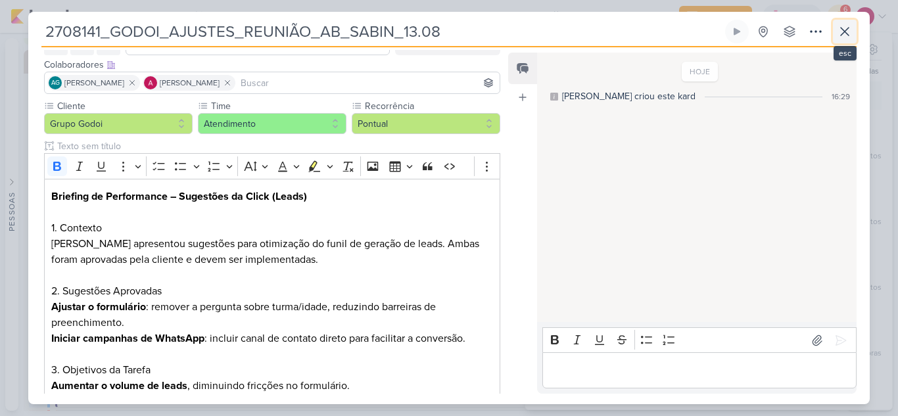
click at [849, 26] on icon at bounding box center [845, 32] width 16 height 16
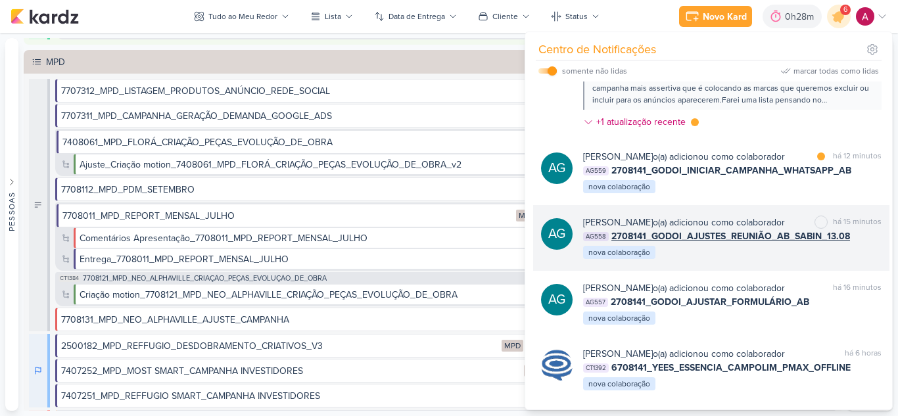
click at [824, 229] on div "marcar como não lida há 15 minutos" at bounding box center [847, 223] width 67 height 14
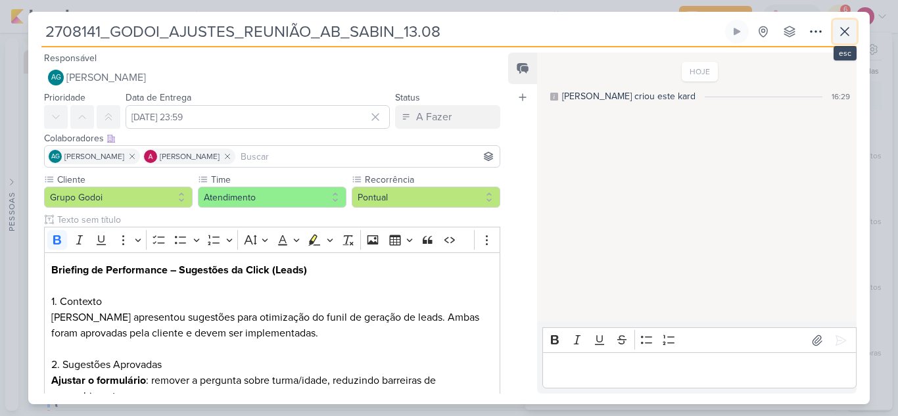
click at [849, 37] on icon at bounding box center [845, 32] width 16 height 16
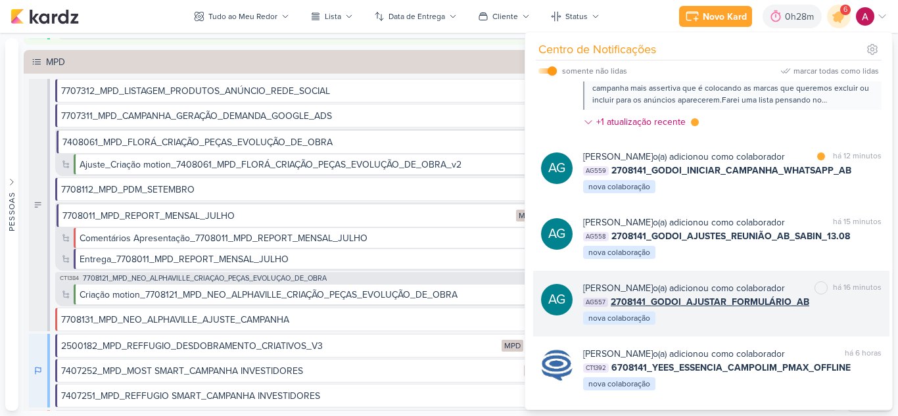
click at [821, 326] on div "[PERSON_NAME] o(a) adicionou como colaborador marcar como não lida há 16 minuto…" at bounding box center [732, 303] width 298 height 45
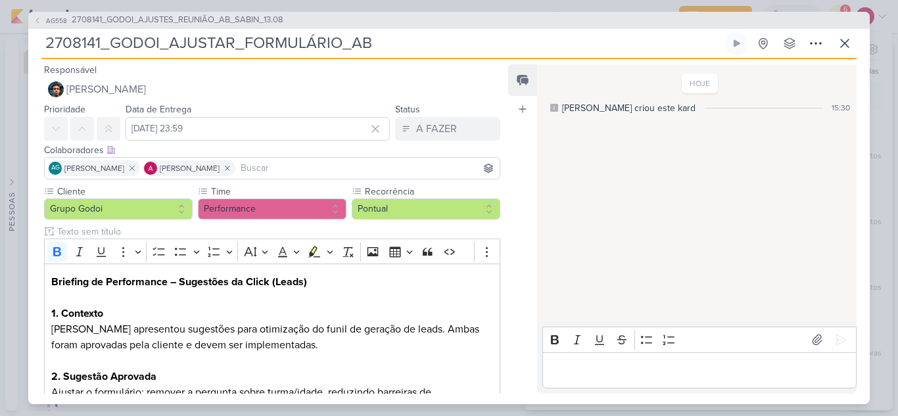
scroll to position [216, 0]
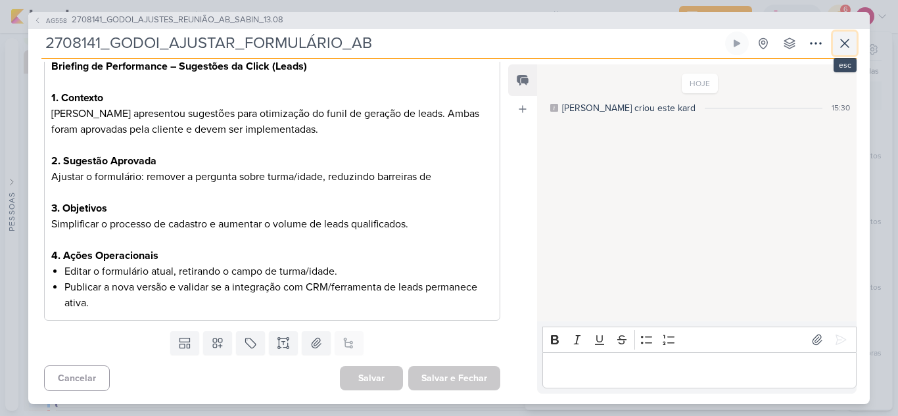
click at [845, 43] on icon at bounding box center [845, 43] width 8 height 8
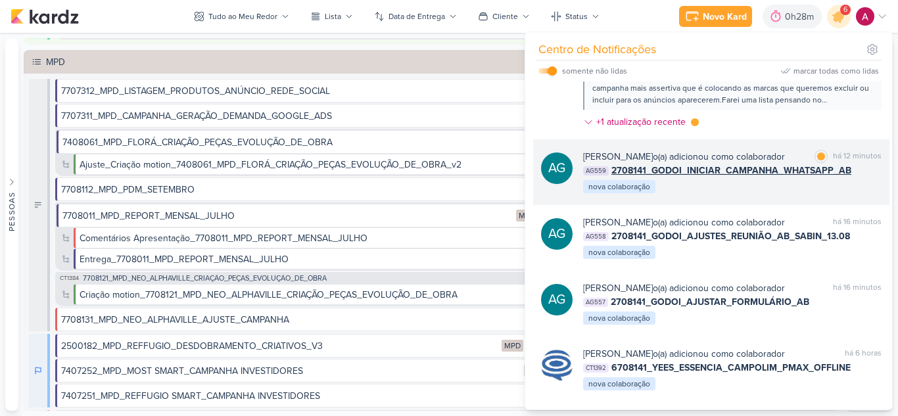
click at [782, 195] on div "[PERSON_NAME] o(a) adicionou como colaborador marcar como lida há 12 minutos AG…" at bounding box center [732, 172] width 298 height 45
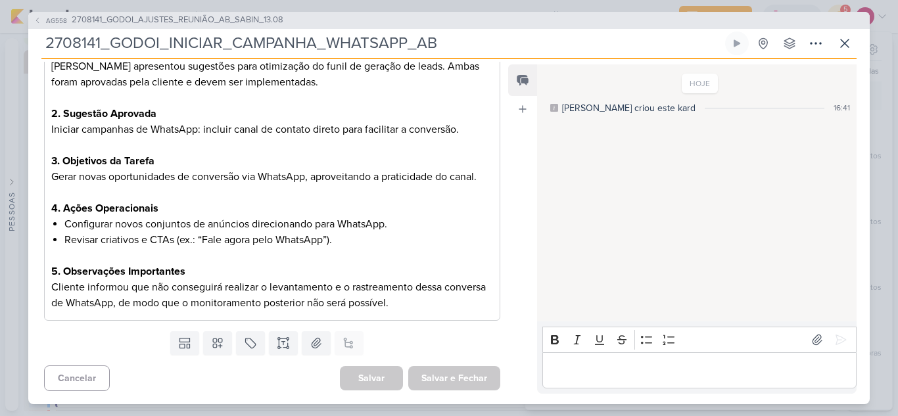
scroll to position [0, 0]
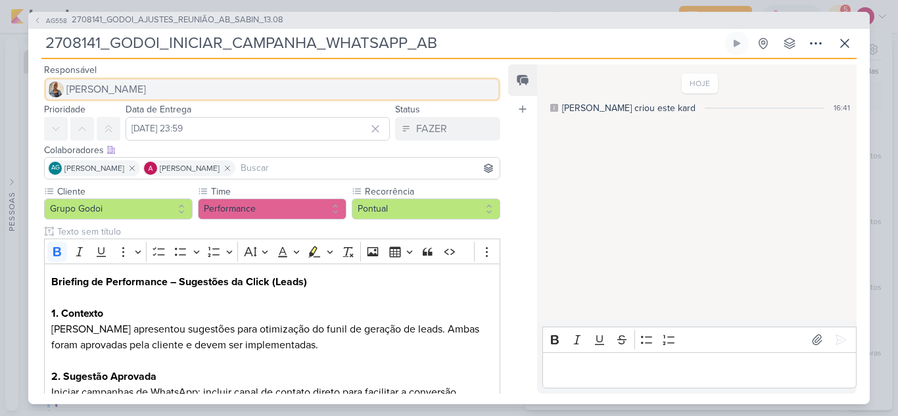
click at [100, 93] on span "[PERSON_NAME]" at bounding box center [106, 90] width 80 height 16
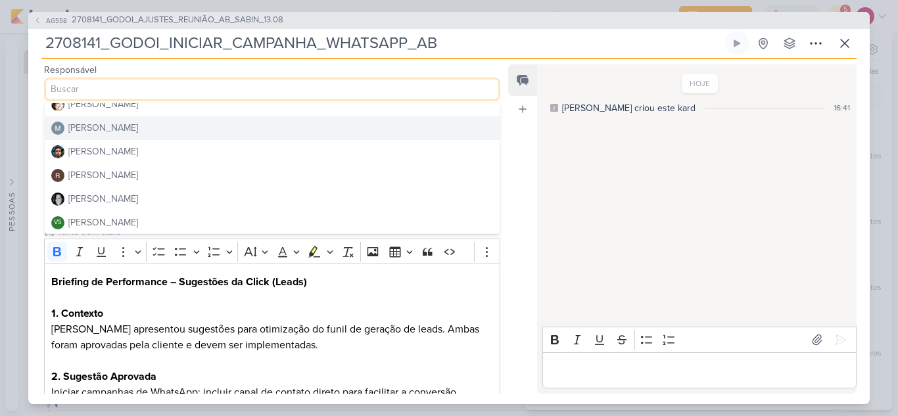
scroll to position [225, 0]
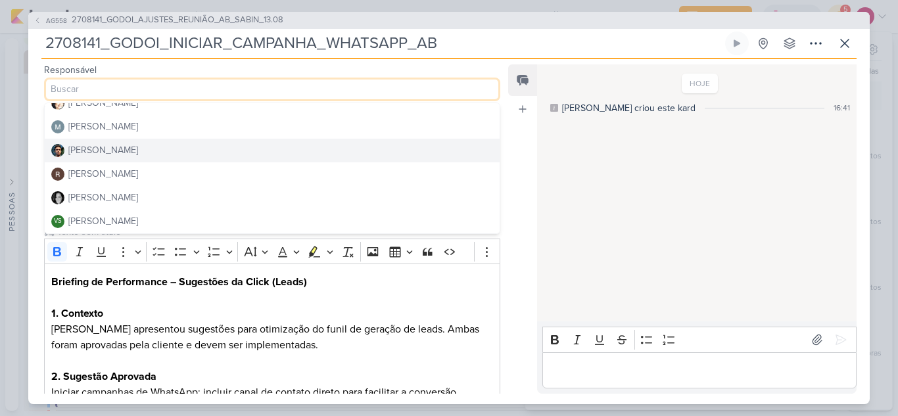
click at [167, 144] on button "[PERSON_NAME]" at bounding box center [272, 151] width 455 height 24
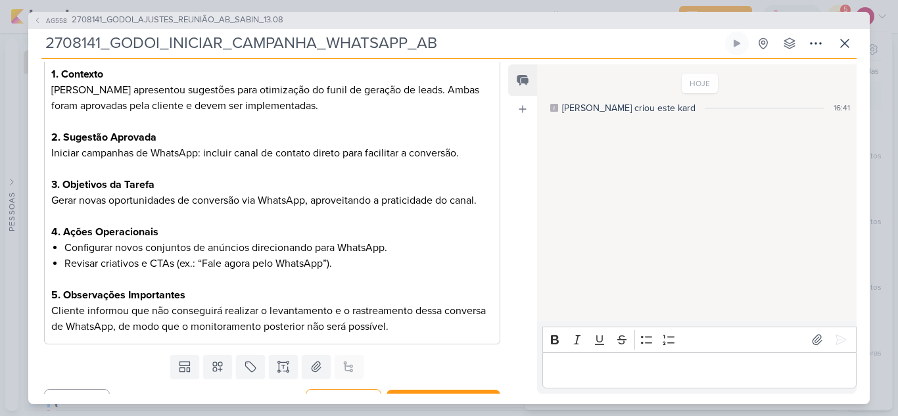
scroll to position [263, 0]
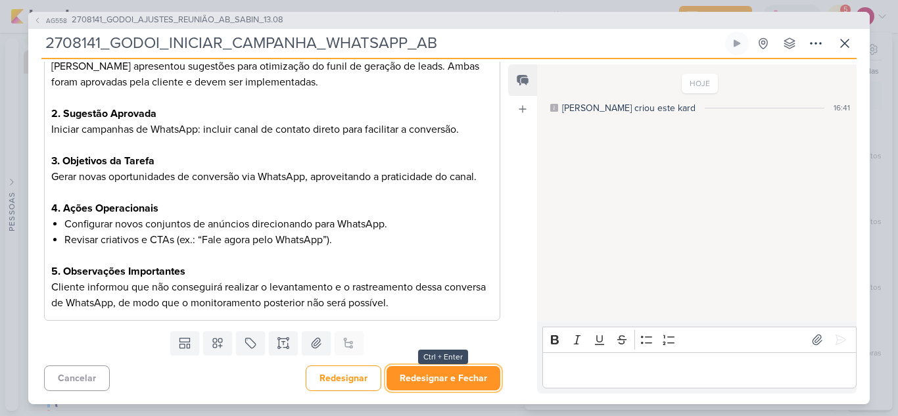
click at [456, 380] on button "Redesignar e Fechar" at bounding box center [443, 378] width 114 height 24
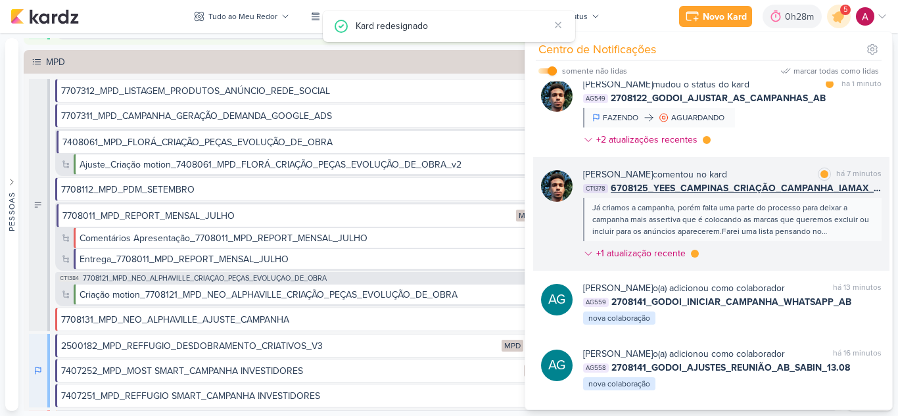
scroll to position [0, 0]
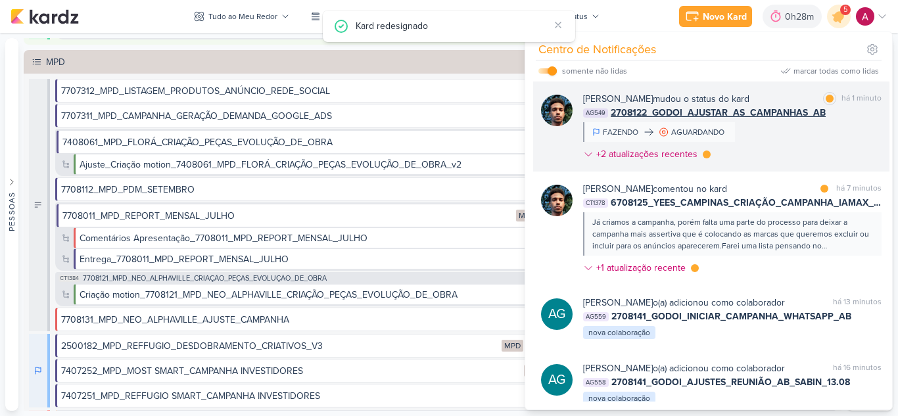
click at [788, 154] on div "[PERSON_NAME] mudou o status do kard marcar como lida há 1 minuto AG549 2708122…" at bounding box center [732, 129] width 298 height 74
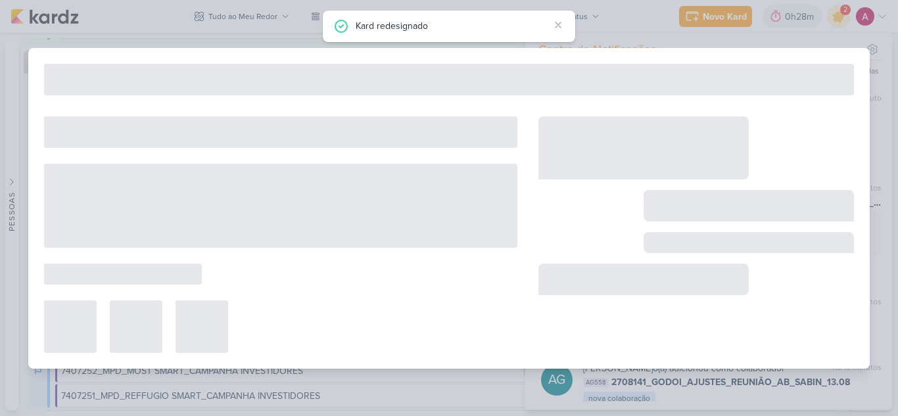
type input "2708122_GODOI_AJUSTAR_AS_CAMPANHAS_AB"
type input "[DATE] 23:59"
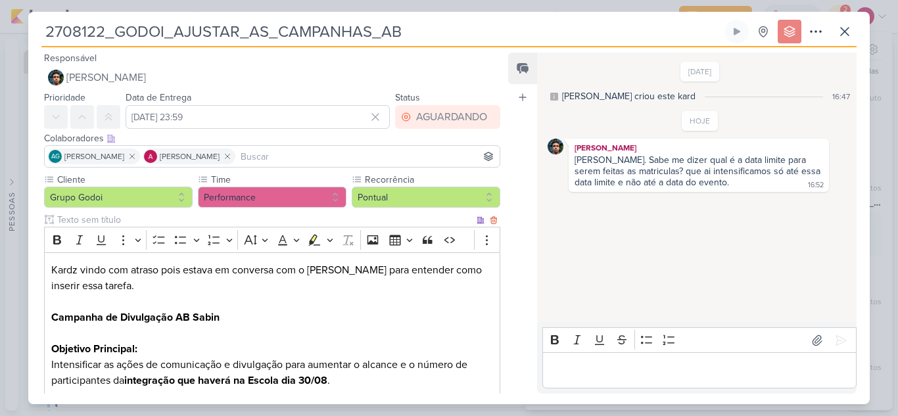
scroll to position [172, 0]
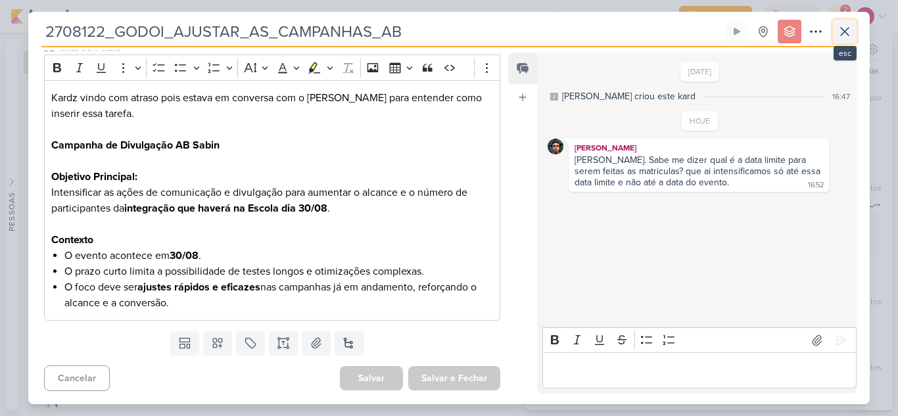
click at [834, 36] on button at bounding box center [845, 32] width 24 height 24
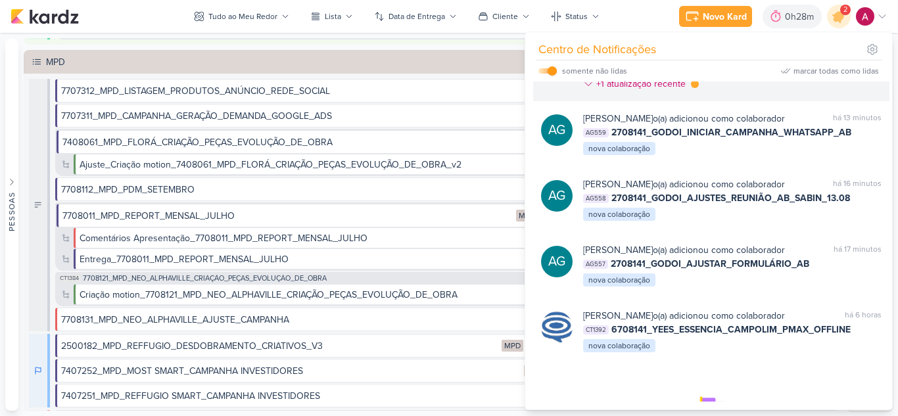
scroll to position [131, 0]
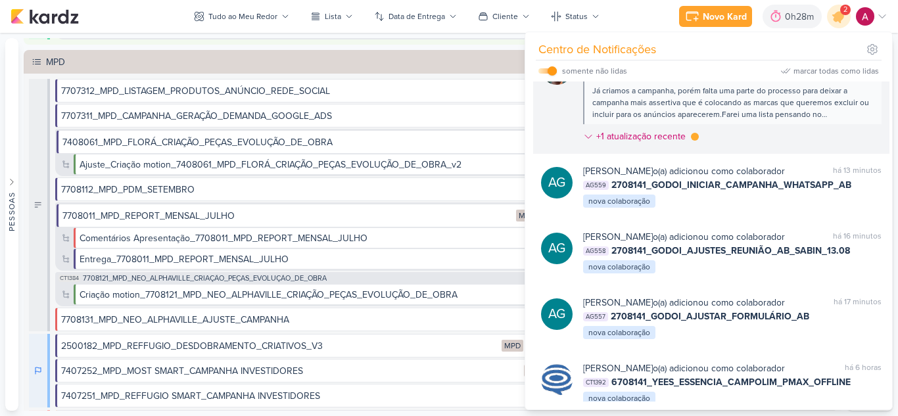
click at [849, 138] on div "[PERSON_NAME] comentou no kard marcar como lida há 7 minutos CT1378 6708125_YEE…" at bounding box center [732, 100] width 298 height 98
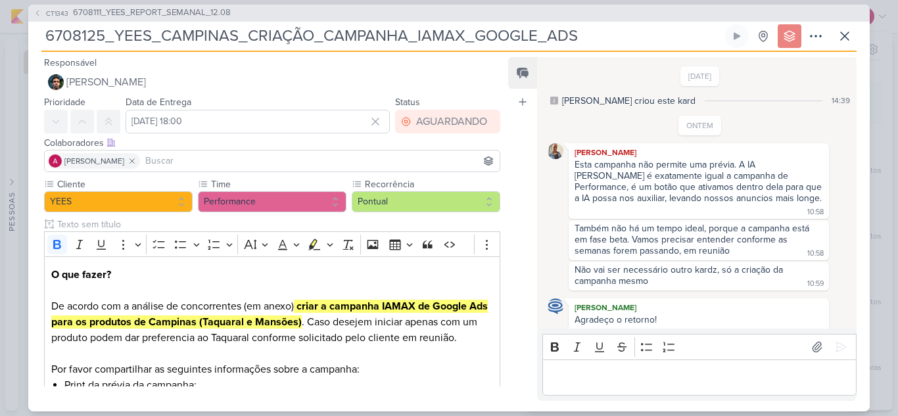
scroll to position [195, 0]
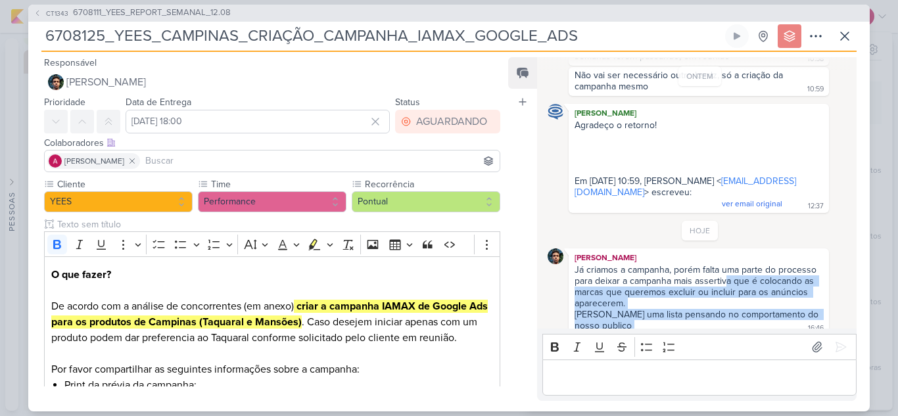
drag, startPoint x: 727, startPoint y: 269, endPoint x: 753, endPoint y: 309, distance: 47.6
click at [749, 312] on div "Já criamos a campanha, porém falta uma parte do processo para deixar a campanha…" at bounding box center [698, 298] width 255 height 68
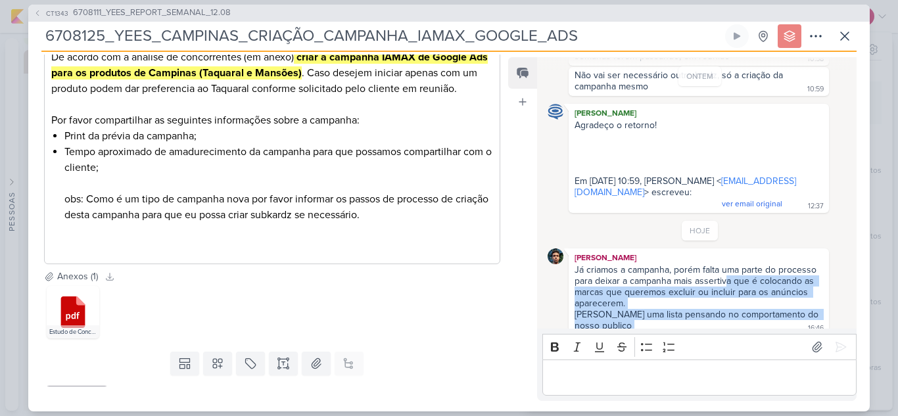
scroll to position [277, 0]
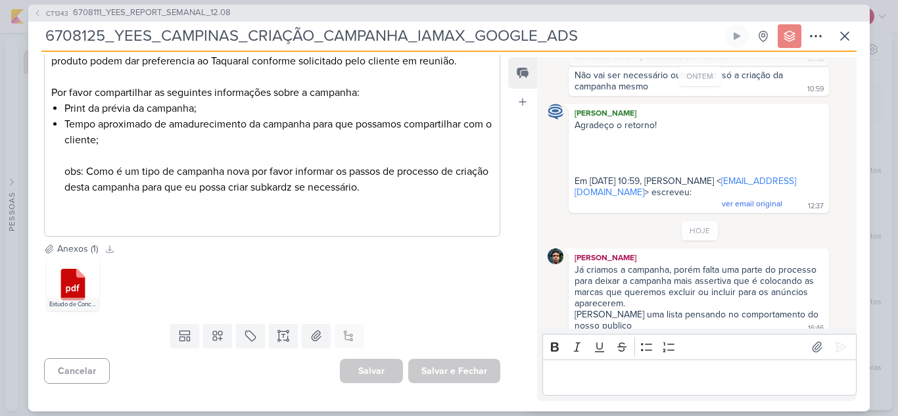
click at [628, 225] on div "HOJE Nelito Junior Já criamos a campanha, porém falta uma parte do processo par…" at bounding box center [700, 278] width 305 height 114
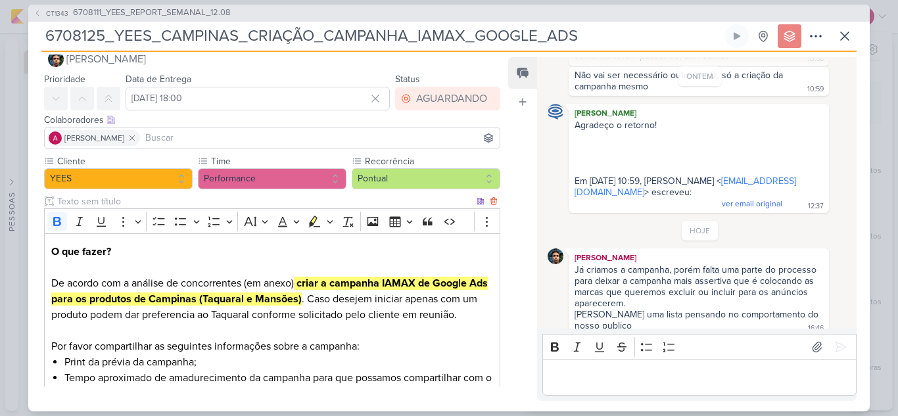
scroll to position [0, 0]
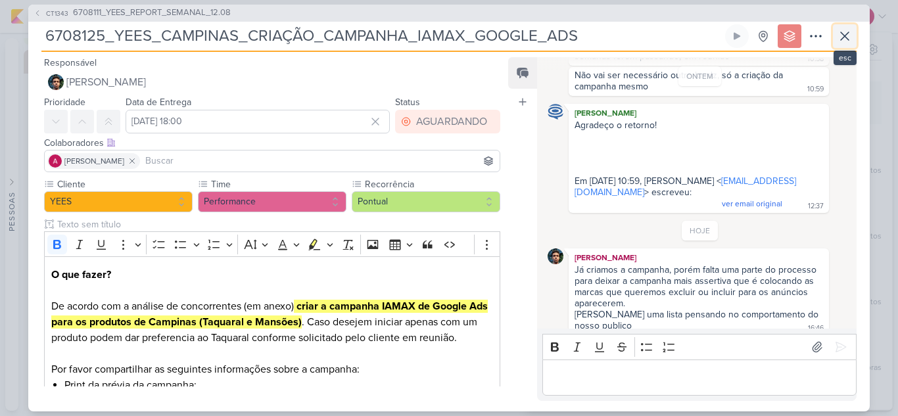
click at [836, 35] on button at bounding box center [845, 36] width 24 height 24
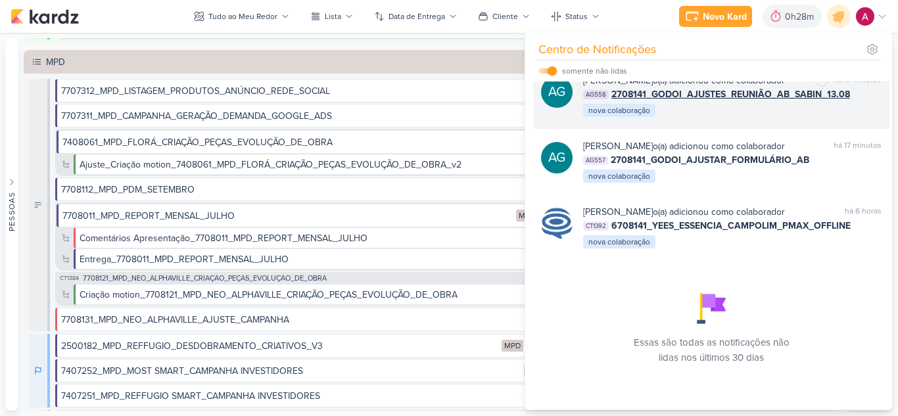
scroll to position [343, 0]
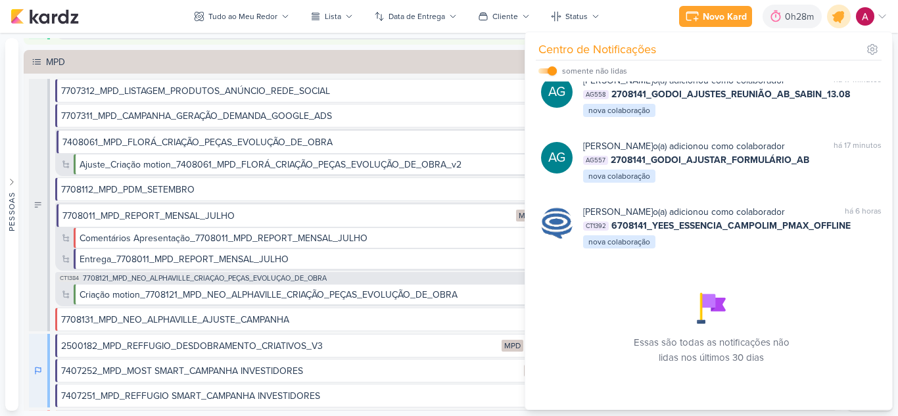
click at [833, 23] on div at bounding box center [839, 17] width 34 height 34
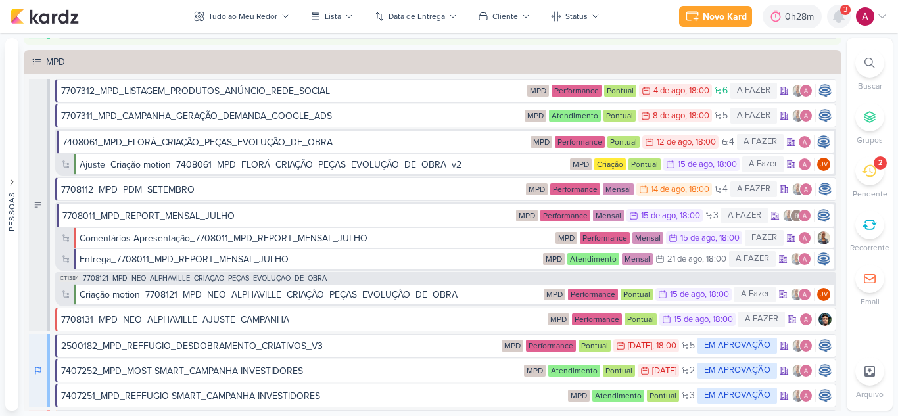
click at [840, 24] on icon at bounding box center [839, 17] width 16 height 16
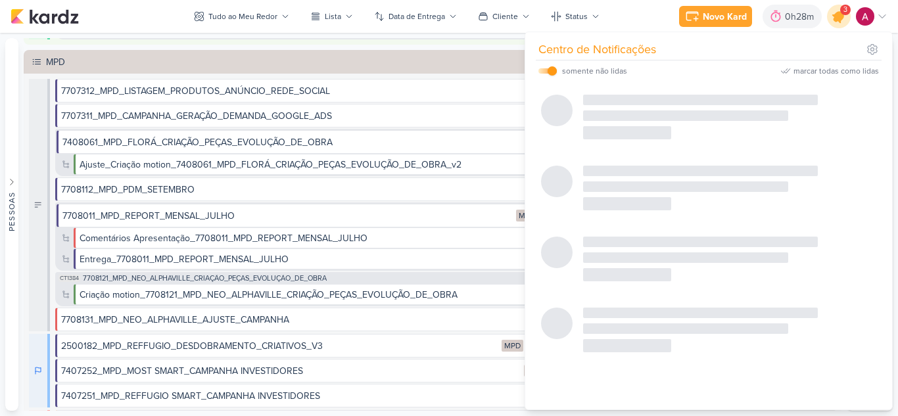
scroll to position [0, 0]
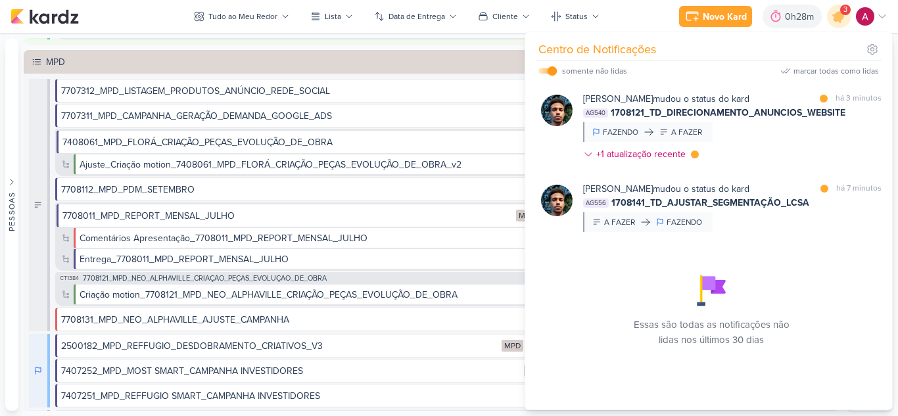
click at [242, 31] on div "Novo Kard Ctrl + k 0h28m Sessão desligada... Hoje 0h28m Semana 0h28m Mês 0h28m" at bounding box center [449, 16] width 877 height 33
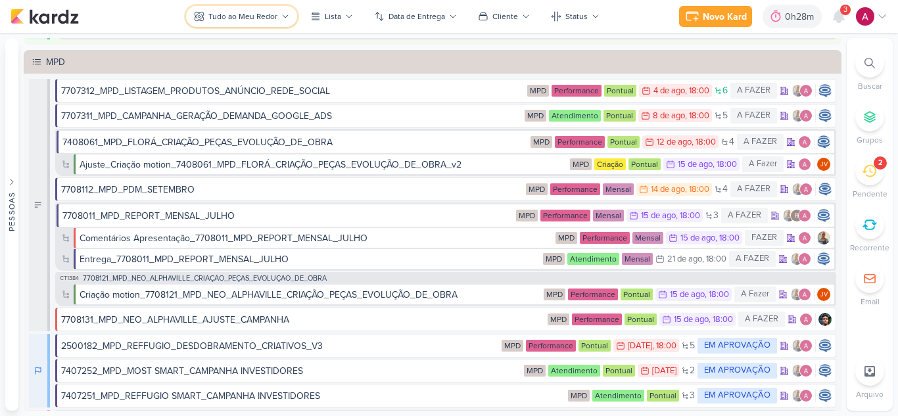
click at [242, 22] on div "Tudo ao Meu Redor" at bounding box center [242, 17] width 69 height 12
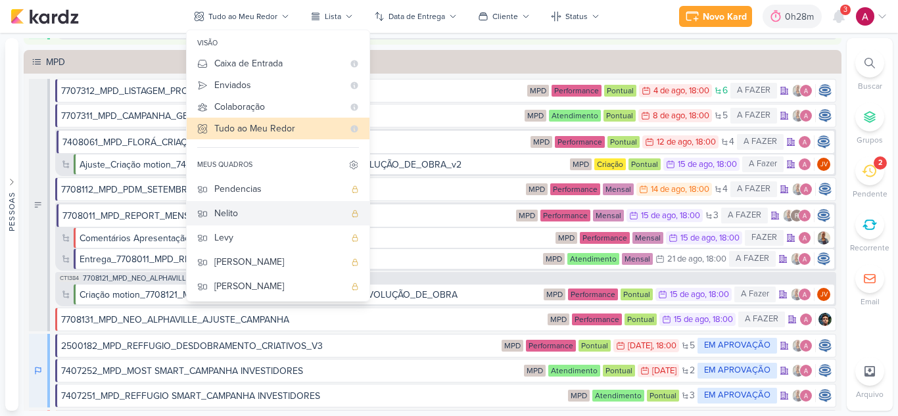
click at [294, 212] on div "Nelito" at bounding box center [279, 213] width 130 height 14
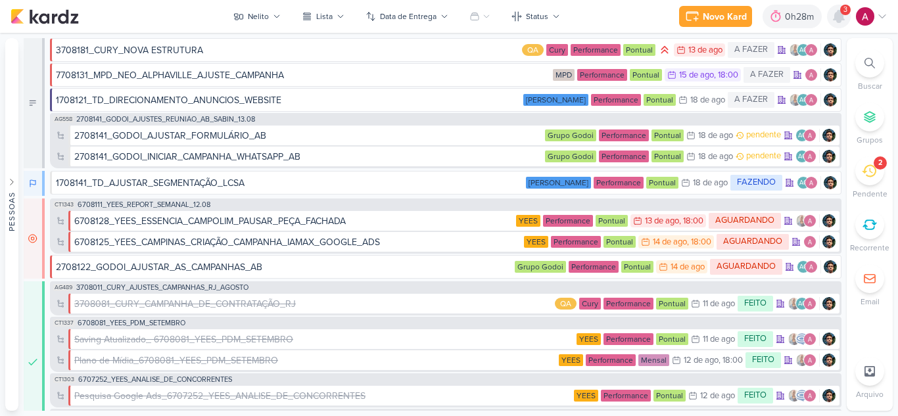
click at [842, 15] on icon at bounding box center [838, 17] width 11 height 12
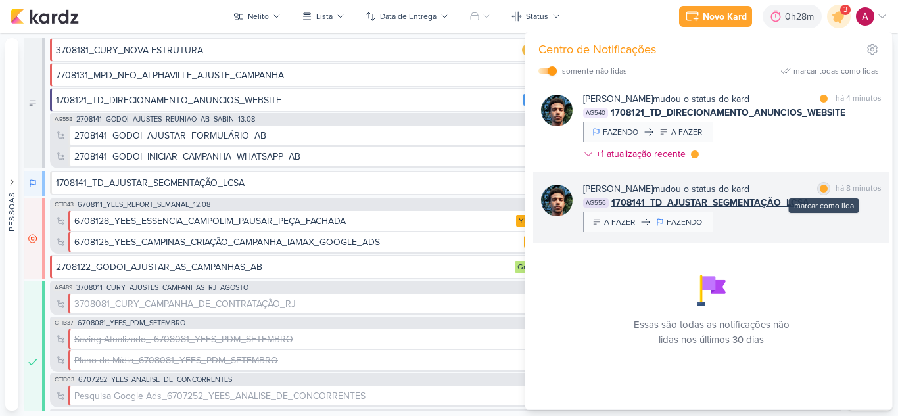
click at [820, 188] on div at bounding box center [824, 189] width 8 height 8
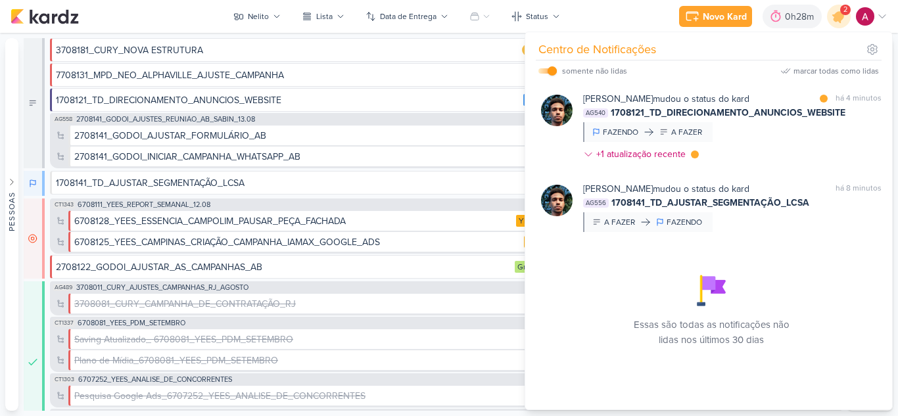
click at [805, 145] on div "[PERSON_NAME] mudou o status do kard marcar como lida há 4 minutos AG540 170812…" at bounding box center [732, 129] width 298 height 74
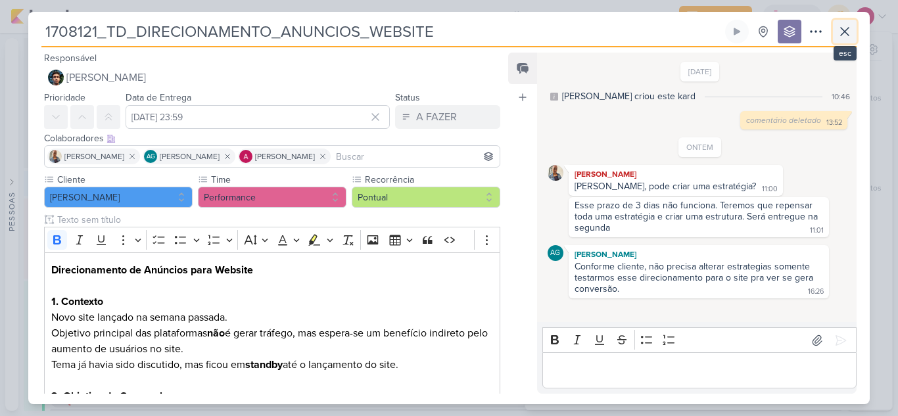
click at [850, 28] on icon at bounding box center [845, 32] width 16 height 16
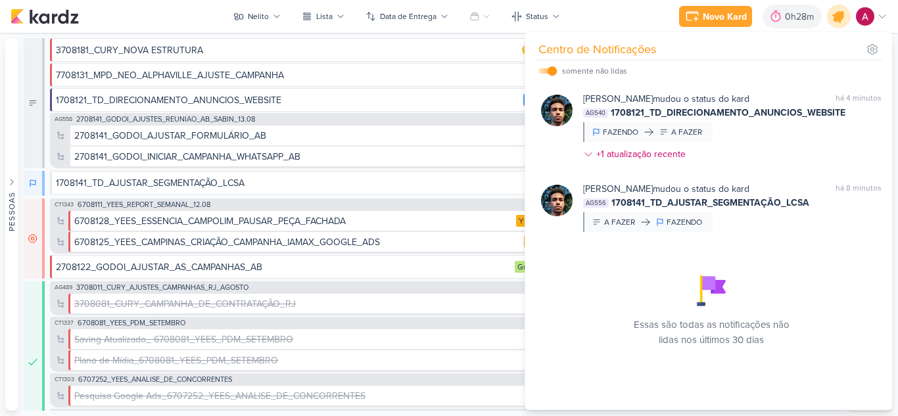
click at [833, 25] on div at bounding box center [839, 17] width 34 height 34
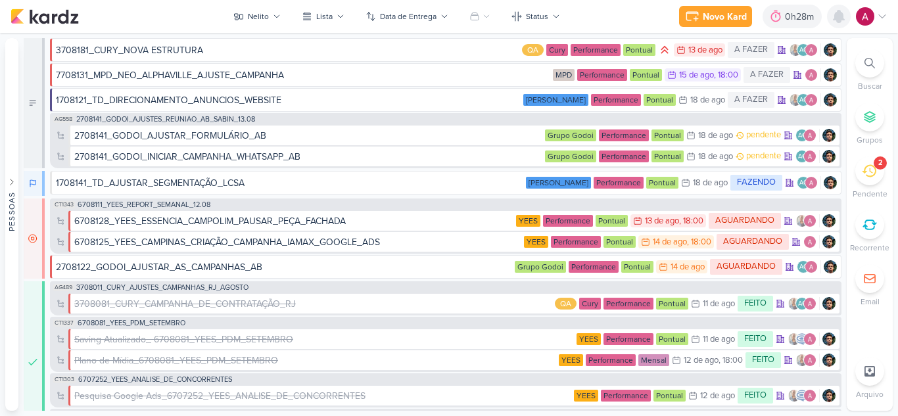
click at [844, 18] on icon at bounding box center [839, 17] width 16 height 16
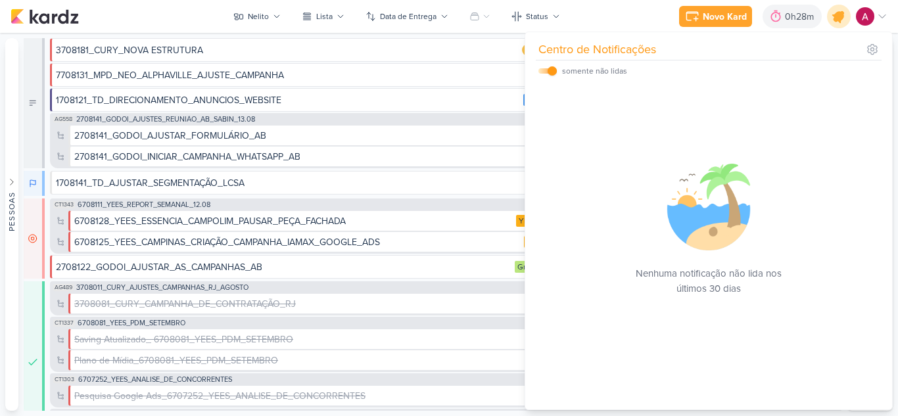
click at [844, 18] on icon at bounding box center [839, 16] width 22 height 22
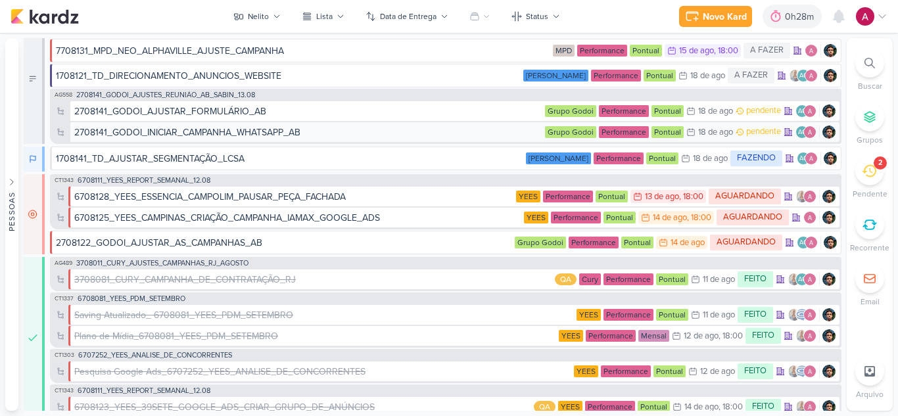
scroll to position [37, 0]
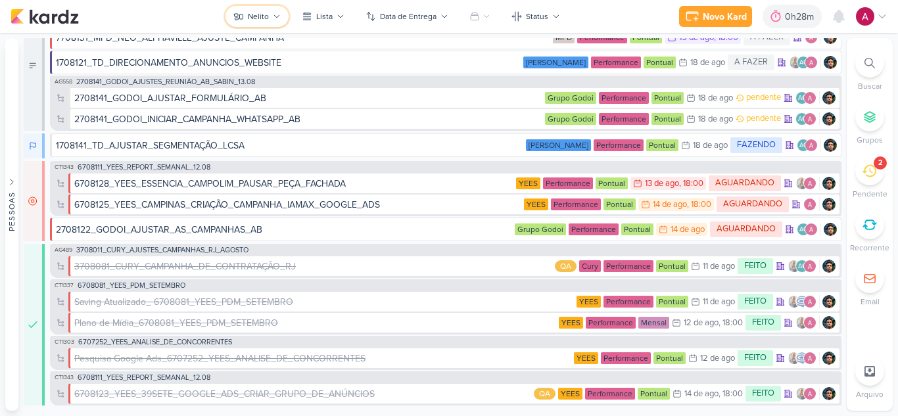
click at [252, 16] on div "Nelito" at bounding box center [258, 17] width 21 height 12
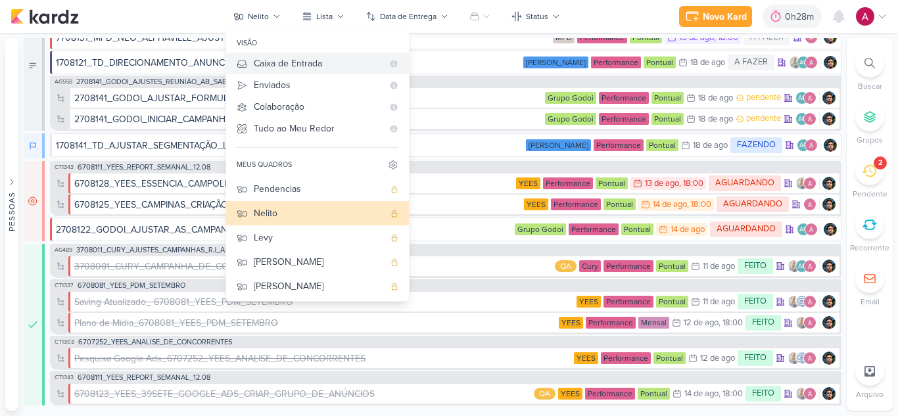
click at [275, 59] on div "Caixa de Entrada" at bounding box center [318, 64] width 129 height 14
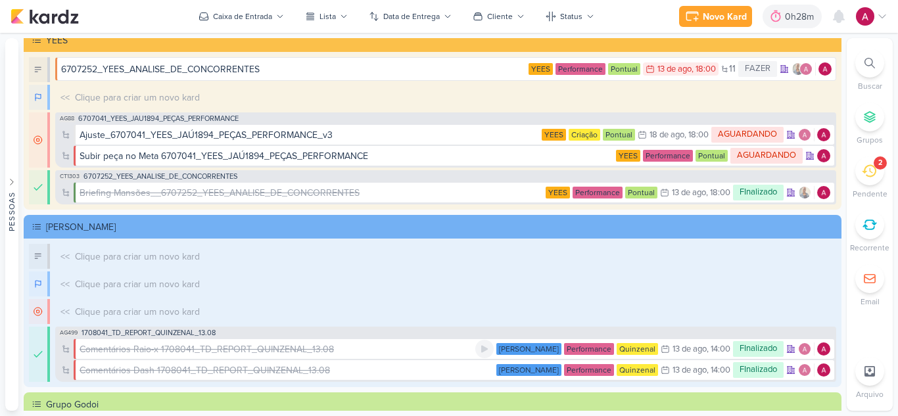
scroll to position [0, 0]
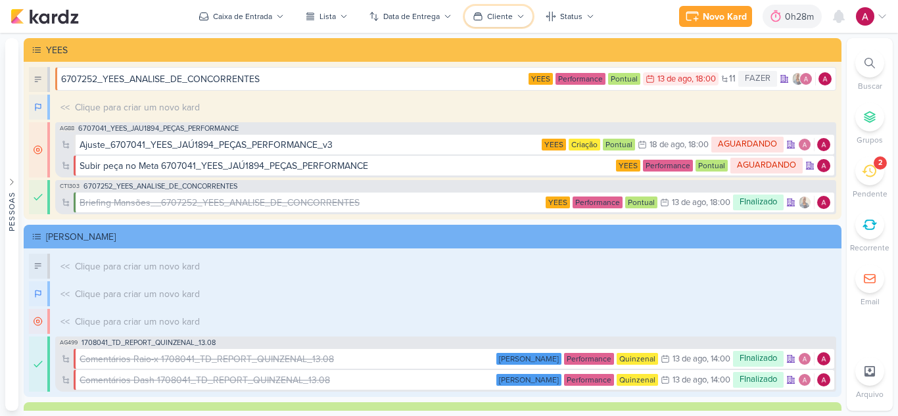
click at [478, 17] on icon at bounding box center [478, 16] width 11 height 11
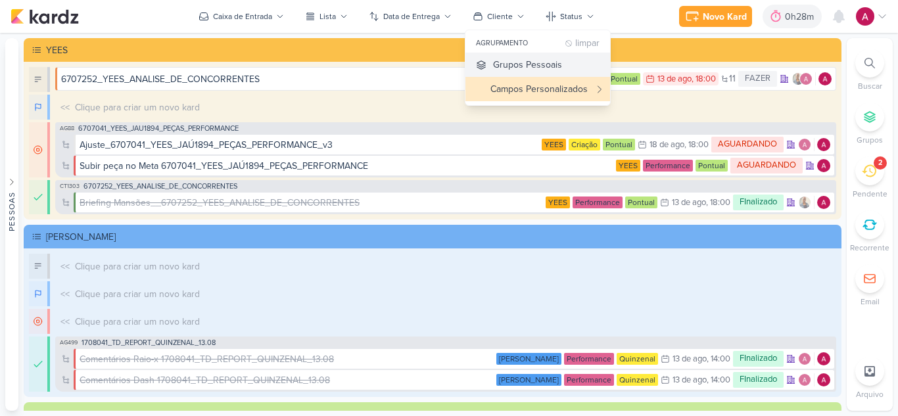
click at [517, 62] on div "Grupos Pessoais" at bounding box center [527, 65] width 69 height 14
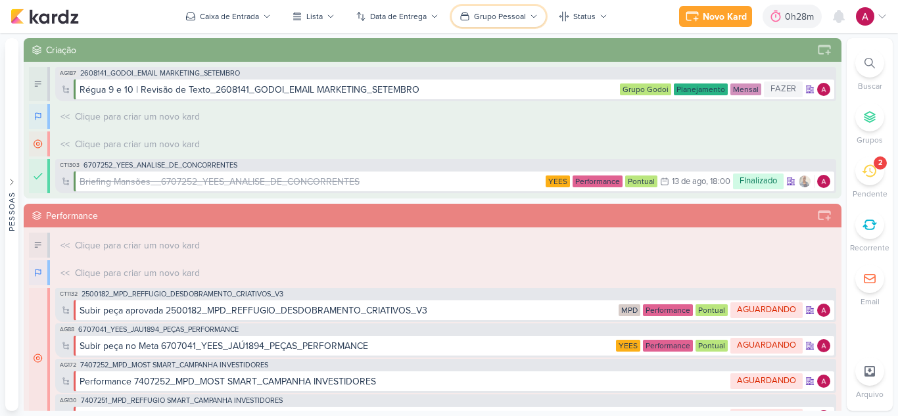
click at [505, 23] on button "Grupo Pessoal" at bounding box center [499, 16] width 94 height 21
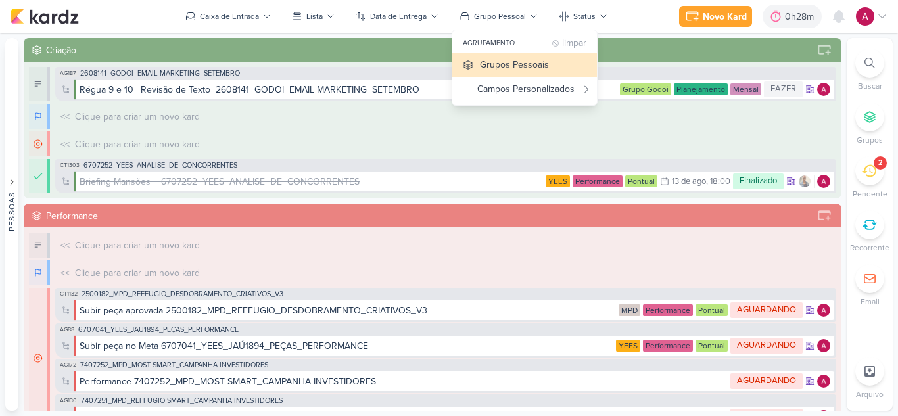
click at [647, 9] on div "Novo Kard Ctrl + k 0h28m Sessão desligada... Hoje 0h28m Semana 0h28m Mês 0h28m" at bounding box center [449, 16] width 877 height 33
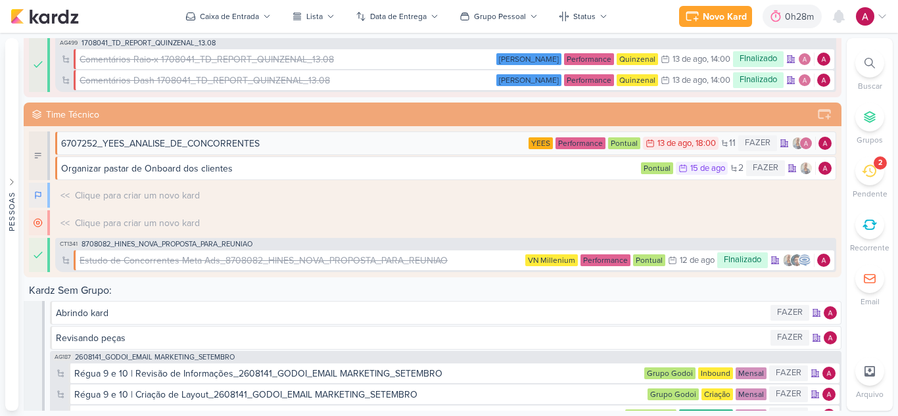
scroll to position [638, 0]
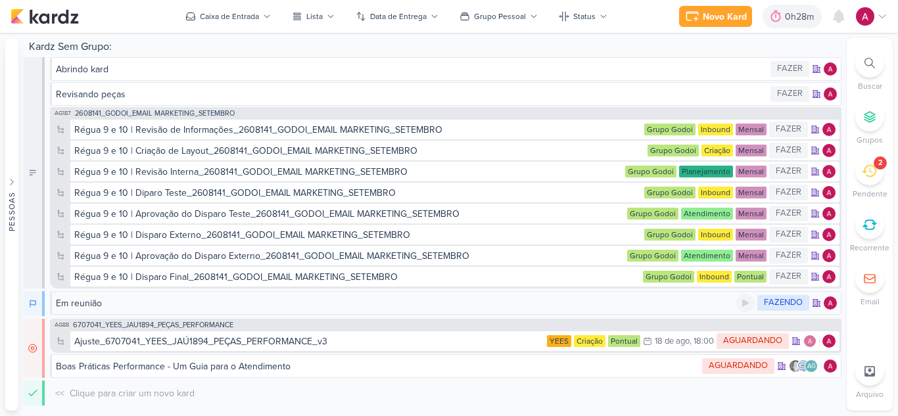
click at [718, 300] on div "Em reunião" at bounding box center [396, 303] width 680 height 14
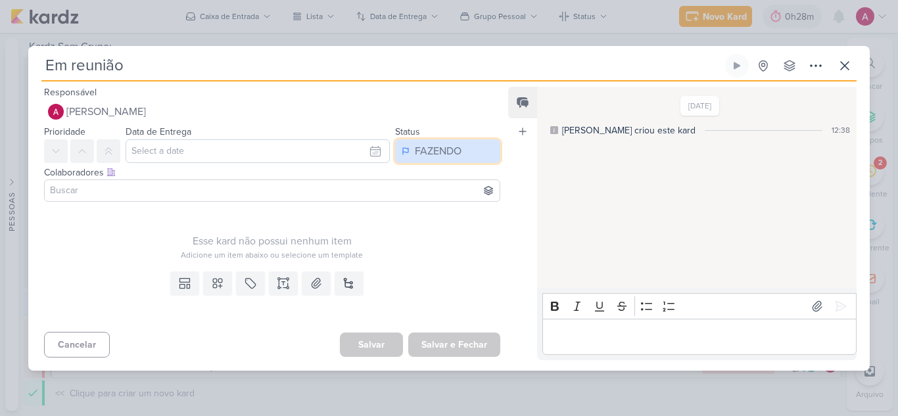
click at [466, 149] on button "FAZENDO" at bounding box center [447, 151] width 105 height 24
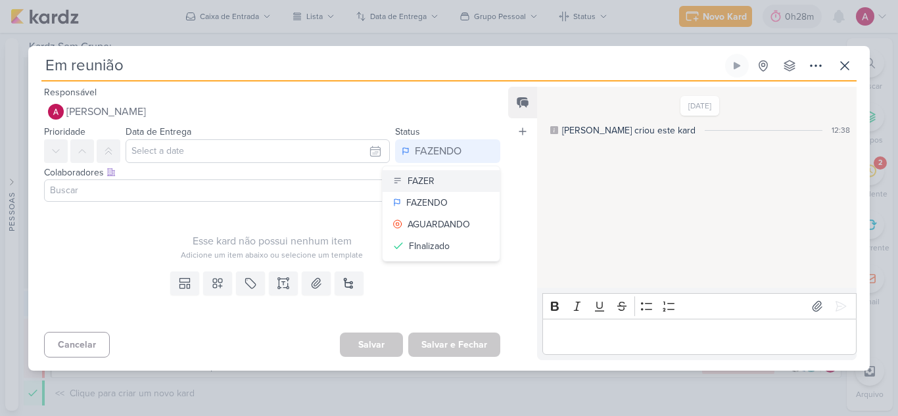
click at [440, 176] on button "FAZER" at bounding box center [441, 181] width 117 height 22
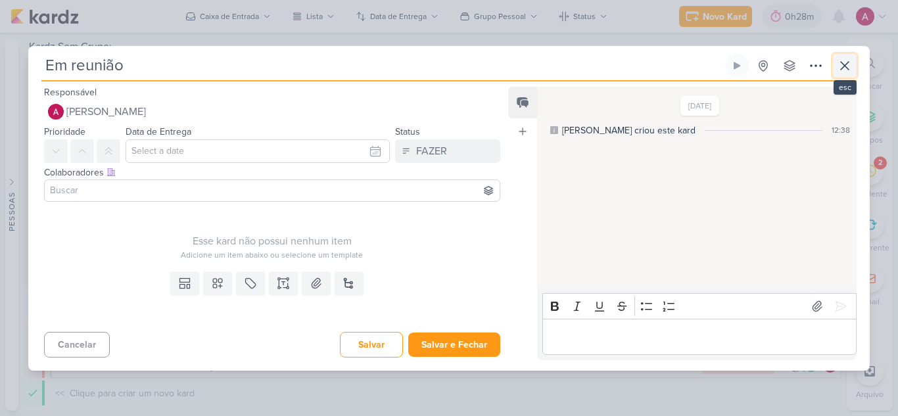
click at [849, 62] on icon at bounding box center [845, 66] width 8 height 8
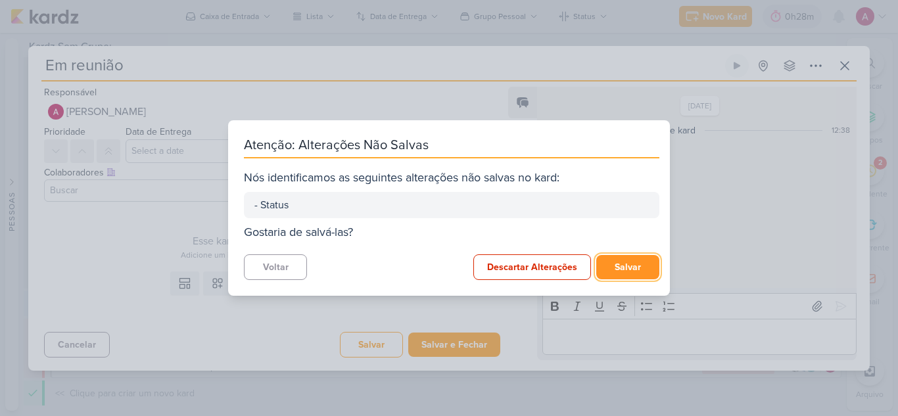
click at [611, 259] on button "Salvar" at bounding box center [627, 267] width 63 height 24
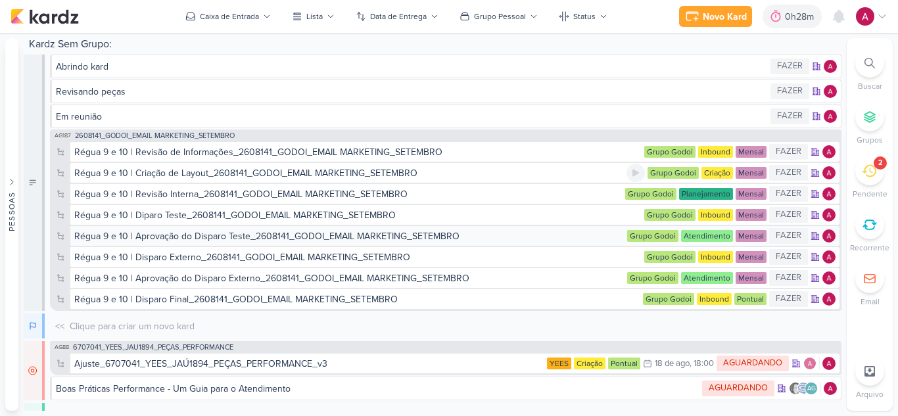
scroll to position [663, 0]
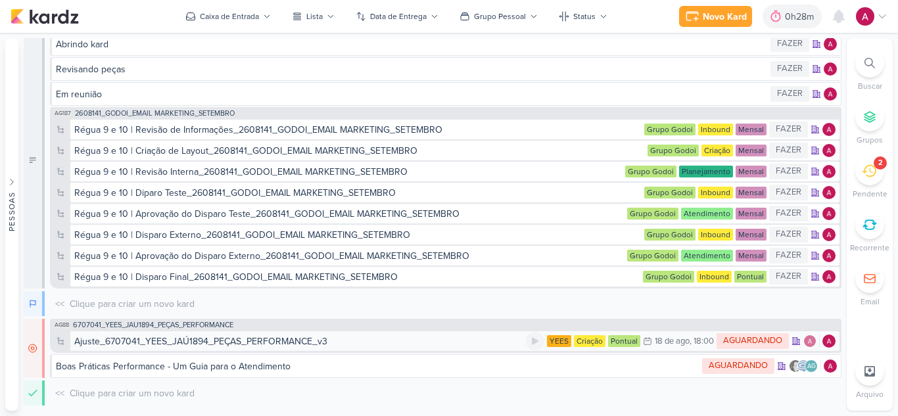
click at [268, 340] on div "Ajuste_6707041_YEES_JAÚ1894_PEÇAS_PERFORMANCE_v3" at bounding box center [200, 342] width 253 height 14
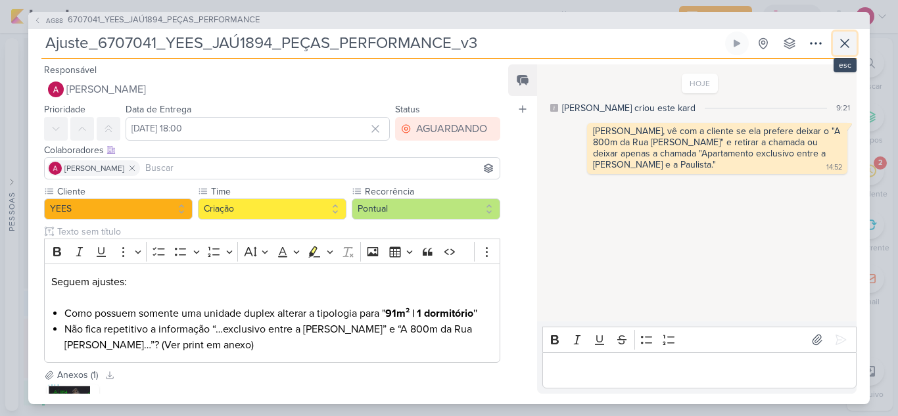
click at [853, 47] on button at bounding box center [845, 44] width 24 height 24
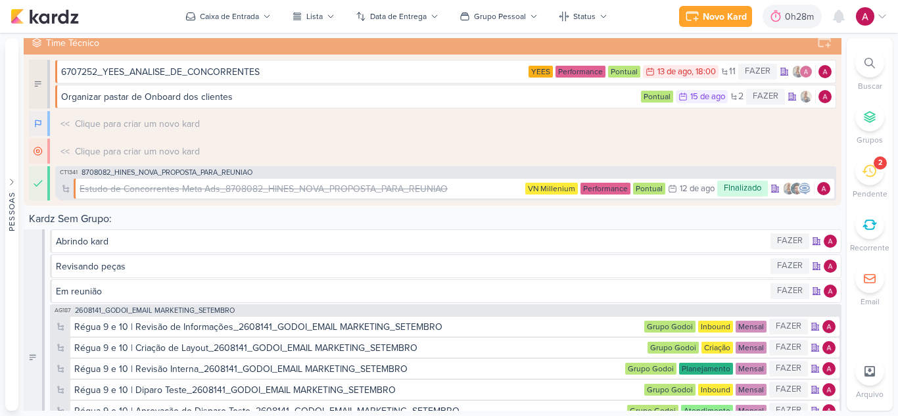
scroll to position [400, 0]
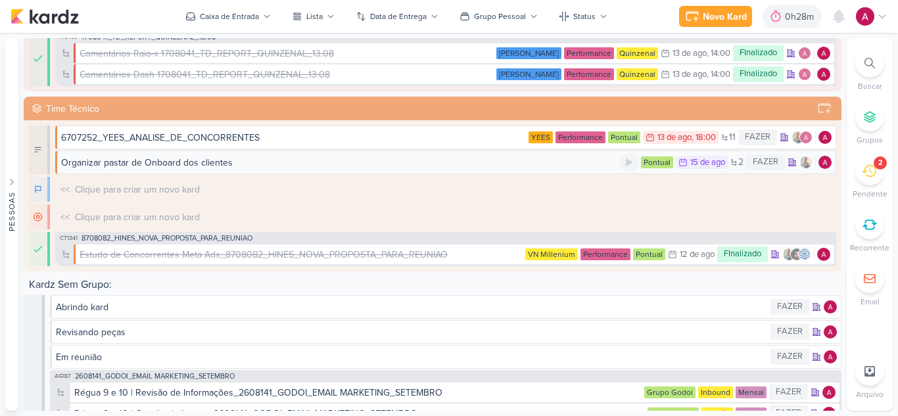
click at [438, 163] on div "Organizar pastar de Onboard dos clientes" at bounding box center [340, 163] width 559 height 14
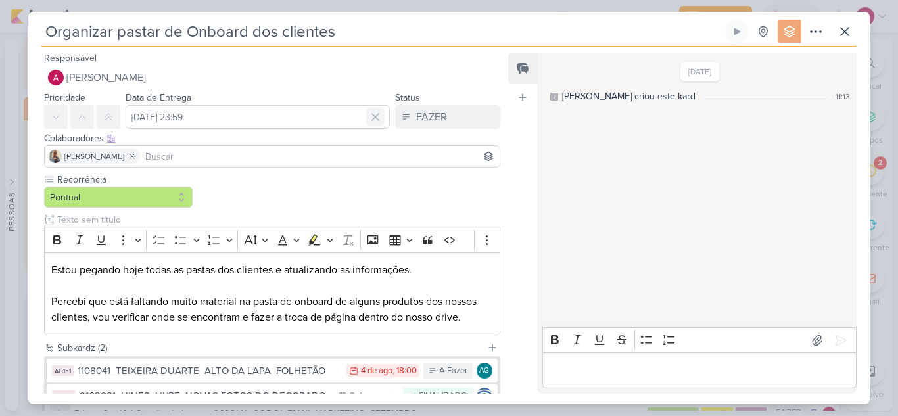
click at [372, 116] on icon at bounding box center [375, 117] width 7 height 7
click at [834, 30] on button at bounding box center [845, 32] width 24 height 24
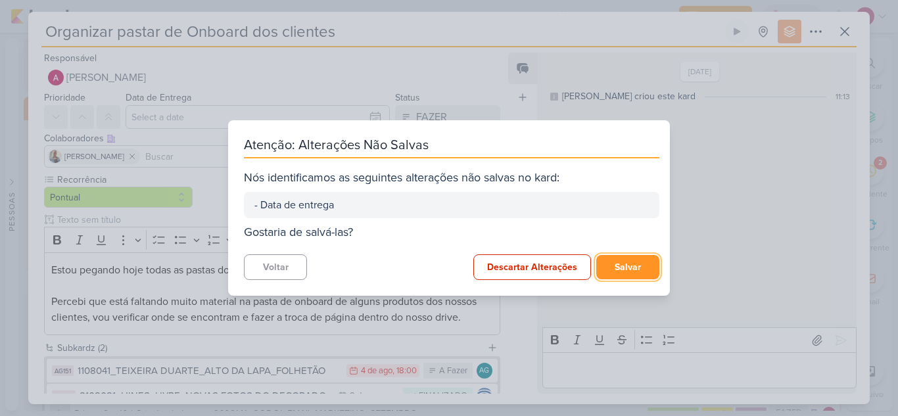
click at [620, 271] on button "Salvar" at bounding box center [627, 267] width 63 height 24
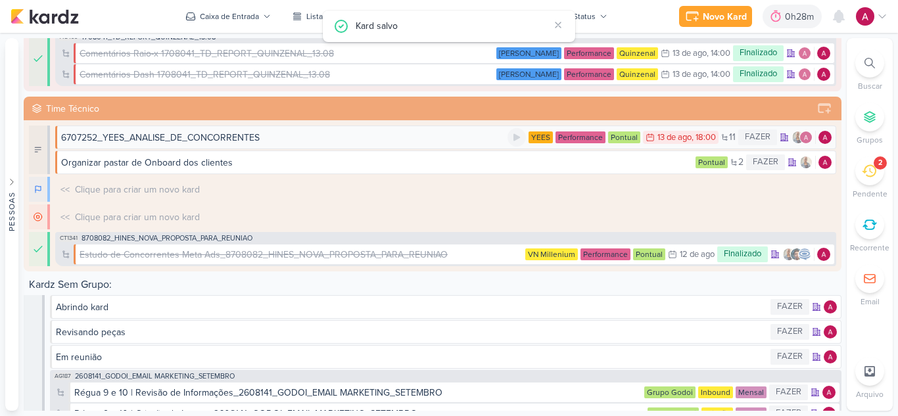
click at [380, 137] on div "6707252_YEES_ANALISE_DE_CONCORRENTES" at bounding box center [284, 138] width 446 height 14
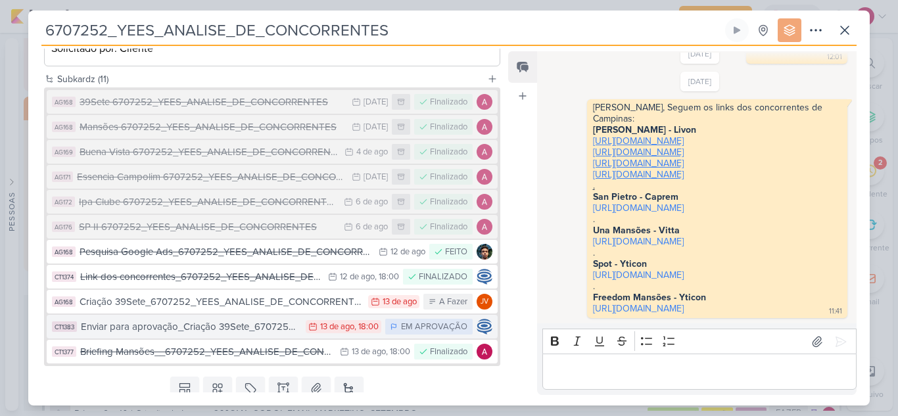
scroll to position [362, 0]
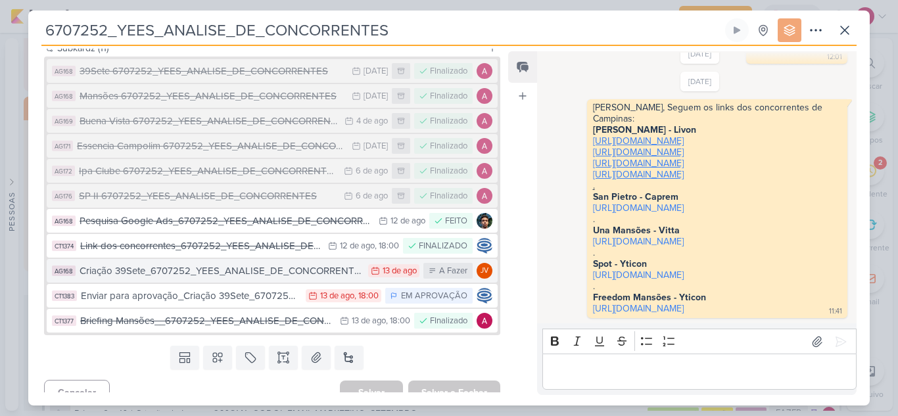
click at [311, 264] on div "Criação 39Sete_6707252_YEES_ANALISE_DE_CONCORRENTES" at bounding box center [221, 271] width 282 height 15
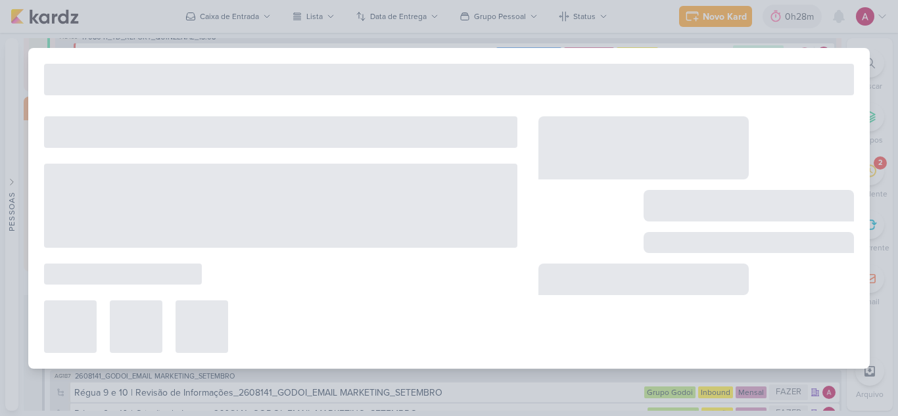
type input "Criação 39Sete_6707252_YEES_ANALISE_DE_CONCORRENTES"
type input "[DATE] 23:59"
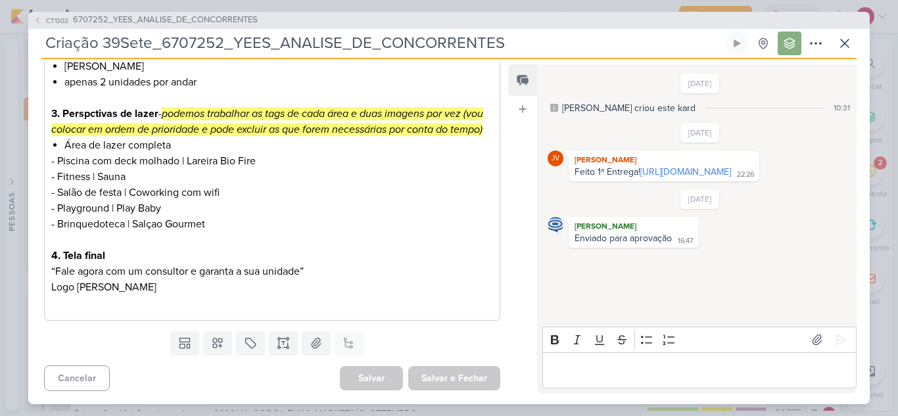
scroll to position [668, 0]
click at [844, 50] on icon at bounding box center [845, 43] width 16 height 16
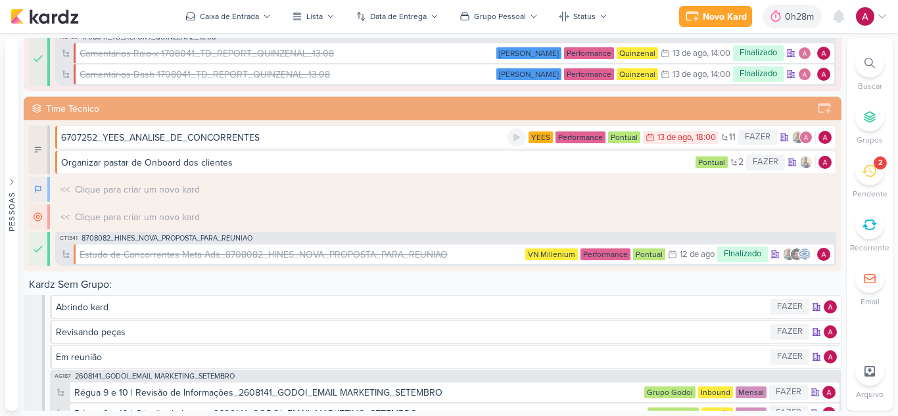
click at [346, 143] on div "6707252_YEES_ANALISE_DE_CONCORRENTES" at bounding box center [284, 138] width 446 height 14
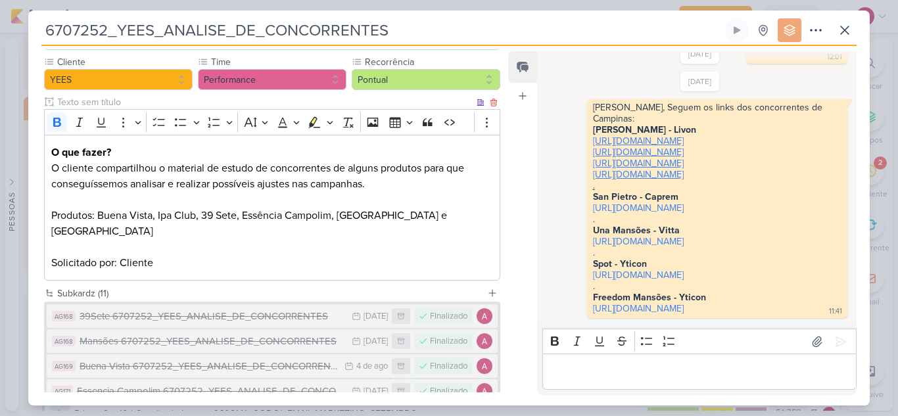
scroll to position [0, 0]
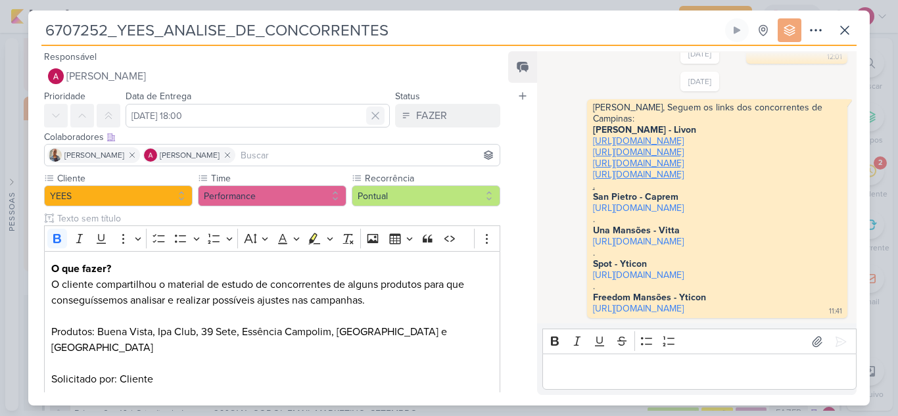
click at [369, 117] on icon at bounding box center [375, 115] width 13 height 13
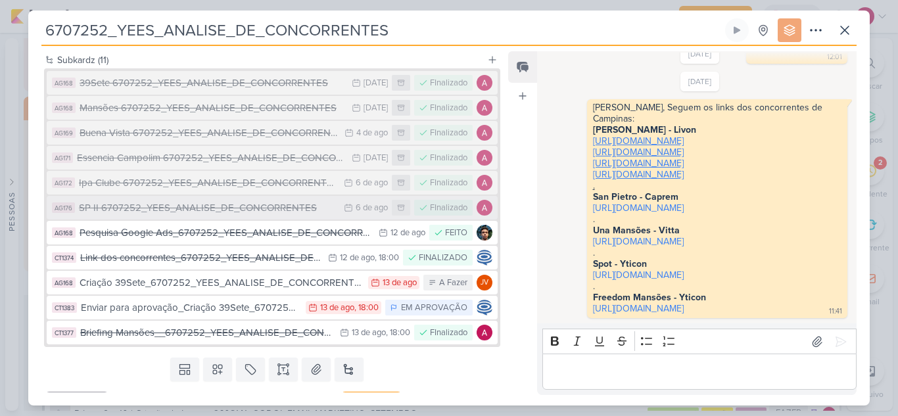
scroll to position [362, 0]
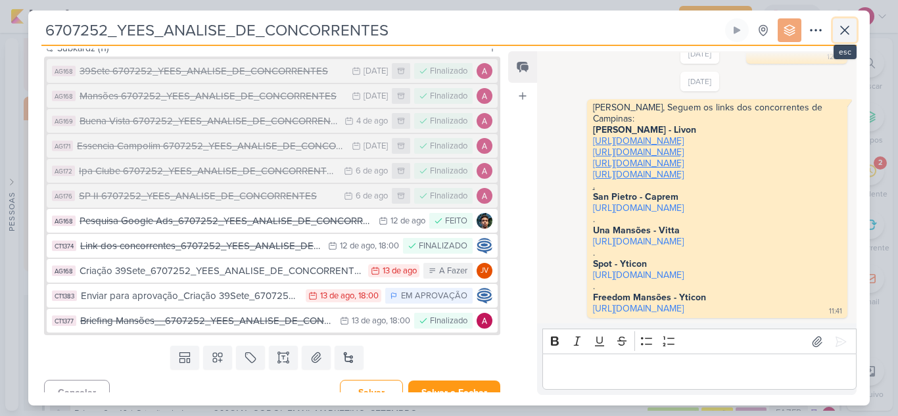
click at [850, 37] on icon at bounding box center [845, 30] width 16 height 16
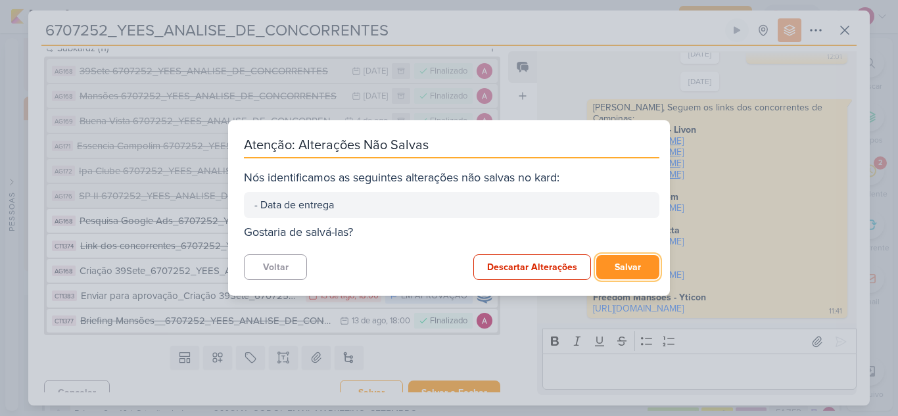
click at [616, 265] on button "Salvar" at bounding box center [627, 267] width 63 height 24
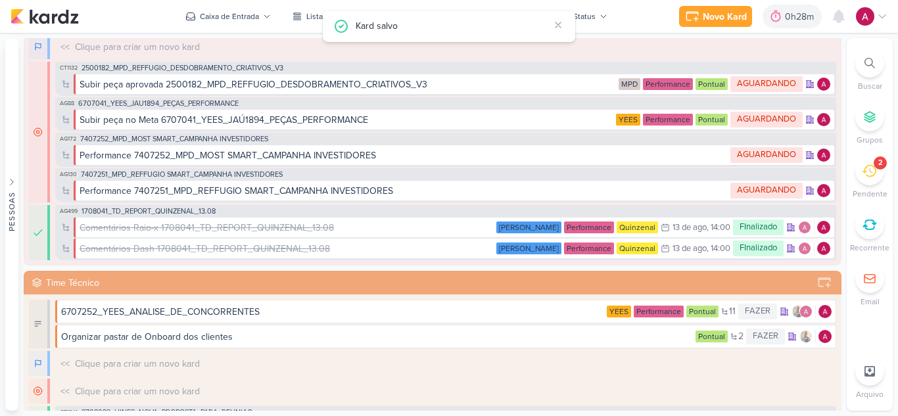
scroll to position [203, 0]
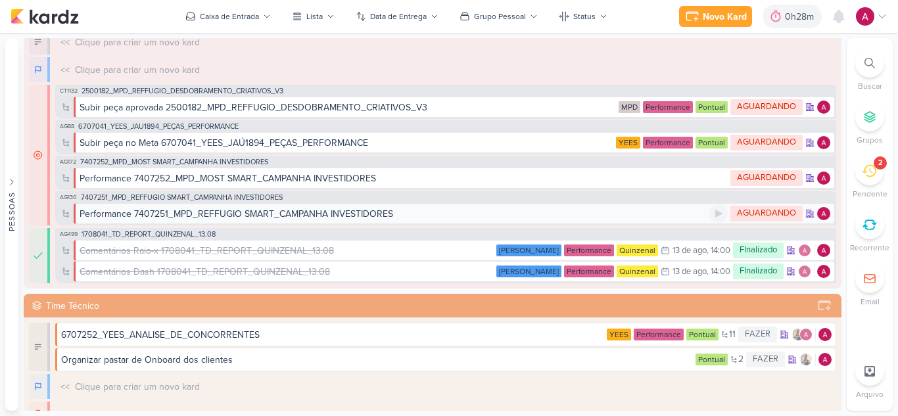
click at [327, 214] on div "Performance 7407251_MPD_REFFUGIO SMART_CAMPANHA INVESTIDORES" at bounding box center [237, 214] width 314 height 14
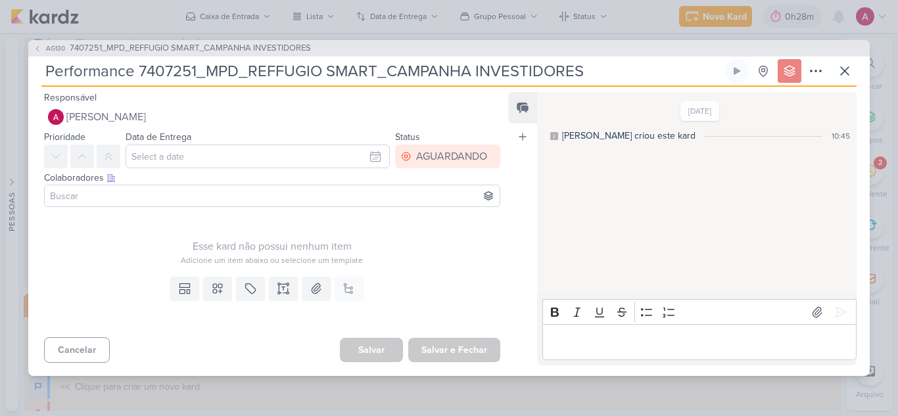
click at [141, 41] on div "AG130 7407251_MPD_REFFUGIO SMART_CAMPANHA INVESTIDORES" at bounding box center [448, 48] width 841 height 17
click at [271, 52] on span "7407251_MPD_REFFUGIO SMART_CAMPANHA INVESTIDORES" at bounding box center [190, 48] width 241 height 13
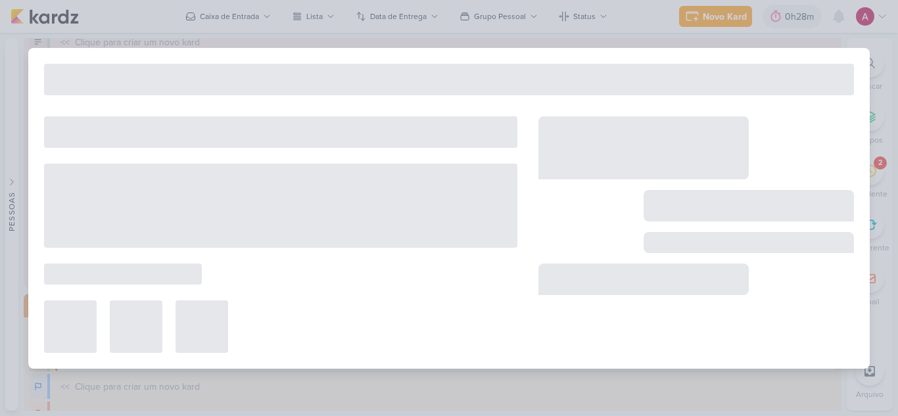
type input "7407251_MPD_REFFUGIO SMART_CAMPANHA INVESTIDORES"
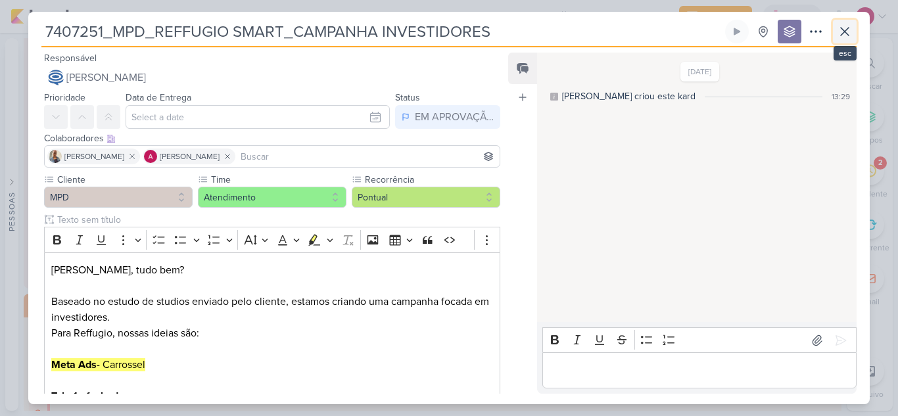
click at [839, 32] on icon at bounding box center [845, 32] width 16 height 16
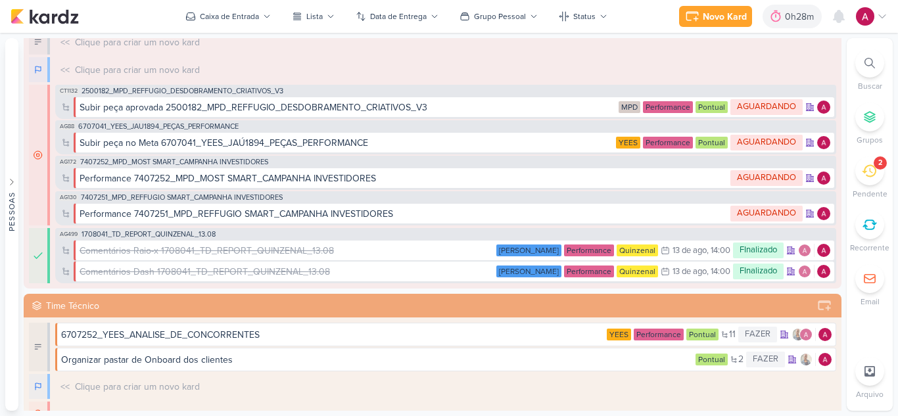
click at [239, 155] on div "CT1132 2500182_MPD_REFFUGIO_DESDOBRAMENTO_CRIATIVOS_V3 Subir peça aprovada 2500…" at bounding box center [445, 155] width 781 height 141
click at [239, 158] on div "AG172 7407252_MPD_MOST SMART_CAMPANHA INVESTIDORES" at bounding box center [163, 162] width 213 height 11
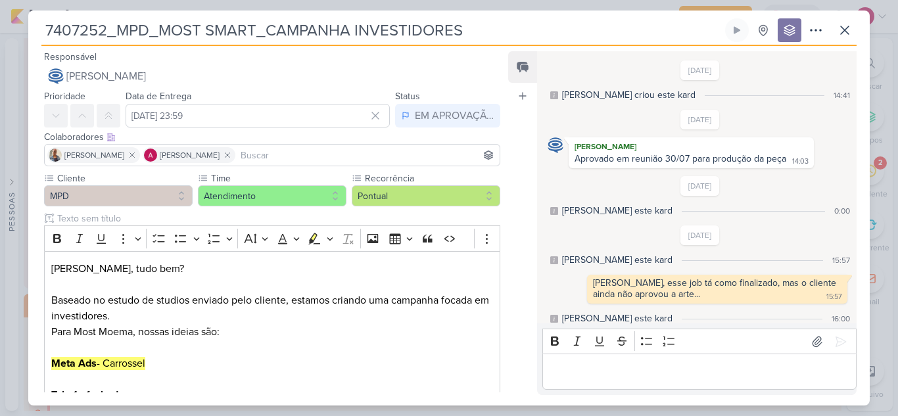
scroll to position [57, 0]
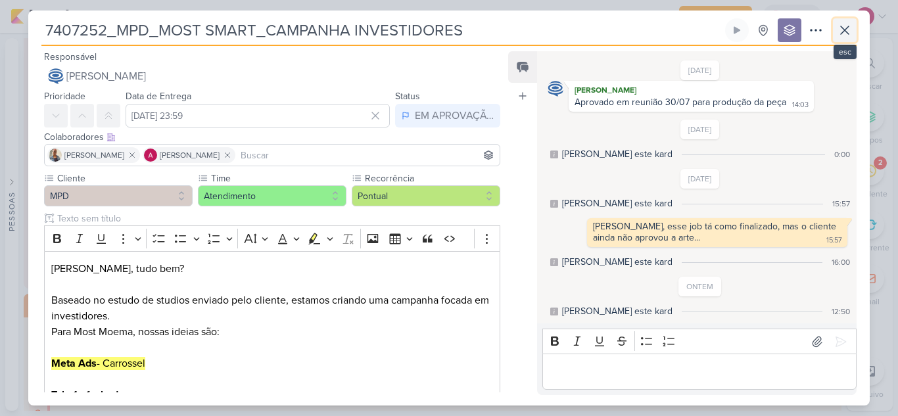
click at [835, 30] on button at bounding box center [845, 30] width 24 height 24
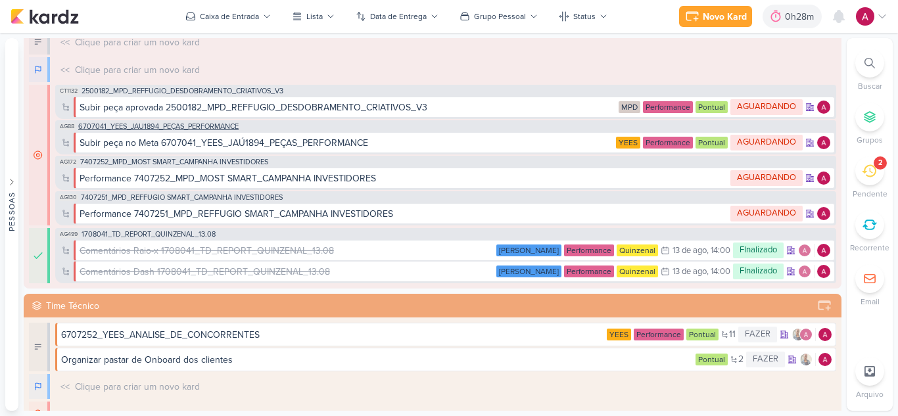
click at [201, 127] on span "6707041_YEES_JAÚ1894_PEÇAS_PERFORMANCE" at bounding box center [158, 126] width 160 height 7
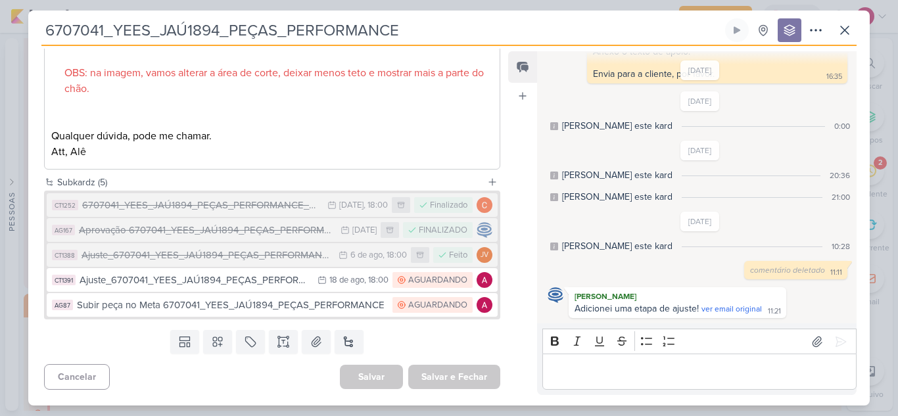
scroll to position [701, 0]
click at [843, 34] on icon at bounding box center [845, 30] width 16 height 16
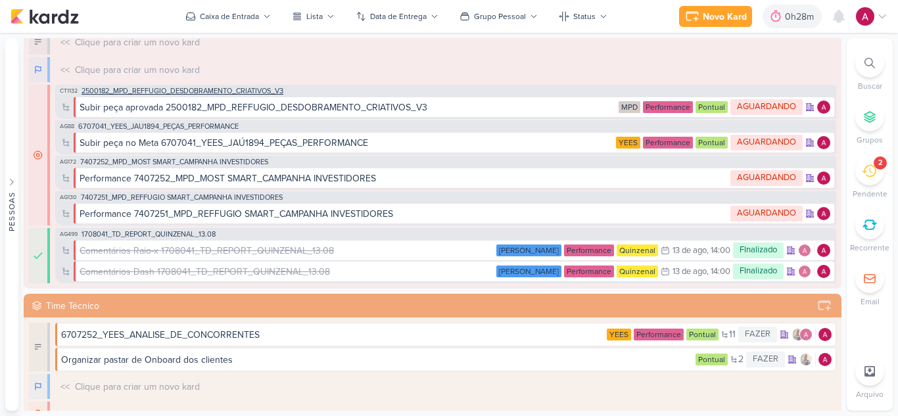
click at [250, 94] on span "2500182_MPD_REFFUGIO_DESDOBRAMENTO_CRIATIVOS_V3" at bounding box center [183, 90] width 202 height 7
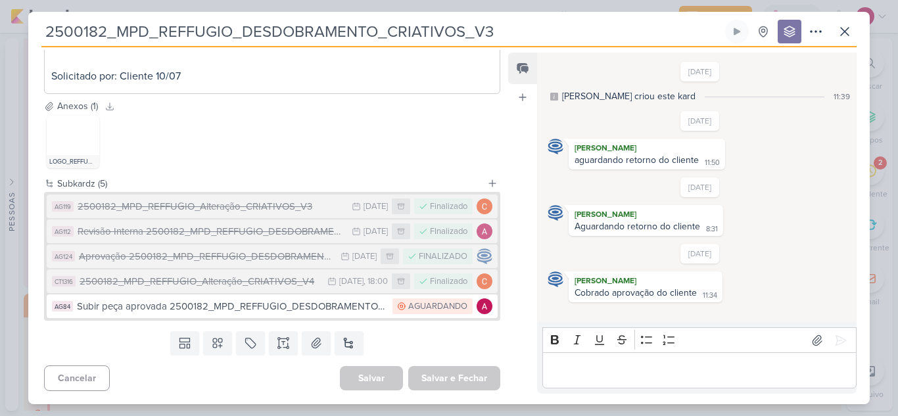
scroll to position [415, 0]
click at [835, 29] on button at bounding box center [845, 32] width 24 height 24
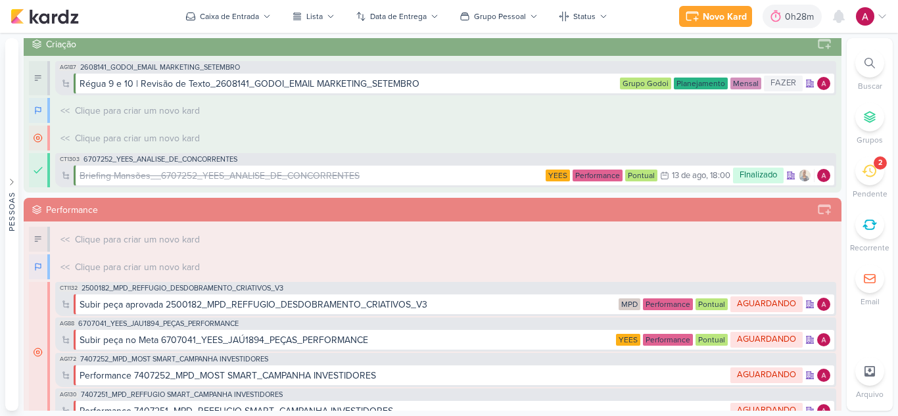
scroll to position [0, 0]
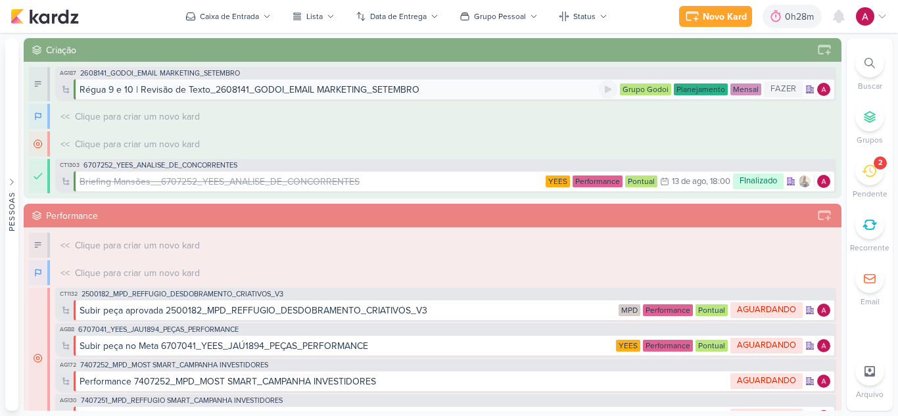
click at [520, 95] on div "Régua 9 e 10 | Revisão de Texto_2608141_GODOI_EMAIL MARKETING_SETEMBRO" at bounding box center [339, 90] width 519 height 14
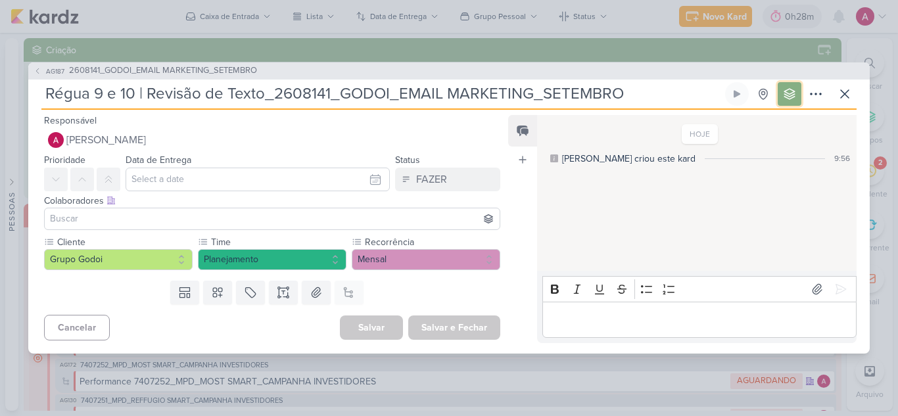
click at [793, 98] on icon at bounding box center [789, 93] width 13 height 13
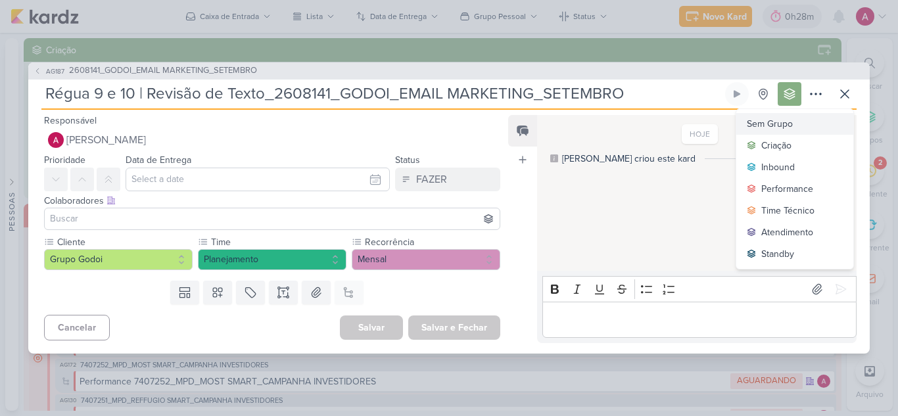
click at [780, 118] on div "Sem Grupo" at bounding box center [795, 124] width 96 height 14
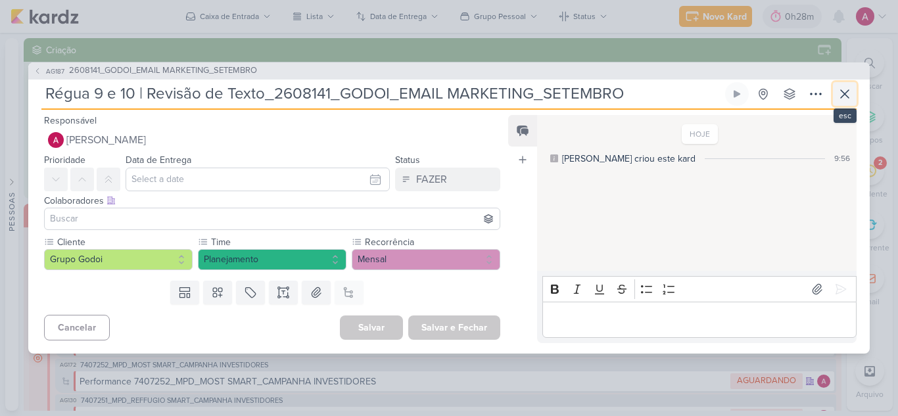
click at [840, 95] on icon at bounding box center [845, 94] width 16 height 16
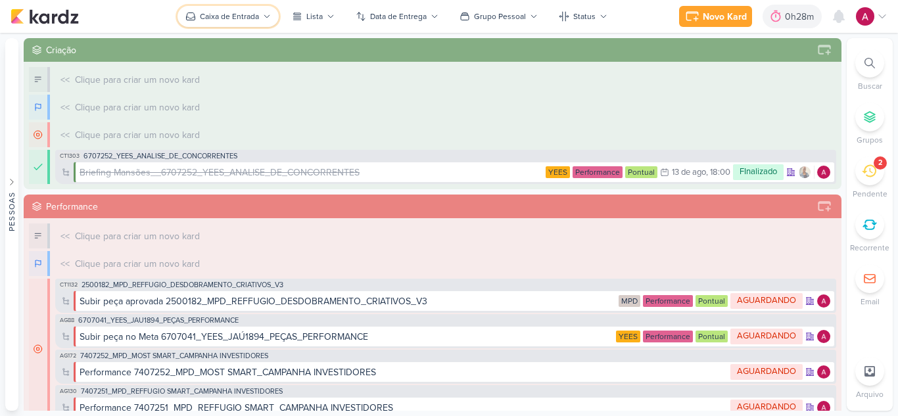
click at [254, 20] on div "Caixa de Entrada" at bounding box center [229, 17] width 59 height 12
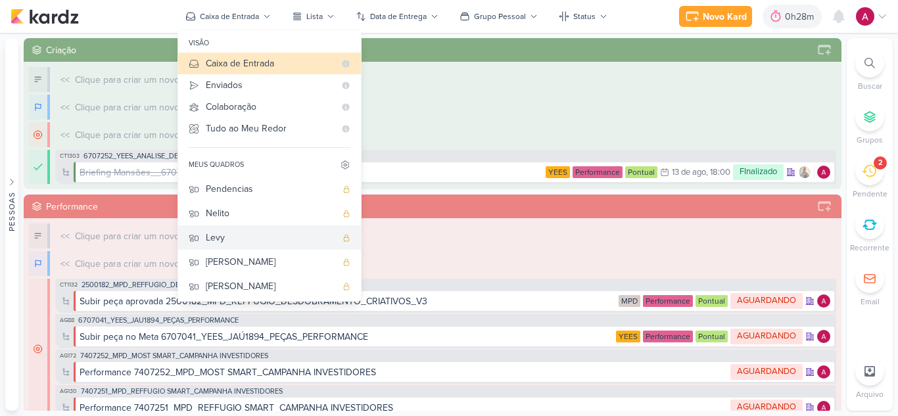
click at [271, 245] on div "Levy" at bounding box center [271, 238] width 130 height 14
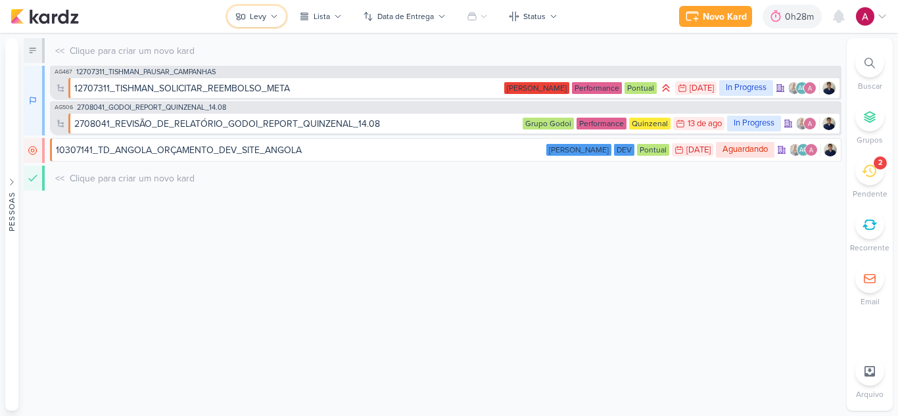
click at [276, 19] on icon at bounding box center [274, 16] width 8 height 8
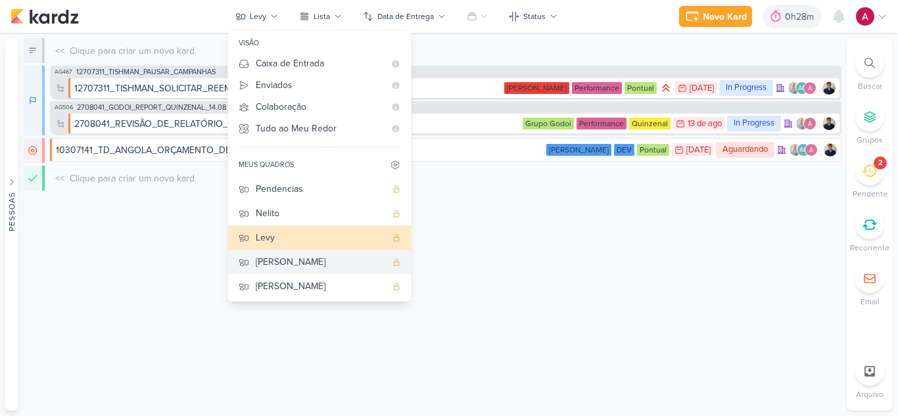
click at [317, 263] on div "[PERSON_NAME]" at bounding box center [321, 262] width 130 height 14
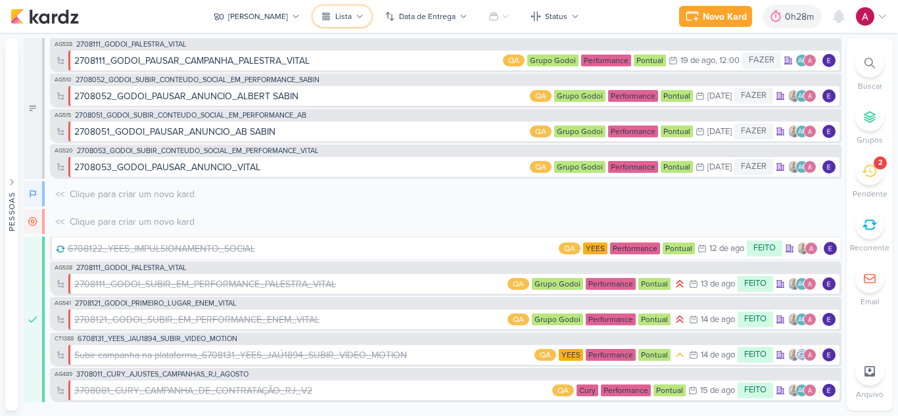
click at [336, 18] on div "Lista" at bounding box center [343, 17] width 16 height 12
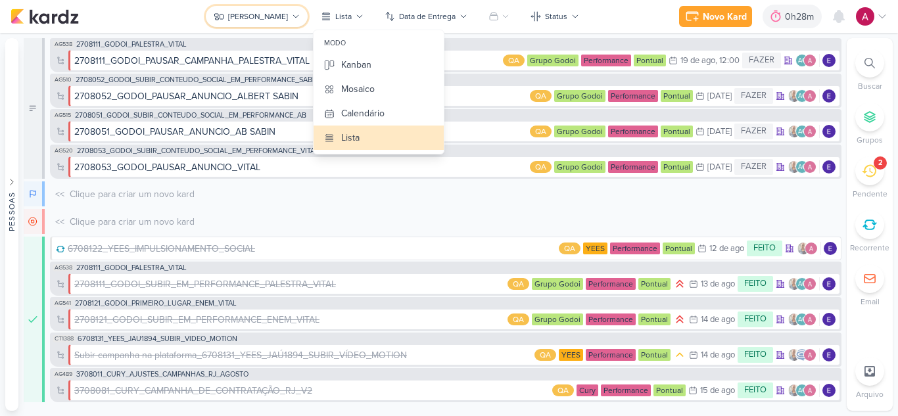
click at [275, 20] on button "[PERSON_NAME]" at bounding box center [257, 16] width 102 height 21
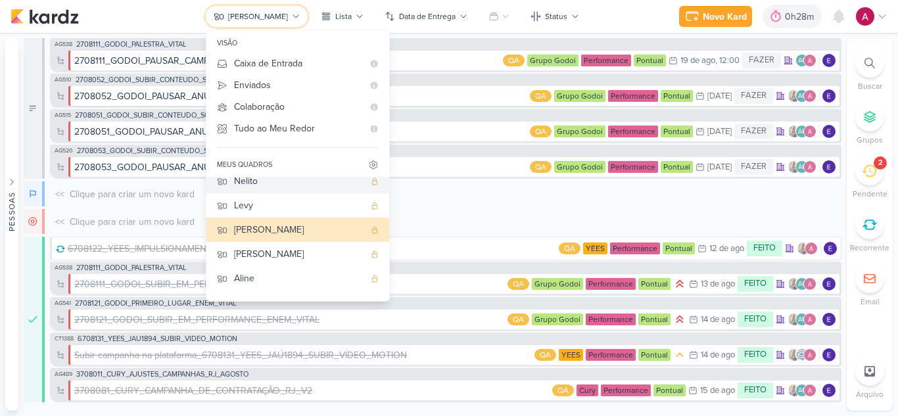
scroll to position [50, 0]
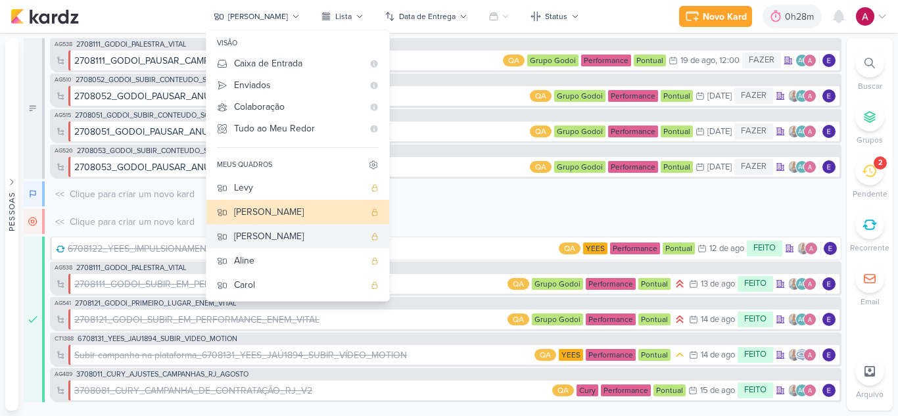
click at [263, 239] on div "[PERSON_NAME]" at bounding box center [299, 236] width 130 height 14
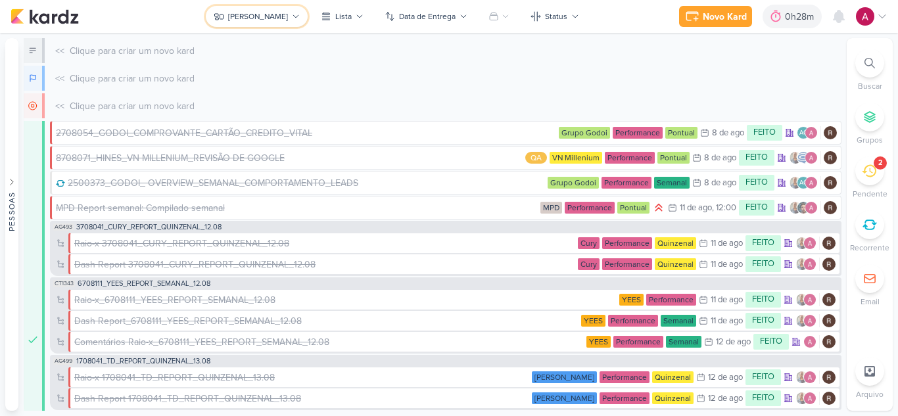
click at [292, 13] on icon at bounding box center [296, 16] width 8 height 8
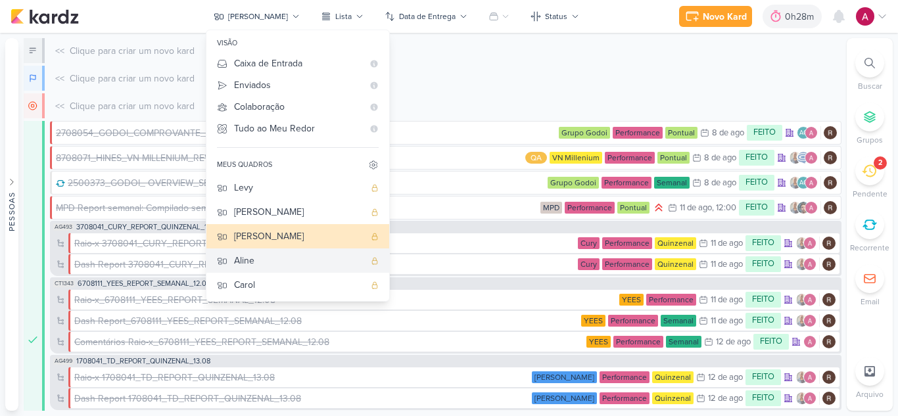
click at [295, 261] on div "Aline" at bounding box center [299, 261] width 130 height 14
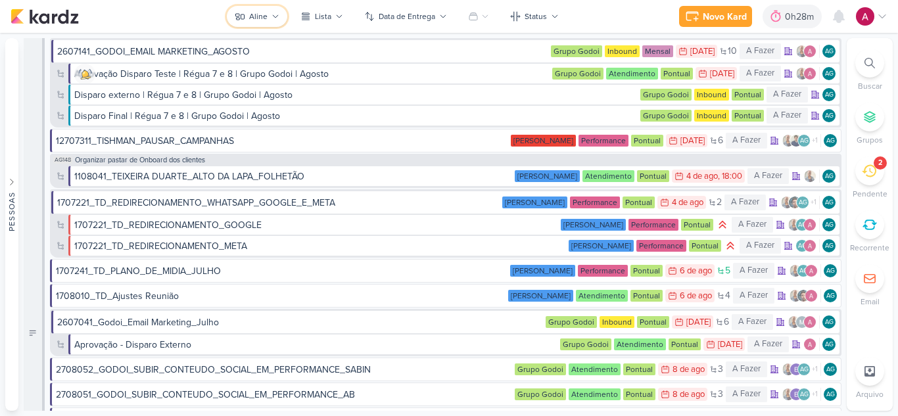
click at [268, 14] on button "Aline" at bounding box center [257, 16] width 60 height 21
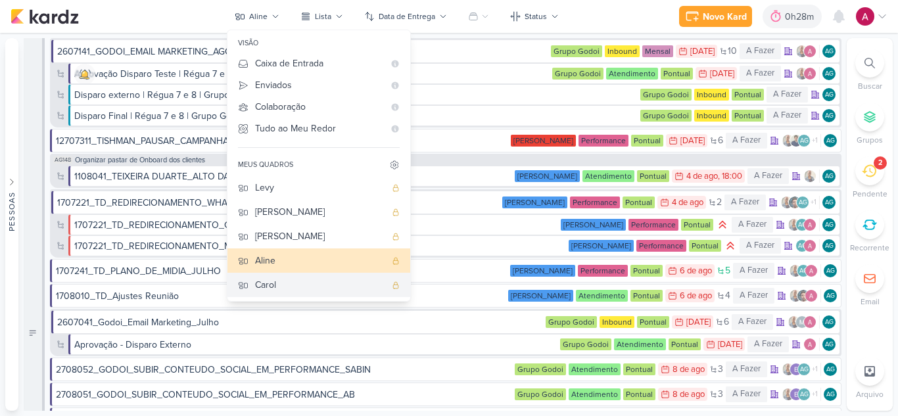
click at [283, 284] on div "Carol" at bounding box center [320, 285] width 130 height 14
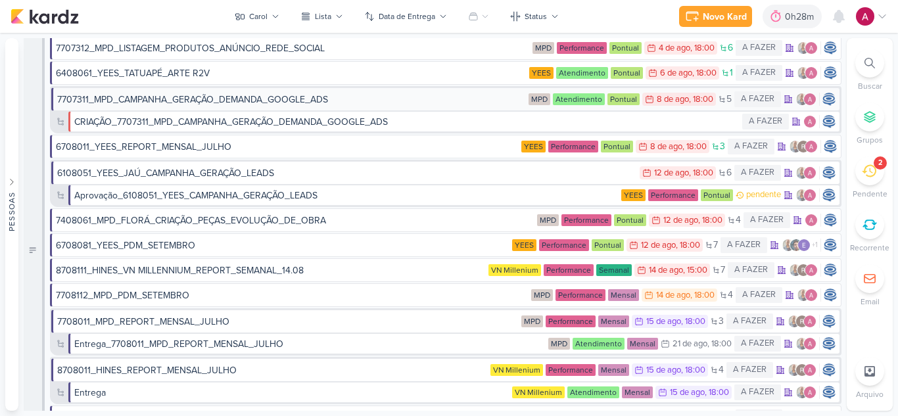
scroll to position [0, 0]
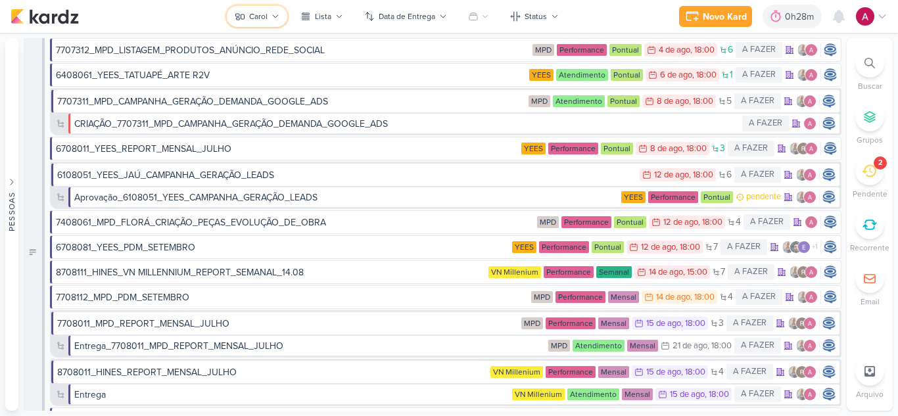
click at [254, 20] on div "Carol" at bounding box center [258, 17] width 18 height 12
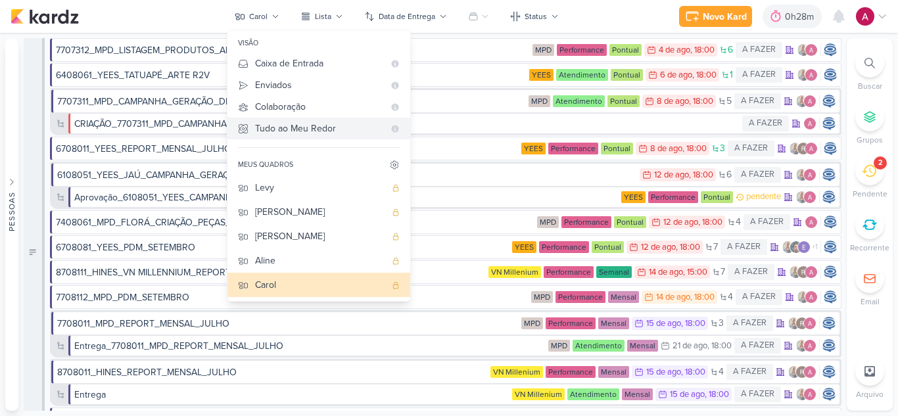
click at [309, 128] on div "Tudo ao Meu Redor" at bounding box center [319, 129] width 129 height 14
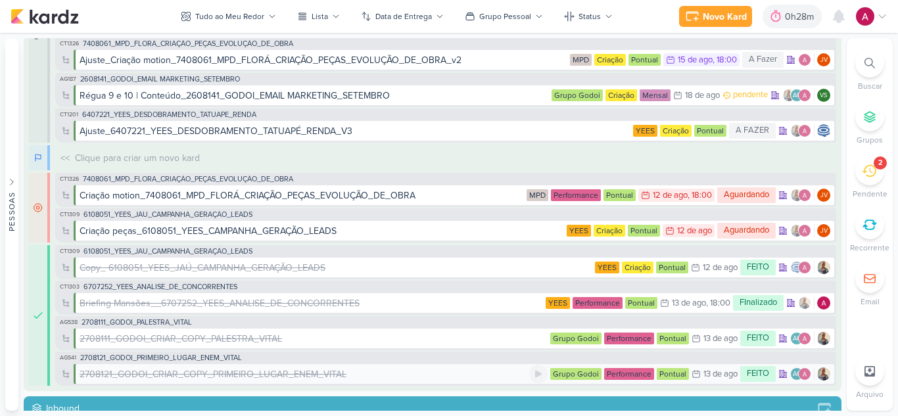
scroll to position [131, 0]
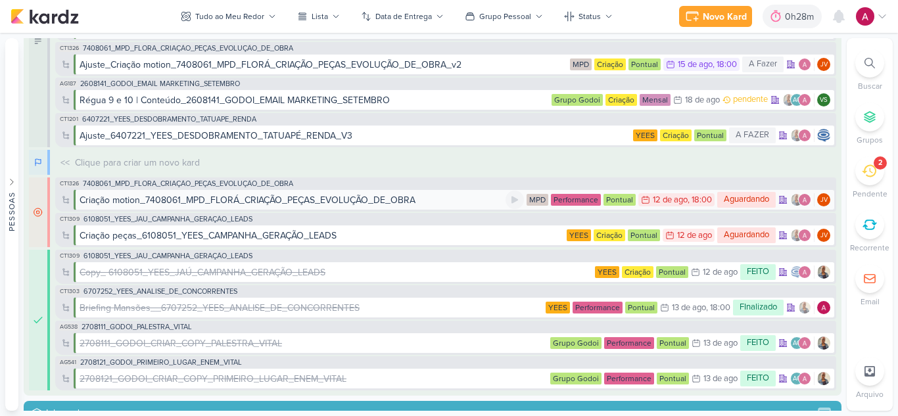
click at [343, 202] on div "Criação motion_7408061_MPD_FLORÁ_CRIAÇÃO_PEÇAS_EVOLUÇÃO_DE_OBRA" at bounding box center [248, 200] width 336 height 14
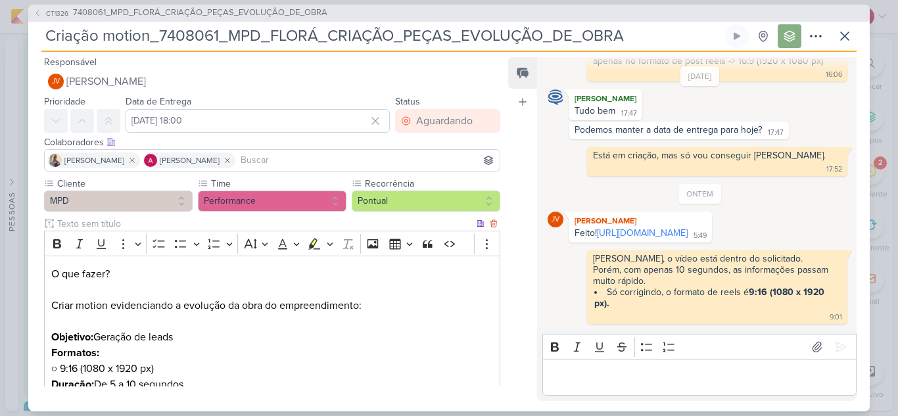
scroll to position [0, 0]
click at [837, 41] on icon at bounding box center [845, 36] width 16 height 16
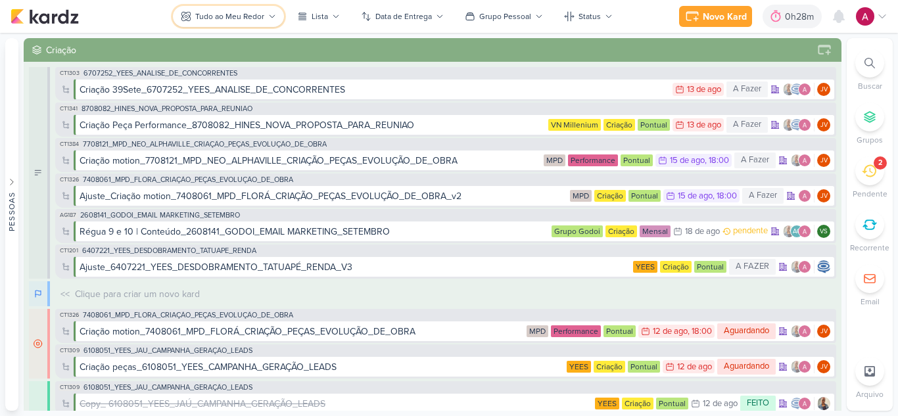
click at [255, 19] on div "Tudo ao Meu Redor" at bounding box center [229, 17] width 69 height 12
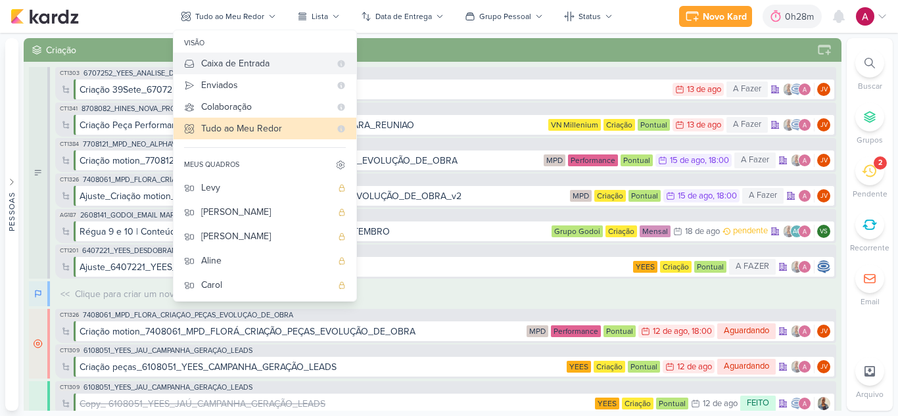
click at [268, 68] on div "Caixa de Entrada" at bounding box center [265, 64] width 129 height 14
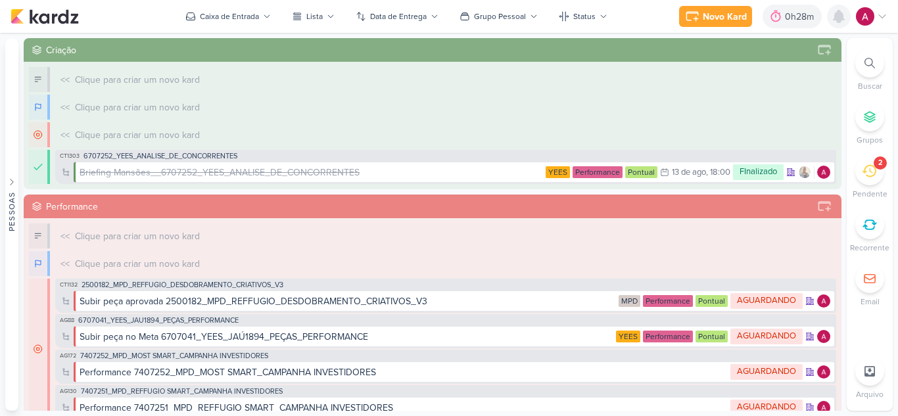
click at [841, 18] on icon at bounding box center [838, 17] width 11 height 12
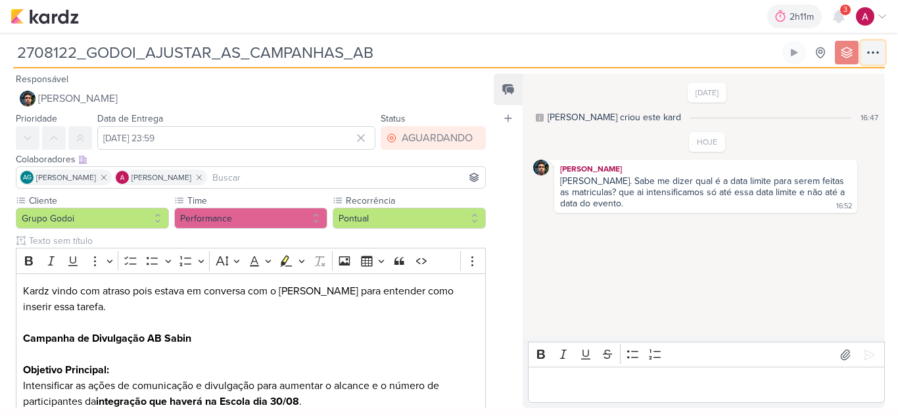
click at [876, 56] on icon at bounding box center [873, 53] width 16 height 16
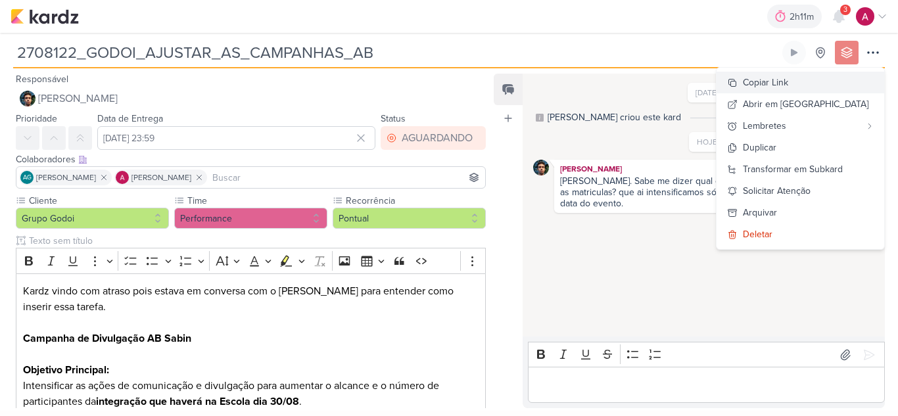
click at [827, 86] on button "Copiar Link" at bounding box center [800, 83] width 168 height 22
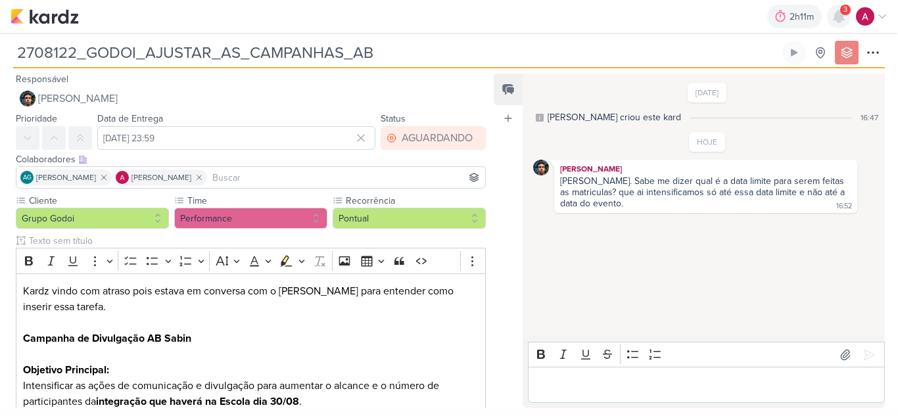
click at [843, 20] on icon at bounding box center [838, 17] width 11 height 12
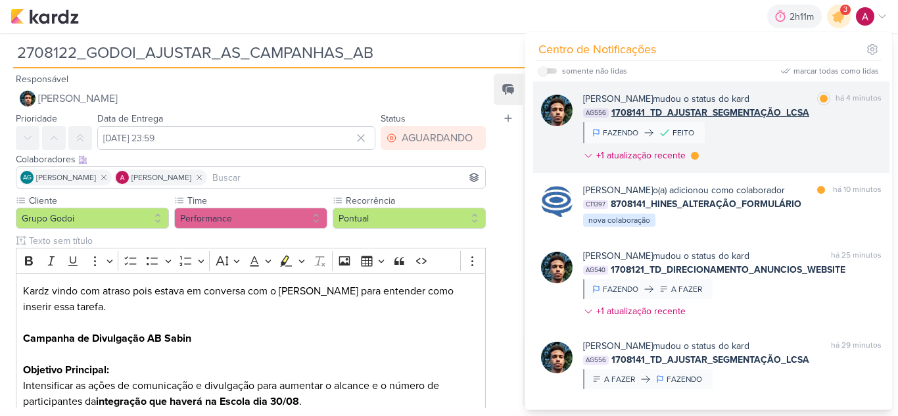
click at [818, 135] on div "Nelito Junior mudou o status do kard marcar como lida há 4 minutos AG556 170814…" at bounding box center [732, 130] width 298 height 76
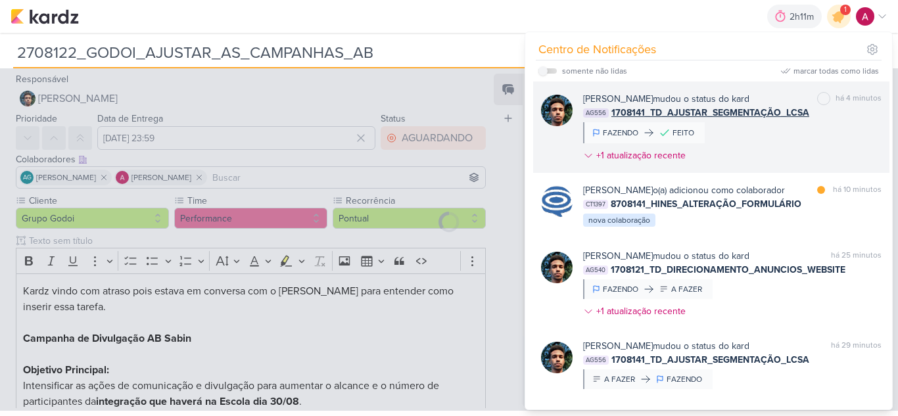
type input "1708141_TD_AJUSTAR_SEGMENTAÇÃO_LCSA"
type input "[DATE] 23:59"
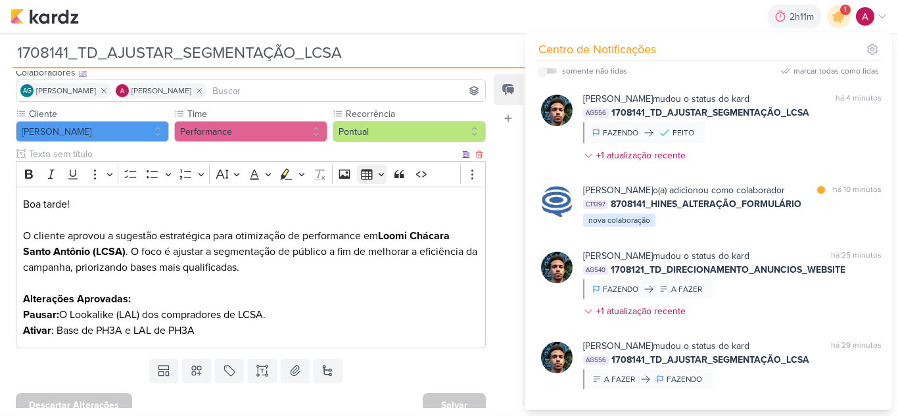
scroll to position [99, 0]
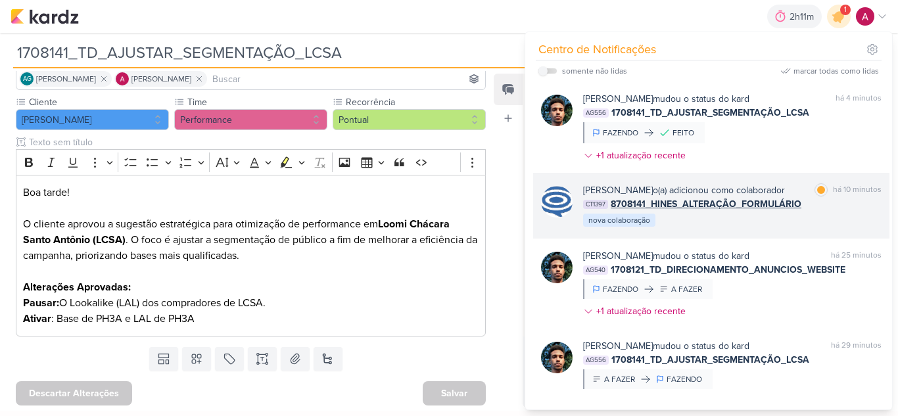
click at [844, 227] on div "Caroline Traven De Andrade o(a) adicionou como colaborador marcar como lida há …" at bounding box center [732, 205] width 298 height 45
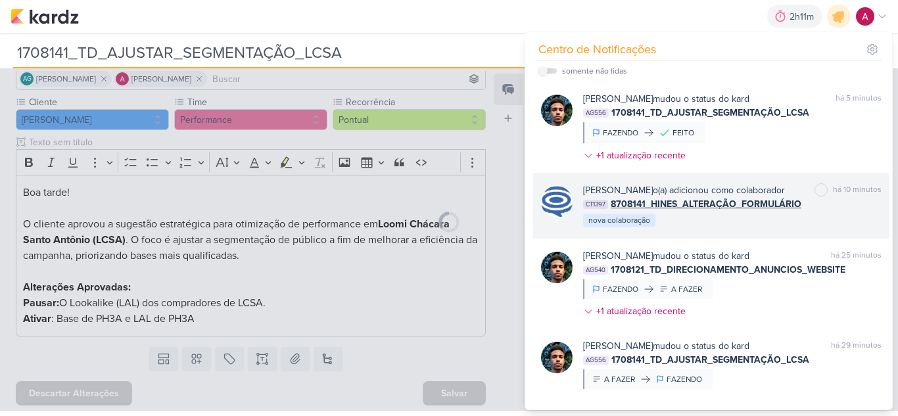
type input "8708141_HINES_ALTERAÇÃO_FORMULÁRIO"
type input "15 de agosto de 2025 às 18:00"
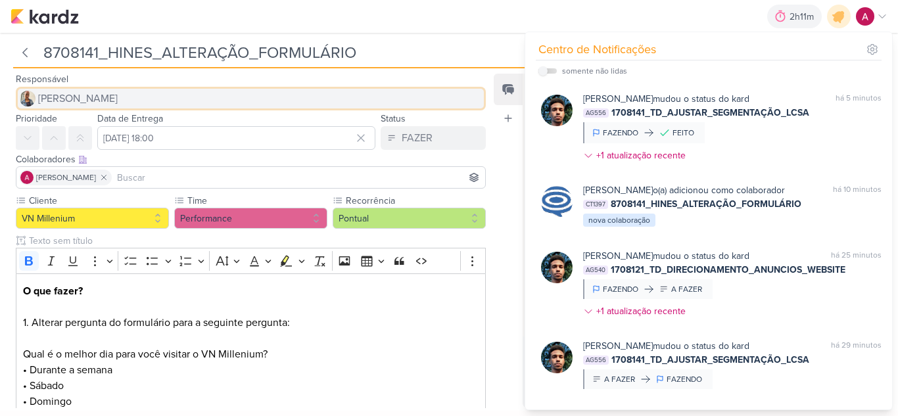
click at [80, 102] on span "[PERSON_NAME]" at bounding box center [78, 99] width 80 height 16
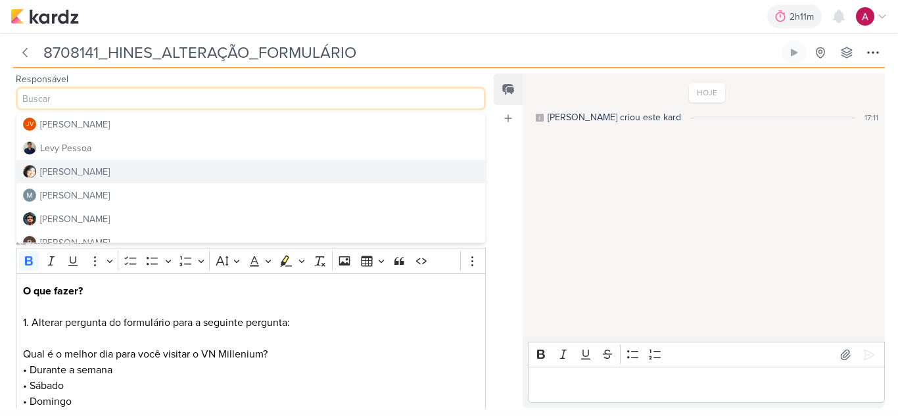
scroll to position [197, 0]
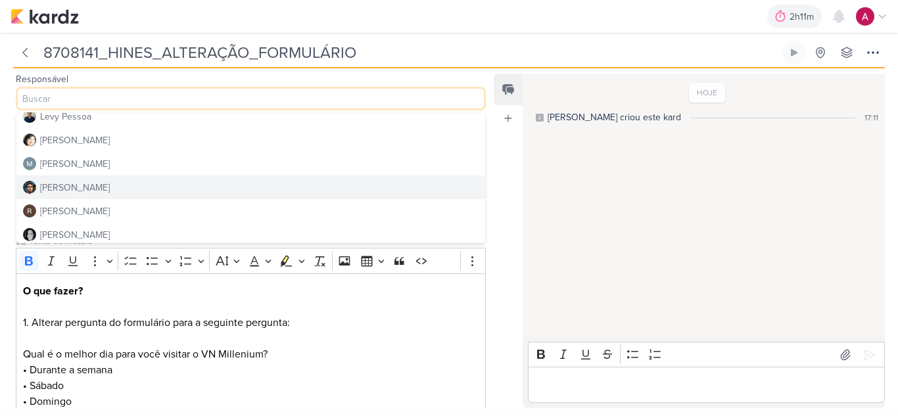
click at [106, 186] on button "[PERSON_NAME]" at bounding box center [250, 188] width 469 height 24
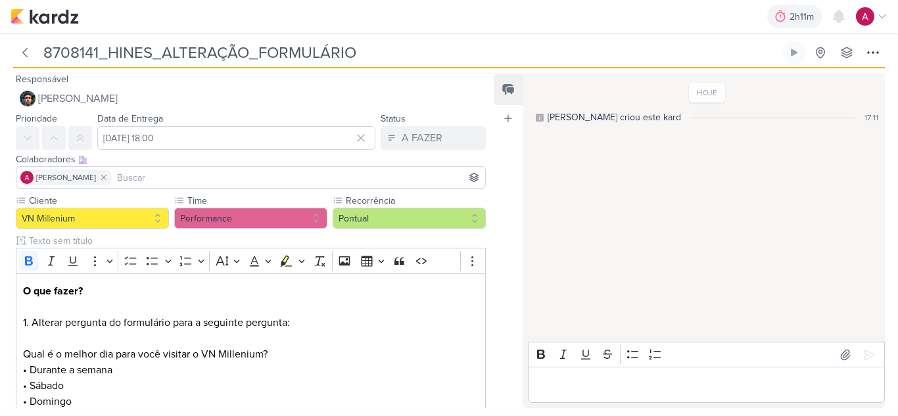
click at [168, 183] on input at bounding box center [298, 178] width 368 height 16
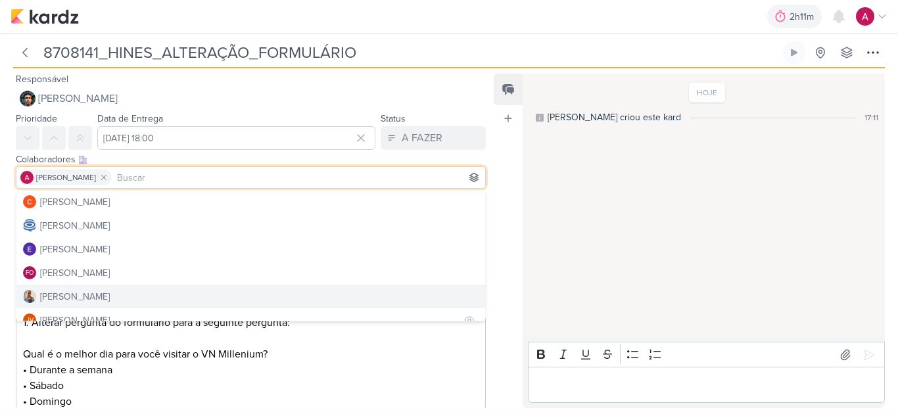
scroll to position [131, 0]
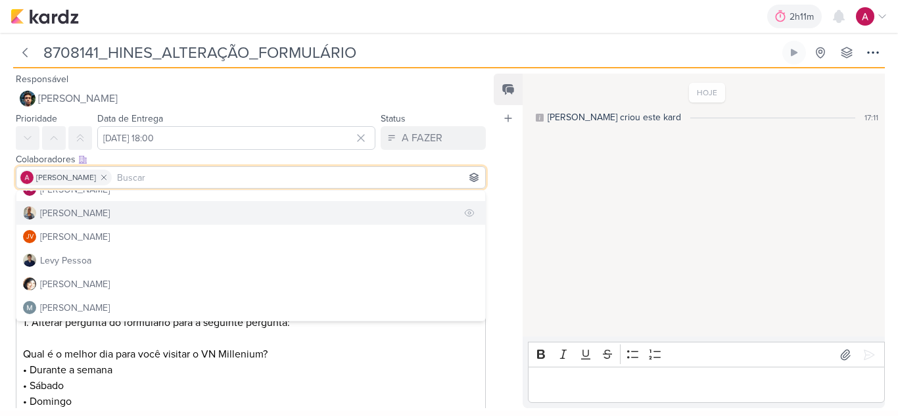
click at [112, 211] on button "[PERSON_NAME]" at bounding box center [250, 213] width 469 height 24
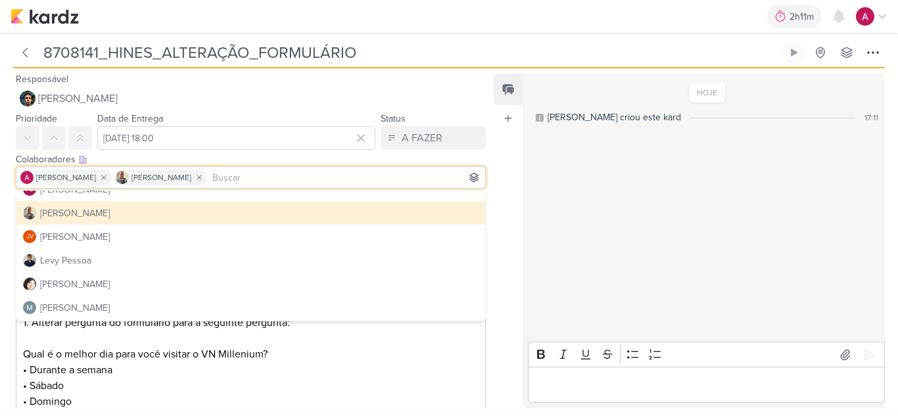
click at [514, 202] on div "Feed Atrelar email Solte o email para atrelar ao kard" at bounding box center [508, 241] width 29 height 335
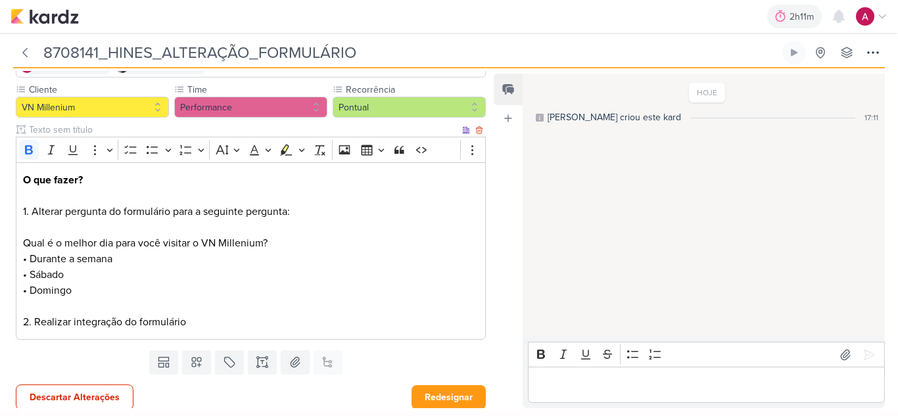
scroll to position [116, 0]
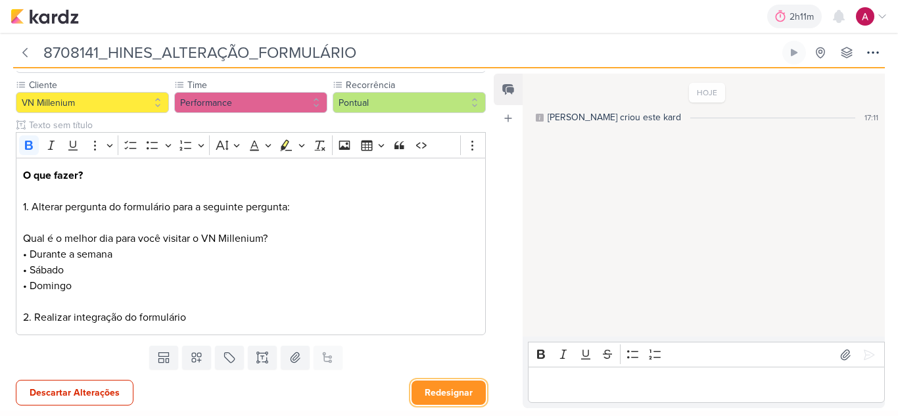
click at [457, 396] on button "Redesignar" at bounding box center [448, 393] width 74 height 24
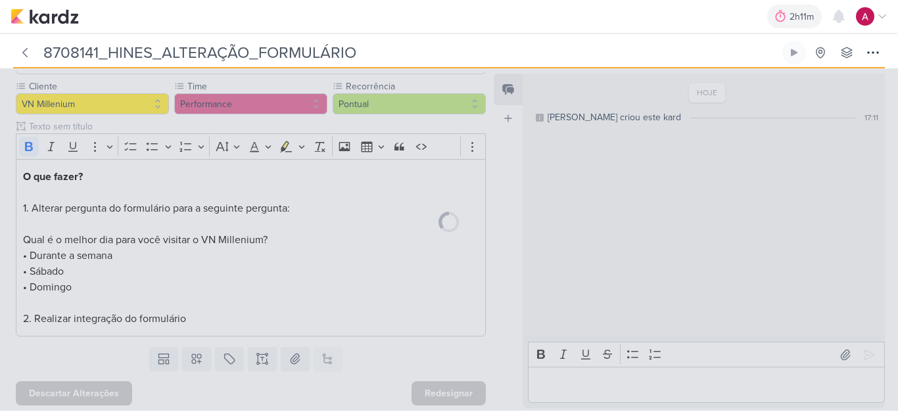
scroll to position [114, 0]
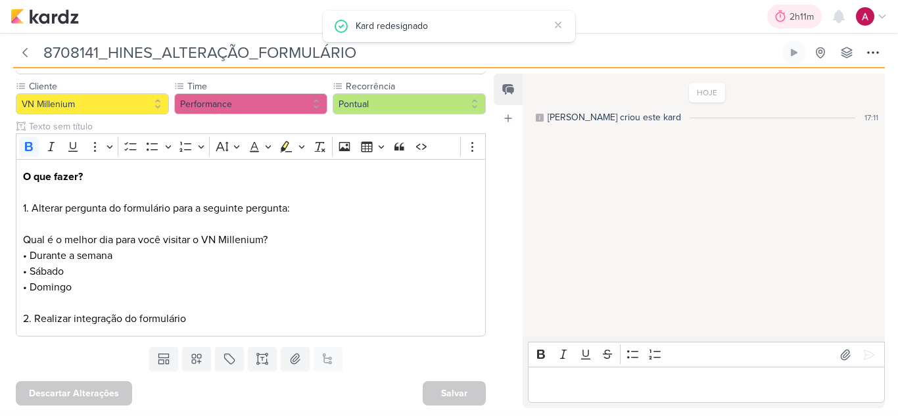
click at [803, 21] on div "2h11m" at bounding box center [803, 17] width 28 height 14
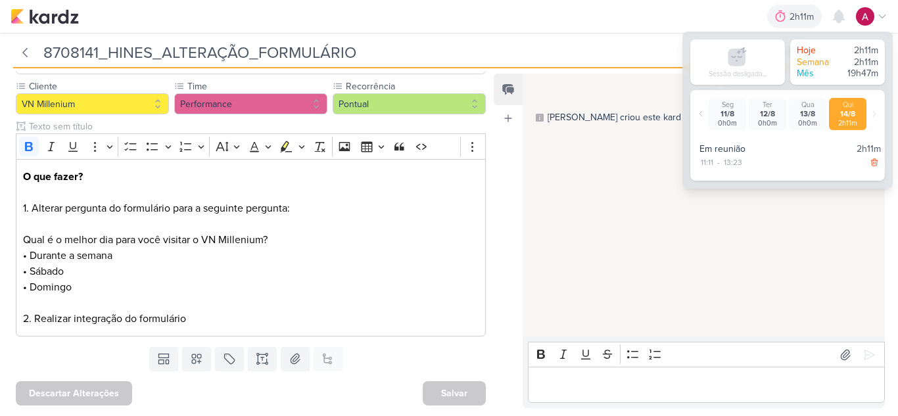
click at [707, 22] on div "2h11m Sessão desligada... Hoje 2h11m Semana 2h11m Mês 19h47m Seg 11/8 0h0m Ter …" at bounding box center [449, 16] width 877 height 33
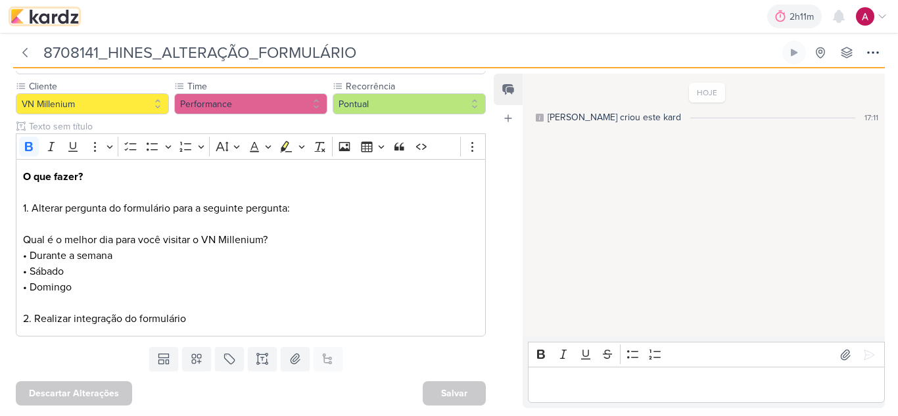
click at [46, 16] on img at bounding box center [45, 17] width 68 height 16
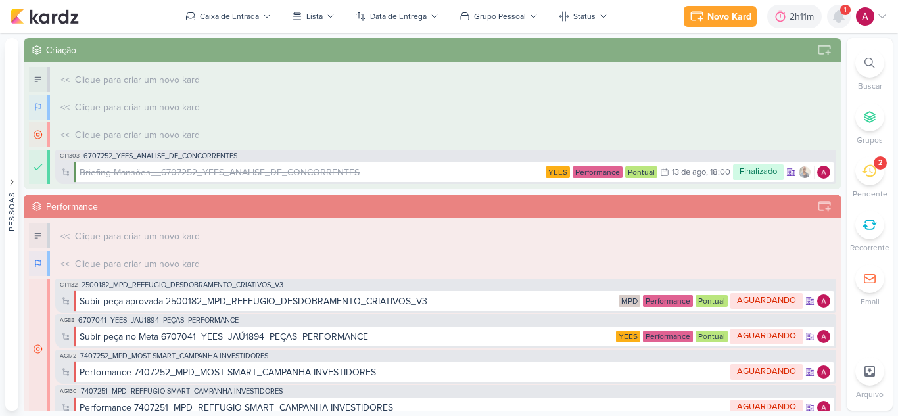
click at [840, 14] on icon at bounding box center [838, 17] width 11 height 12
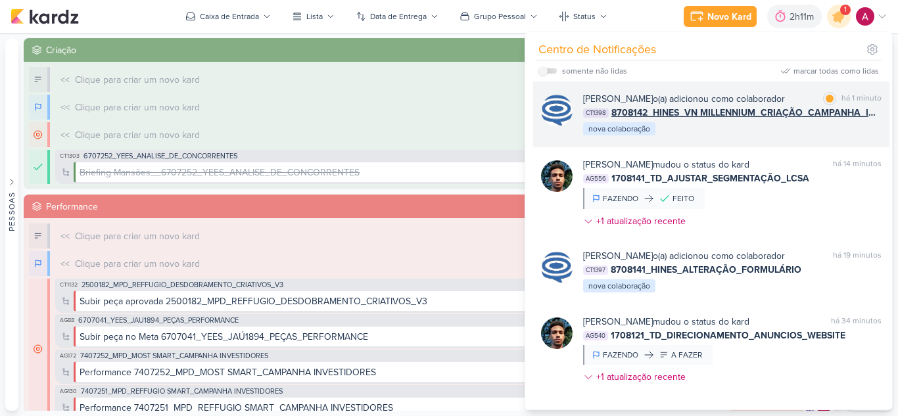
click at [761, 93] on div "[PERSON_NAME] o(a) adicionou como colaborador" at bounding box center [684, 99] width 202 height 14
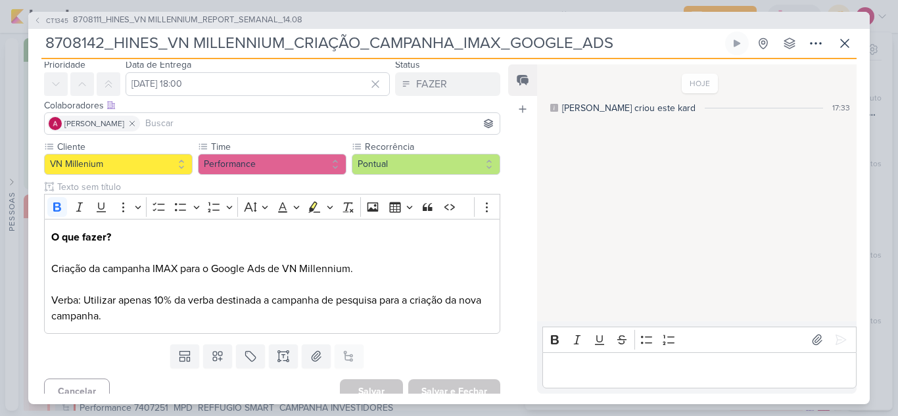
scroll to position [58, 0]
